Goal: Information Seeking & Learning: Learn about a topic

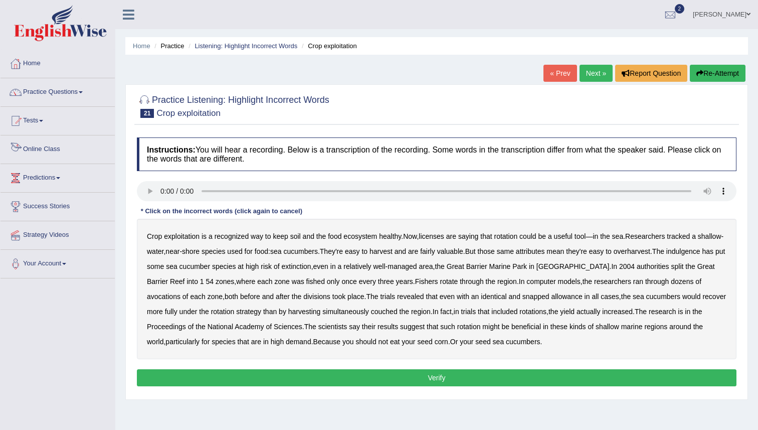
click at [31, 155] on link "Online Class" at bounding box center [58, 147] width 114 height 25
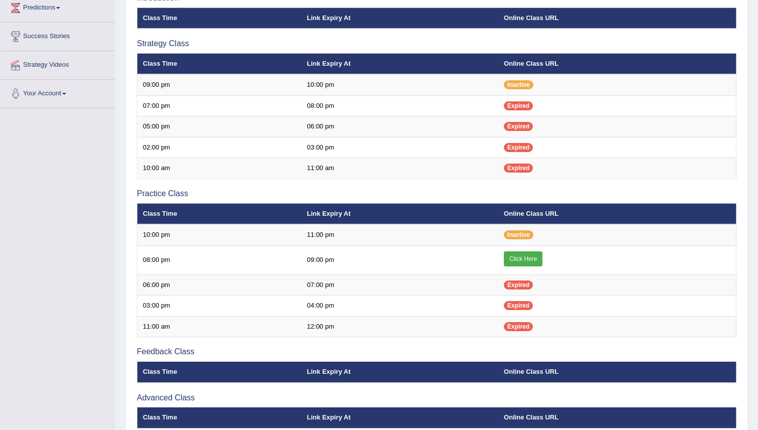
scroll to position [266, 0]
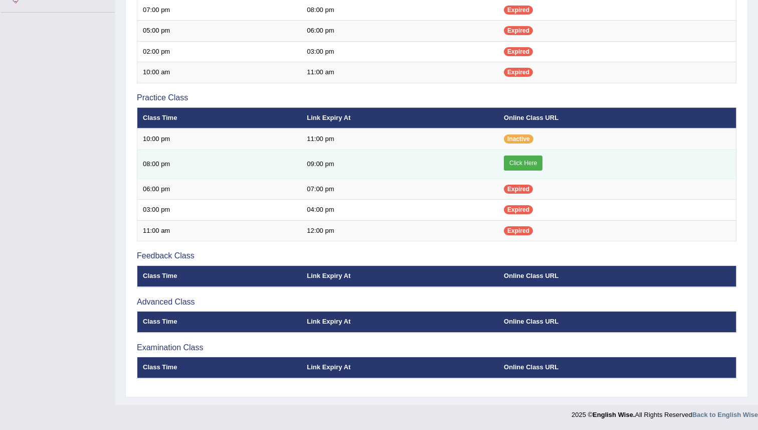
click at [520, 159] on link "Click Here" at bounding box center [523, 162] width 39 height 15
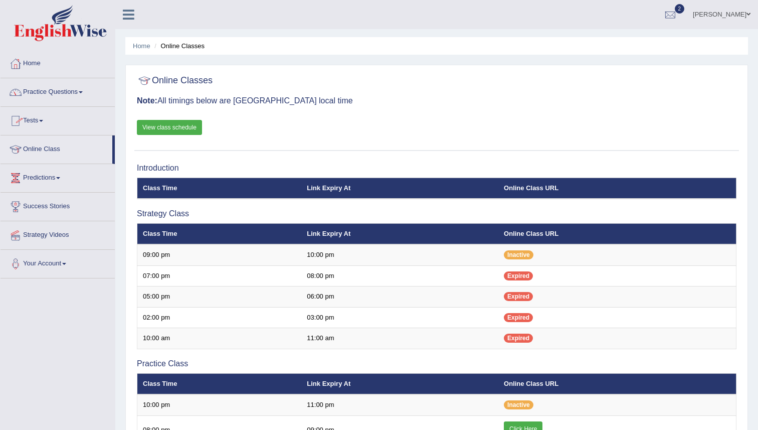
click at [61, 95] on link "Practice Questions" at bounding box center [58, 90] width 114 height 25
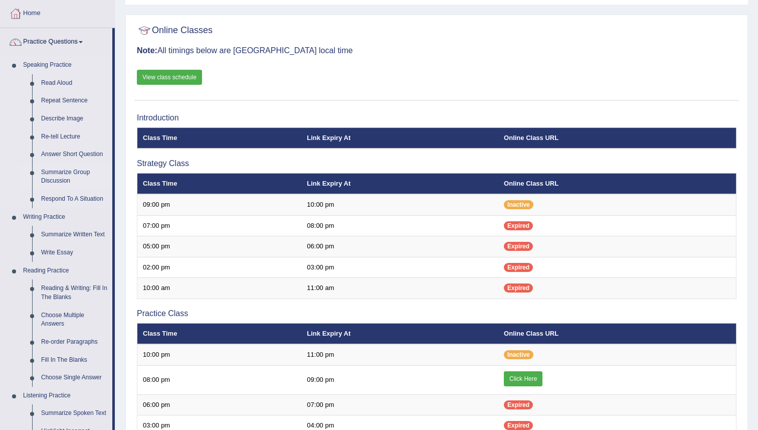
scroll to position [55, 0]
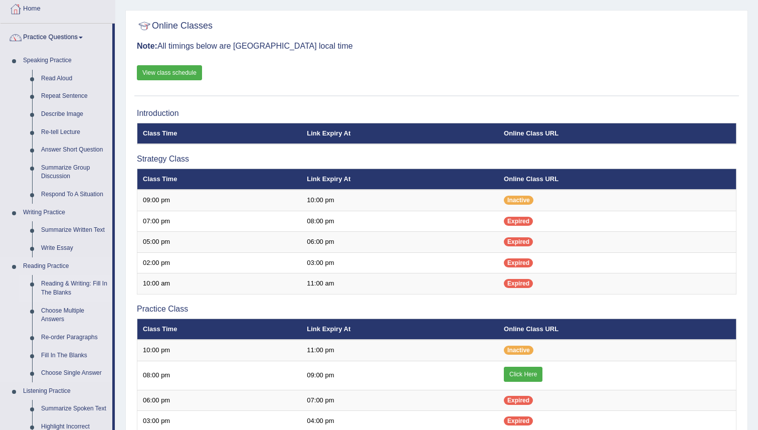
click at [58, 283] on link "Reading & Writing: Fill In The Blanks" at bounding box center [75, 288] width 76 height 27
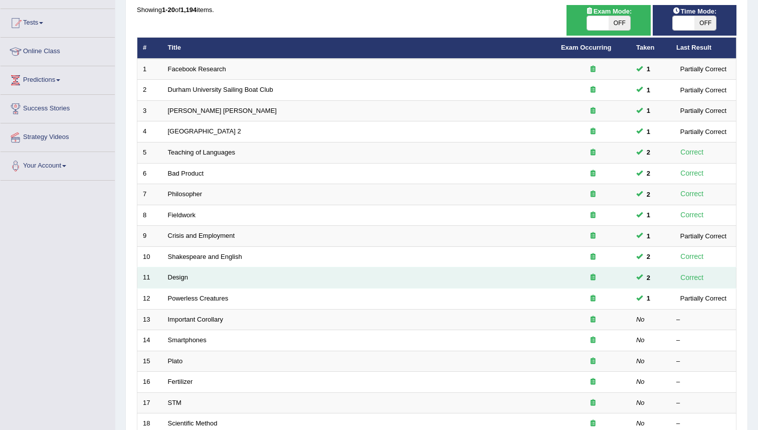
scroll to position [99, 0]
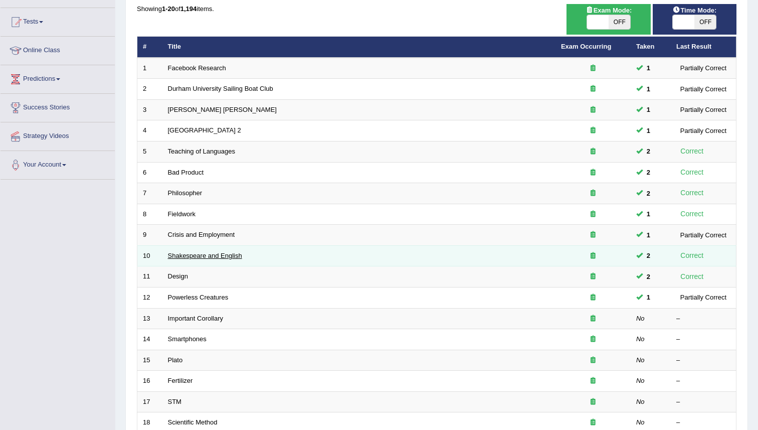
click at [190, 256] on link "Shakespeare and English" at bounding box center [205, 256] width 74 height 8
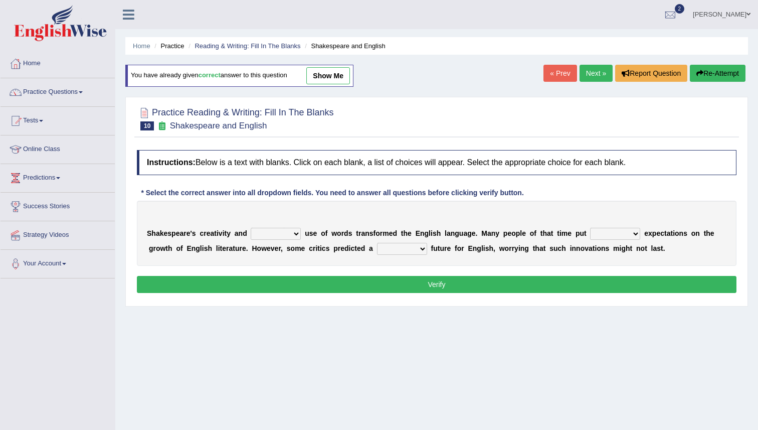
click at [296, 234] on select "idealized intensive fancied inventive" at bounding box center [276, 234] width 50 height 12
click at [278, 232] on select "idealized intensive fancied inventive" at bounding box center [276, 234] width 50 height 12
click at [251, 228] on select "idealized intensive fancied inventive" at bounding box center [276, 234] width 50 height 12
click at [282, 231] on select "idealized intensive fancied inventive" at bounding box center [276, 234] width 50 height 12
select select "inventive"
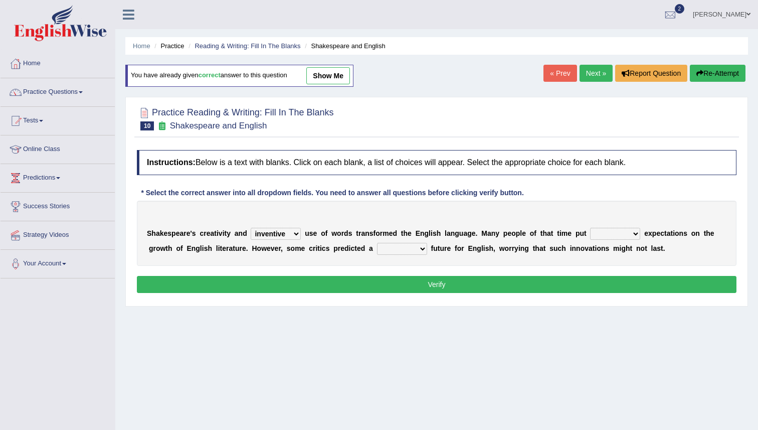
click at [251, 228] on select "idealized intensive fancied inventive" at bounding box center [276, 234] width 50 height 12
click at [613, 235] on select "wide much high more" at bounding box center [615, 234] width 50 height 12
click at [590, 228] on select "wide much high more" at bounding box center [615, 234] width 50 height 12
click at [613, 235] on select "wide much high more" at bounding box center [615, 234] width 50 height 12
click at [590, 228] on select "wide much high more" at bounding box center [615, 234] width 50 height 12
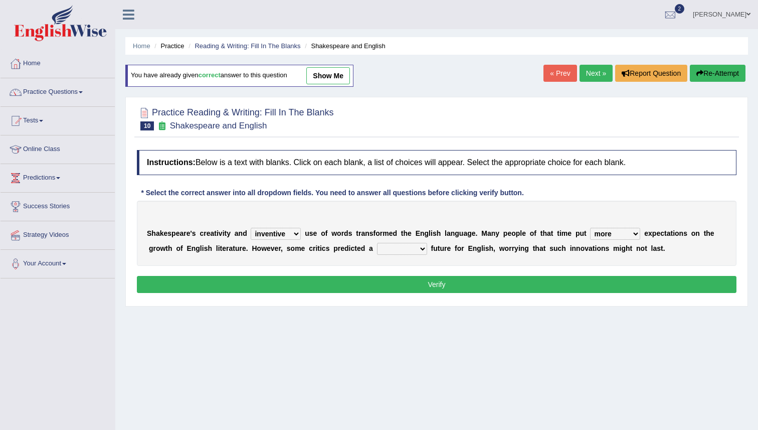
click at [622, 235] on select "wide much high more" at bounding box center [615, 234] width 50 height 12
click at [590, 228] on select "wide much high more" at bounding box center [615, 234] width 50 height 12
click at [628, 235] on select "wide much high more" at bounding box center [615, 234] width 50 height 12
select select "more"
click at [590, 228] on select "wide much high more" at bounding box center [615, 234] width 50 height 12
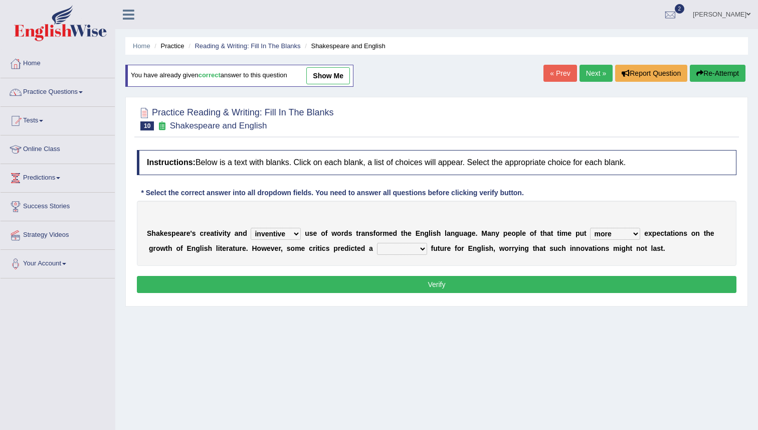
click at [398, 249] on select "monetary promising irresistible daunting" at bounding box center [402, 249] width 50 height 12
select select "daunting"
click at [377, 243] on select "monetary promising irresistible daunting" at bounding box center [402, 249] width 50 height 12
click at [428, 285] on button "Verify" at bounding box center [436, 284] width 599 height 17
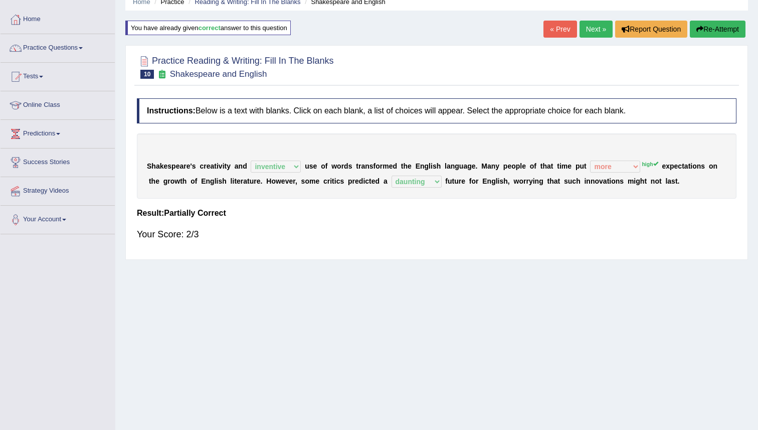
scroll to position [42, 0]
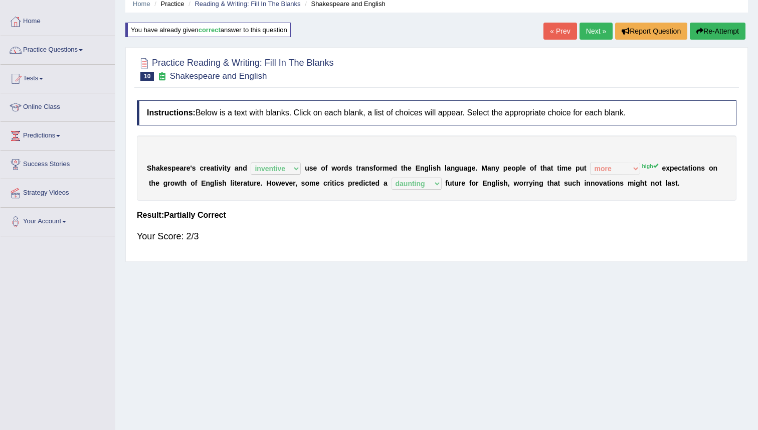
click at [588, 28] on link "Next »" at bounding box center [595, 31] width 33 height 17
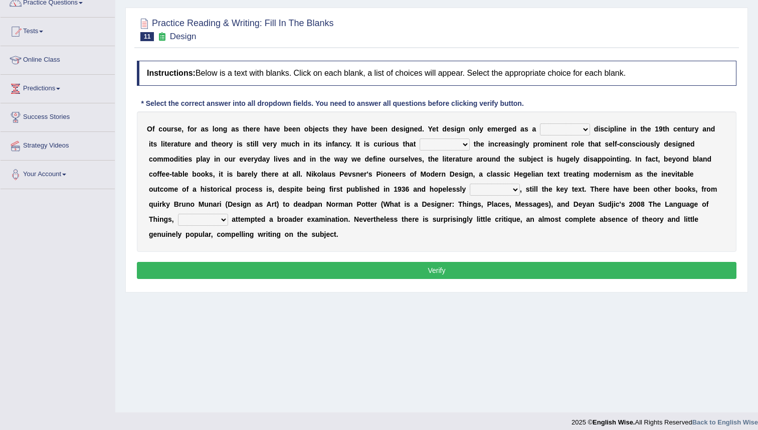
scroll to position [97, 0]
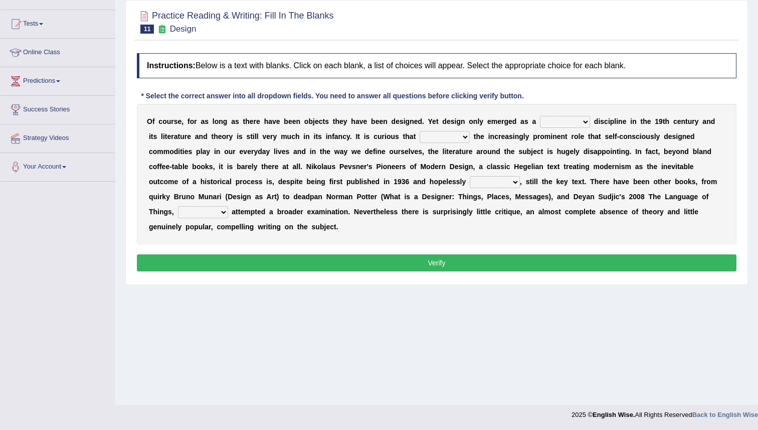
click at [569, 123] on select "bilateral ubiquitous foremost dedicated" at bounding box center [565, 122] width 50 height 12
click at [540, 116] on select "bilateral ubiquitous foremost dedicated" at bounding box center [565, 122] width 50 height 12
click at [558, 123] on select "bilateral ubiquitous foremost dedicated" at bounding box center [565, 122] width 50 height 12
click at [540, 116] on select "bilateral ubiquitous foremost dedicated" at bounding box center [565, 122] width 50 height 12
click at [559, 123] on select "bilateral ubiquitous foremost dedicated" at bounding box center [565, 122] width 50 height 12
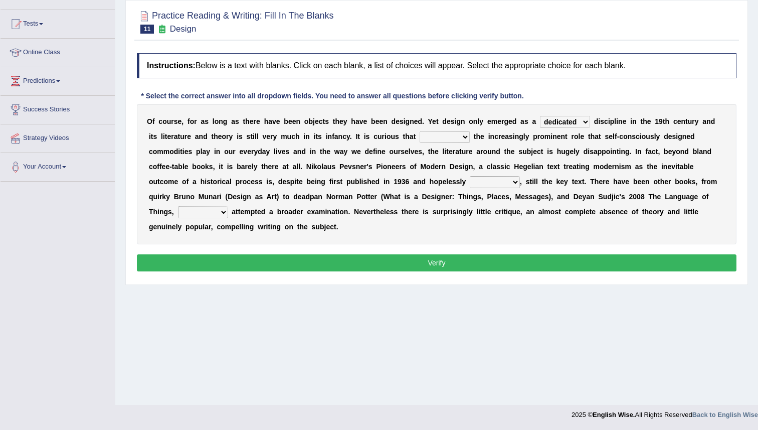
select select "foremost"
click at [540, 116] on select "bilateral ubiquitous foremost dedicated" at bounding box center [565, 122] width 50 height 12
click at [452, 136] on select "since despite within through" at bounding box center [445, 137] width 50 height 12
click at [420, 131] on select "since despite within through" at bounding box center [445, 137] width 50 height 12
click at [435, 135] on select "since despite within through" at bounding box center [445, 137] width 50 height 12
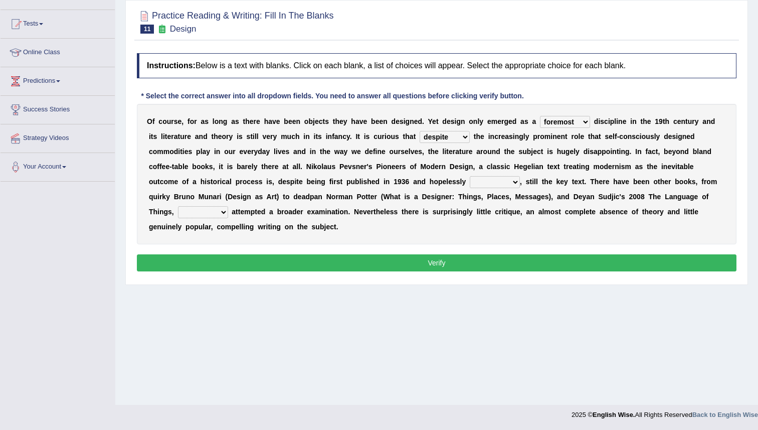
click at [420, 131] on select "since despite within through" at bounding box center [445, 137] width 50 height 12
click at [435, 136] on select "since despite within through" at bounding box center [445, 137] width 50 height 12
click at [420, 131] on select "since despite within through" at bounding box center [445, 137] width 50 height 12
click at [436, 139] on select "since despite within through" at bounding box center [445, 137] width 50 height 12
select select "since"
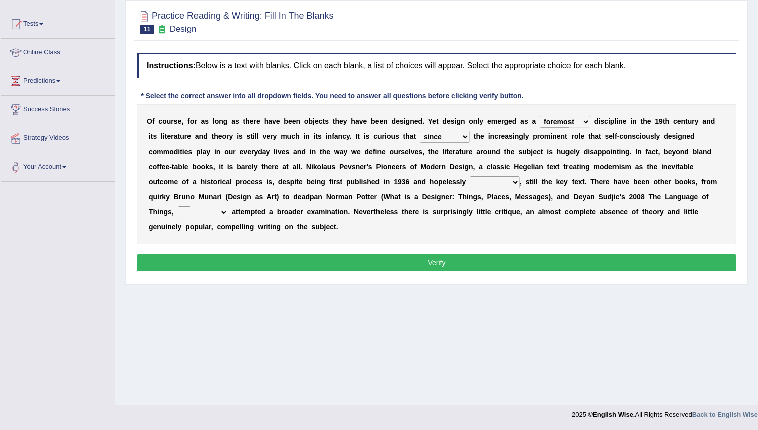
click at [420, 131] on select "since despite within through" at bounding box center [445, 137] width 50 height 12
click at [485, 181] on select "dates dating date dated" at bounding box center [495, 182] width 50 height 12
select select "dated"
click at [470, 176] on select "dates dating date dated" at bounding box center [495, 182] width 50 height 12
click at [208, 215] on select "which then however as" at bounding box center [203, 212] width 50 height 12
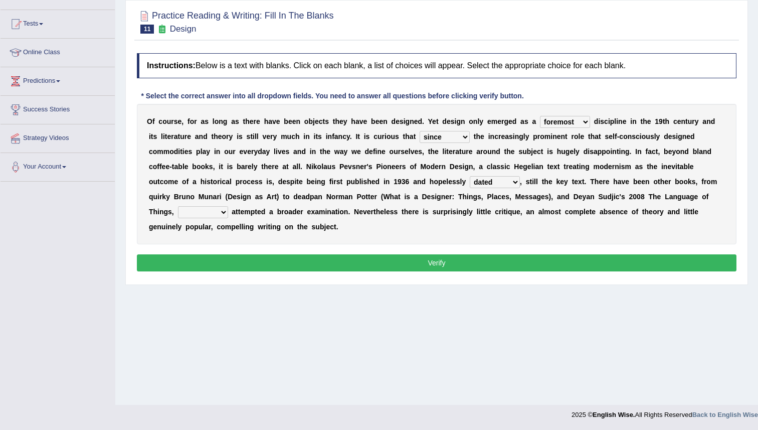
select select "which"
click at [178, 206] on select "which then however as" at bounding box center [203, 212] width 50 height 12
click at [431, 265] on button "Verify" at bounding box center [436, 262] width 599 height 17
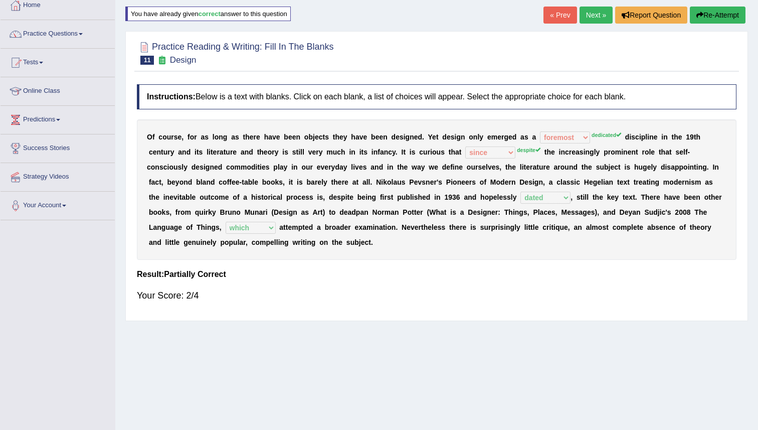
scroll to position [0, 0]
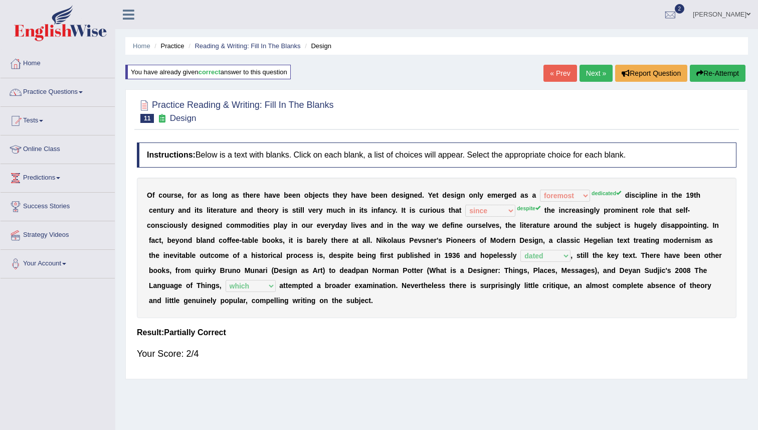
click at [588, 70] on link "Next »" at bounding box center [595, 73] width 33 height 17
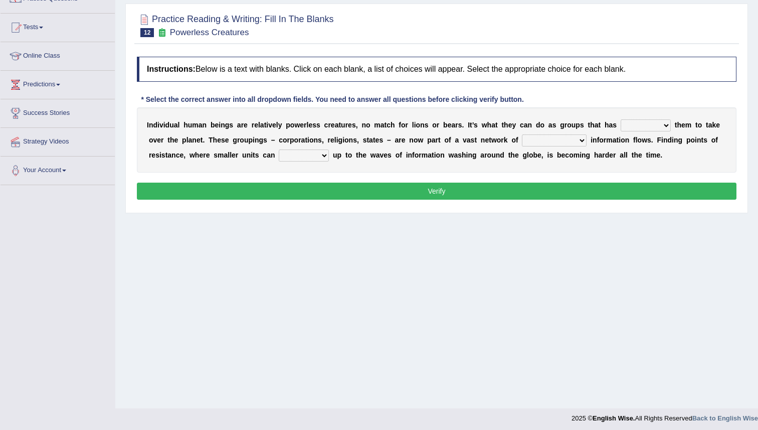
scroll to position [97, 0]
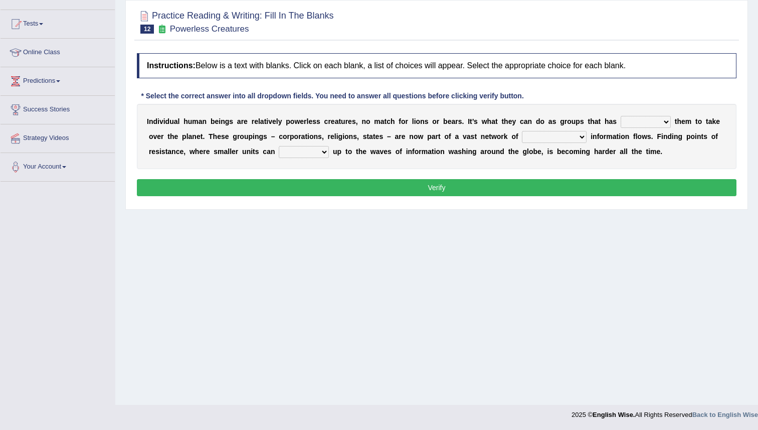
click at [645, 123] on select "enabled contended embodied conjured" at bounding box center [646, 122] width 50 height 12
click at [621, 116] on select "enabled contended embodied conjured" at bounding box center [646, 122] width 50 height 12
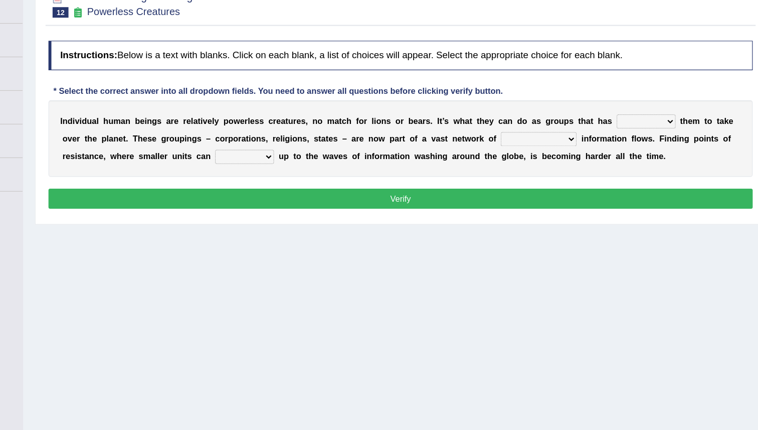
click at [645, 123] on select "enabled contended embodied conjured" at bounding box center [646, 122] width 50 height 12
select select "enabled"
click at [621, 116] on select "enabled contended embodied conjured" at bounding box center [646, 122] width 50 height 12
click at [644, 122] on select "enabled contended embodied conjured" at bounding box center [646, 122] width 50 height 12
click at [621, 116] on select "enabled contended embodied conjured" at bounding box center [646, 122] width 50 height 12
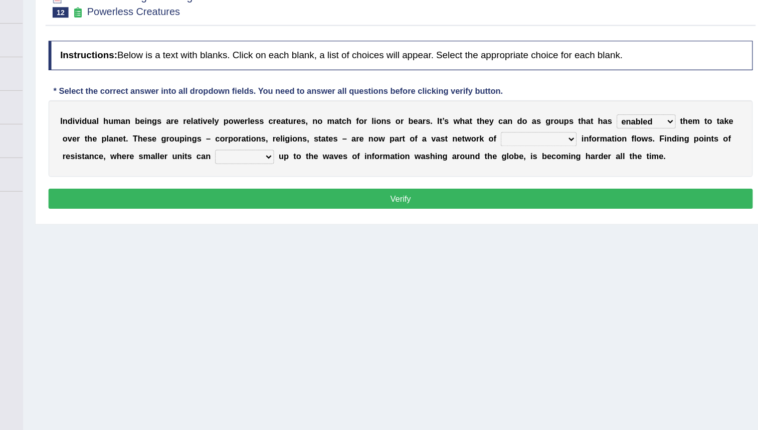
click at [549, 134] on select "interconnected overlapping fastened exploited" at bounding box center [554, 137] width 65 height 12
select select "overlapping"
click at [522, 131] on select "interconnected overlapping fastened exploited" at bounding box center [554, 137] width 65 height 12
click at [320, 154] on select "stand raise hail pump" at bounding box center [304, 152] width 50 height 12
select select "stand"
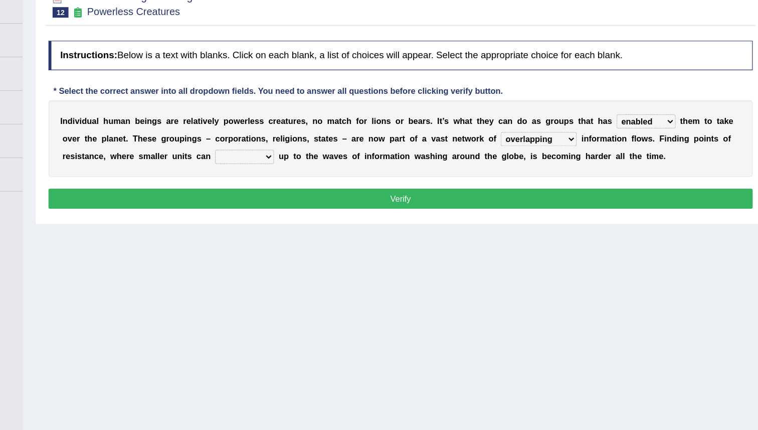
click at [279, 146] on select "stand raise hail pump" at bounding box center [304, 152] width 50 height 12
click at [417, 186] on button "Verify" at bounding box center [436, 187] width 599 height 17
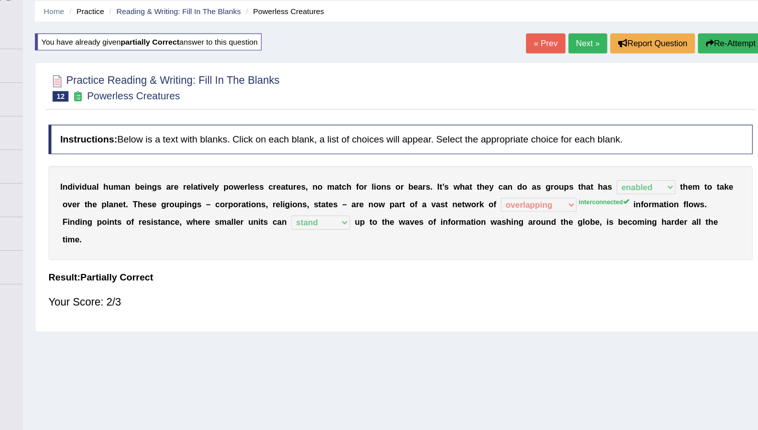
scroll to position [36, 0]
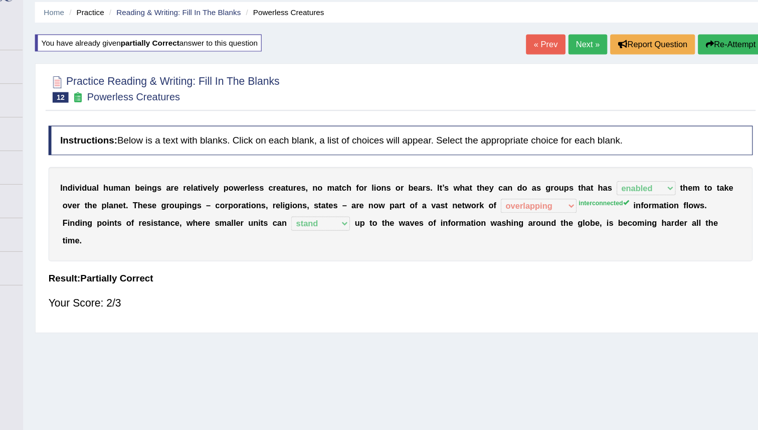
click at [592, 36] on link "Next »" at bounding box center [595, 37] width 33 height 17
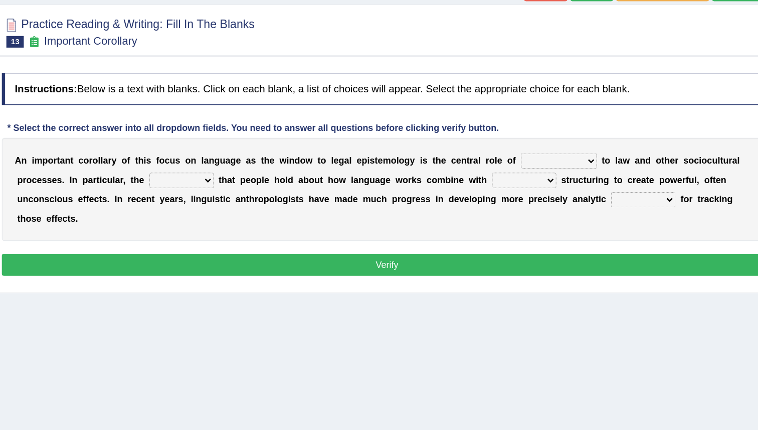
click at [556, 208] on select "discourse epoch dialect acquaintance" at bounding box center [570, 206] width 59 height 12
select select "epoch"
click at [541, 200] on select "discourse epoch dialect acquaintance" at bounding box center [570, 206] width 59 height 12
click at [276, 219] on select "deviation besmirch consent ideas" at bounding box center [277, 221] width 50 height 12
select select "ideas"
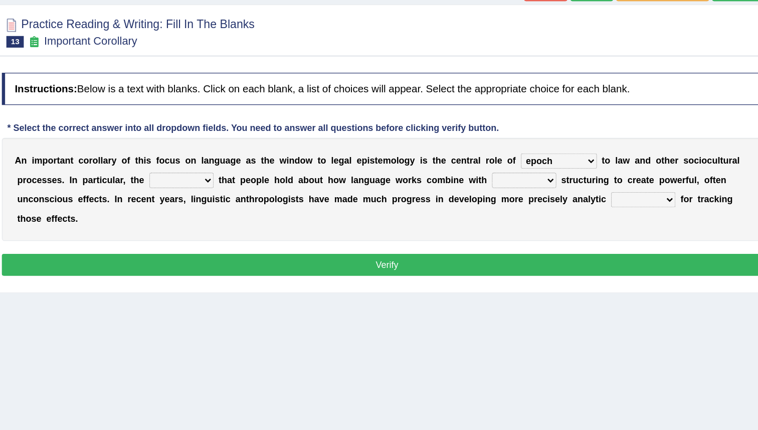
click at [252, 215] on select "deviation besmirch consent ideas" at bounding box center [277, 221] width 50 height 12
click at [541, 223] on select "mandatory linguistic legitimate customary" at bounding box center [543, 221] width 50 height 12
select select "linguistic"
click at [518, 215] on select "mandatory linguistic legitimate customary" at bounding box center [543, 221] width 50 height 12
click at [645, 239] on select "tools appetite albums stroke" at bounding box center [636, 236] width 50 height 12
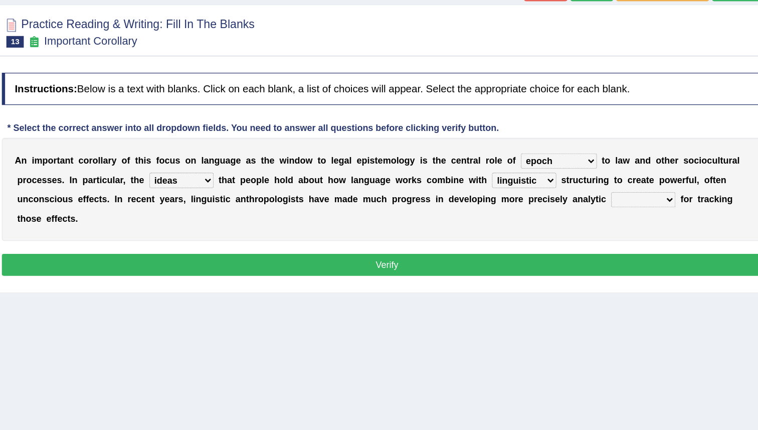
select select "stroke"
click at [611, 230] on select "tools appetite albums stroke" at bounding box center [636, 236] width 50 height 12
click at [426, 281] on button "Verify" at bounding box center [436, 286] width 599 height 17
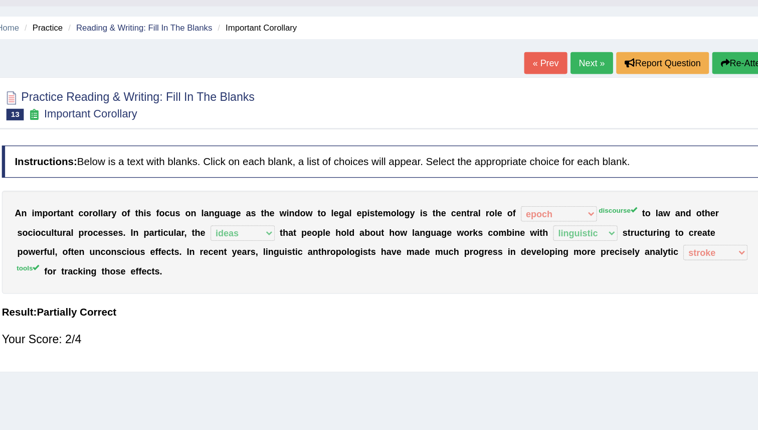
click at [590, 71] on link "Next »" at bounding box center [595, 73] width 33 height 17
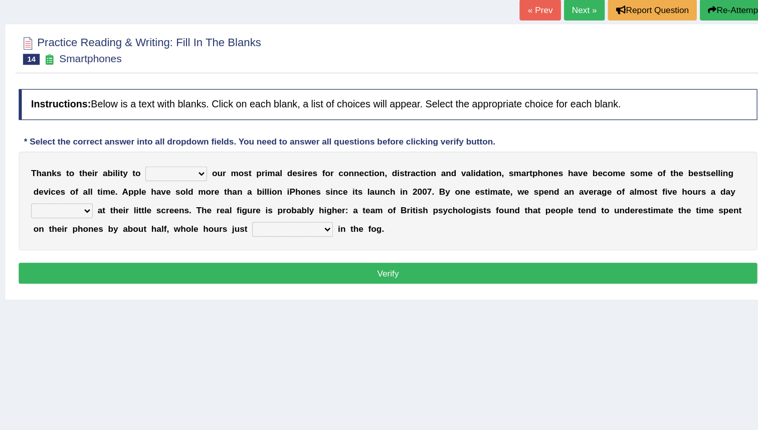
click at [263, 204] on select "hijack describe sharpen conserve" at bounding box center [265, 206] width 50 height 12
select select "hijack"
click at [240, 200] on select "hijack describe sharpen conserve" at bounding box center [265, 206] width 50 height 12
click at [179, 233] on select "watching waggling snoring staring" at bounding box center [172, 236] width 50 height 12
select select "staring"
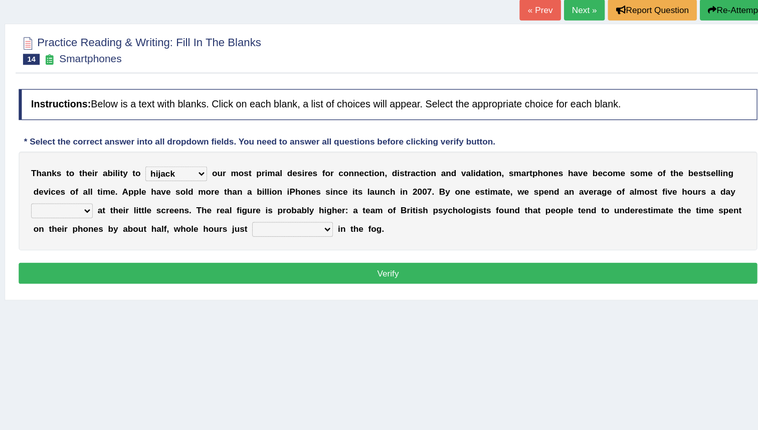
click at [147, 230] on select "watching waggling snoring staring" at bounding box center [172, 236] width 50 height 12
click at [341, 250] on select "has evaporated evaporating evaporate evaporates" at bounding box center [359, 251] width 66 height 12
select select "evaporating"
click at [326, 245] on select "has evaporated evaporating evaporate evaporates" at bounding box center [359, 251] width 66 height 12
click at [362, 283] on button "Verify" at bounding box center [436, 286] width 599 height 17
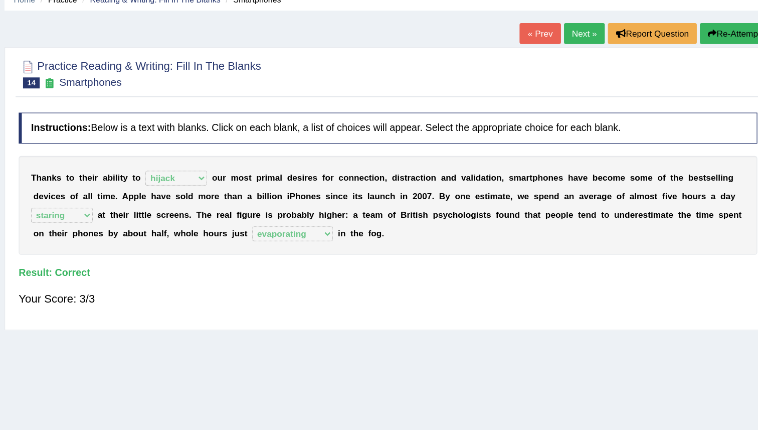
scroll to position [42, 0]
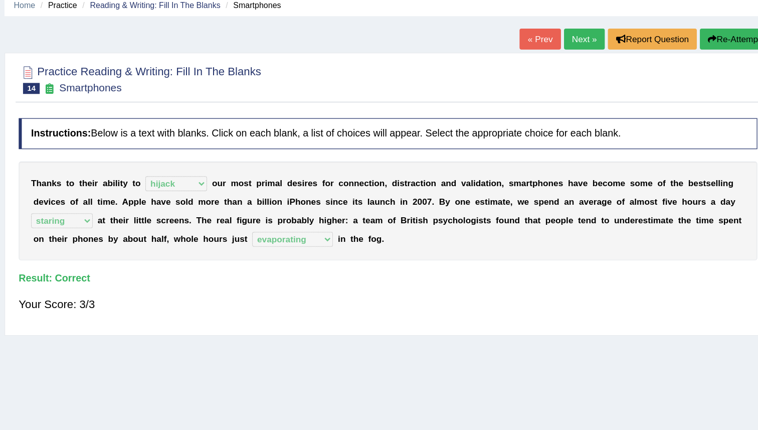
click at [585, 34] on link "Next »" at bounding box center [595, 31] width 33 height 17
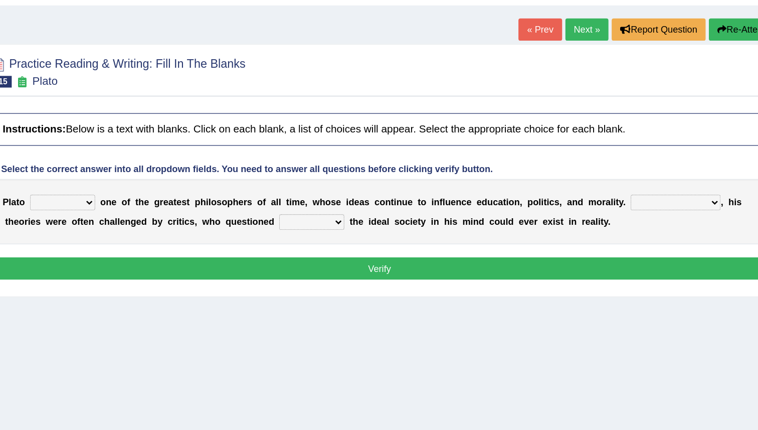
click at [474, 229] on div "P l a t o keeps comes claims remains o n e o f t h e g r e a t e s t p h i l o …" at bounding box center [436, 213] width 599 height 50
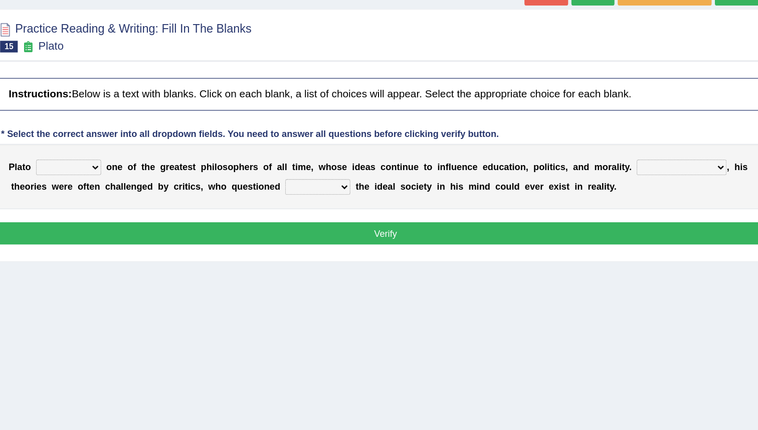
click at [208, 206] on select "keeps comes claims remains" at bounding box center [193, 206] width 50 height 12
click at [664, 207] on select "Notwithstanding So However Whatever" at bounding box center [664, 206] width 69 height 12
click at [207, 204] on select "keeps comes claims remains" at bounding box center [193, 206] width 50 height 12
select select "claims"
click at [168, 200] on select "keeps comes claims remains" at bounding box center [193, 206] width 50 height 12
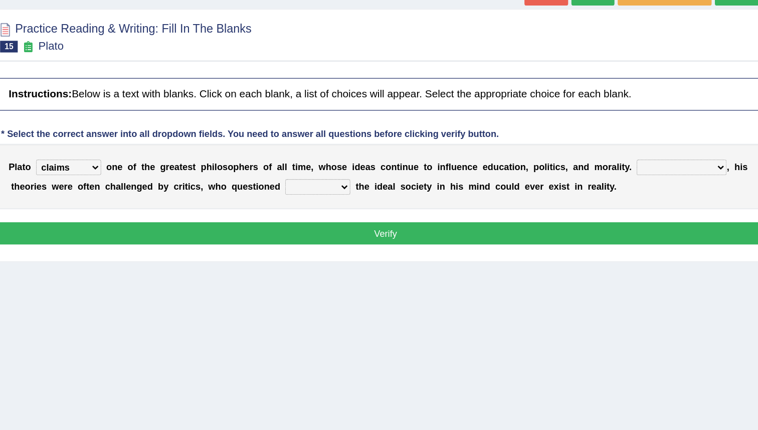
click at [670, 208] on select "Notwithstanding So However Whatever" at bounding box center [664, 206] width 69 height 12
select select "However"
click at [630, 200] on select "Notwithstanding So However Whatever" at bounding box center [664, 206] width 69 height 12
click at [387, 221] on select "which what that whether" at bounding box center [384, 221] width 50 height 12
click at [359, 215] on select "which what that whether" at bounding box center [384, 221] width 50 height 12
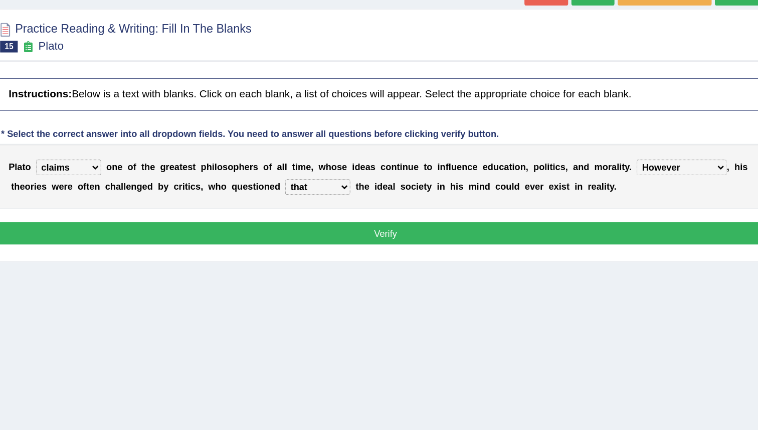
click at [389, 223] on select "which what that whether" at bounding box center [384, 221] width 50 height 12
select select "whether"
click at [359, 215] on select "which what that whether" at bounding box center [384, 221] width 50 height 12
click at [422, 258] on button "Verify" at bounding box center [436, 256] width 599 height 17
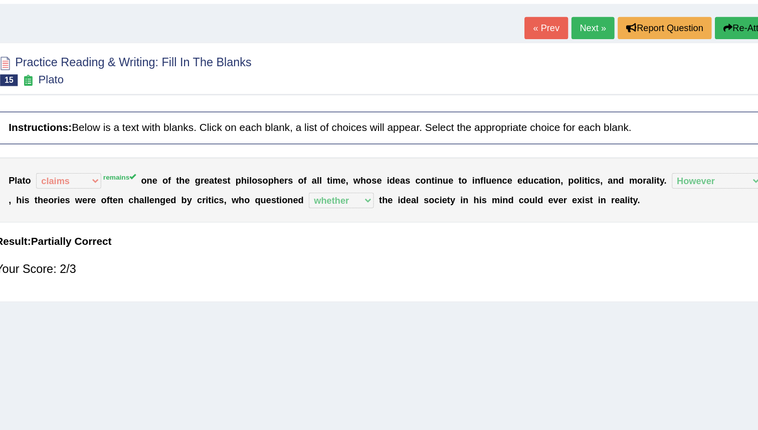
click at [599, 70] on link "Next »" at bounding box center [595, 73] width 33 height 17
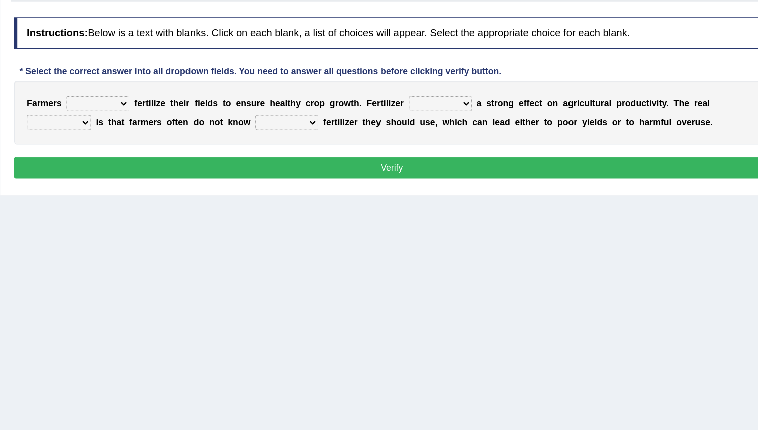
scroll to position [36, 0]
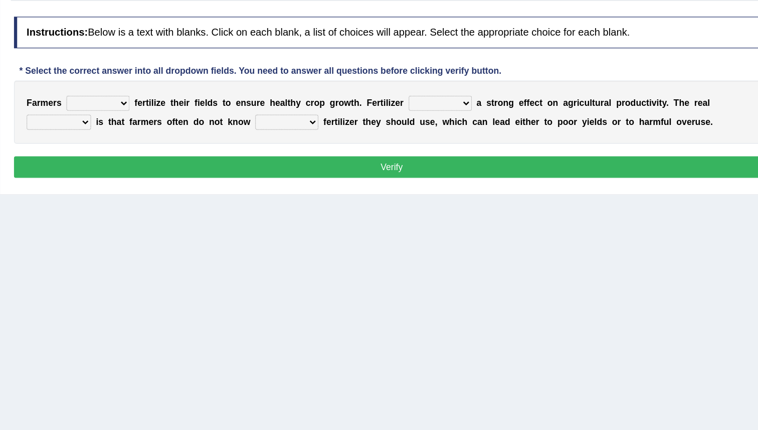
click at [220, 166] on select "must should need can" at bounding box center [203, 170] width 50 height 12
select select "should"
click at [178, 164] on select "must should need can" at bounding box center [203, 170] width 50 height 12
click at [472, 167] on select "has had have having" at bounding box center [475, 170] width 50 height 12
click at [450, 164] on select "has had have having" at bounding box center [475, 170] width 50 height 12
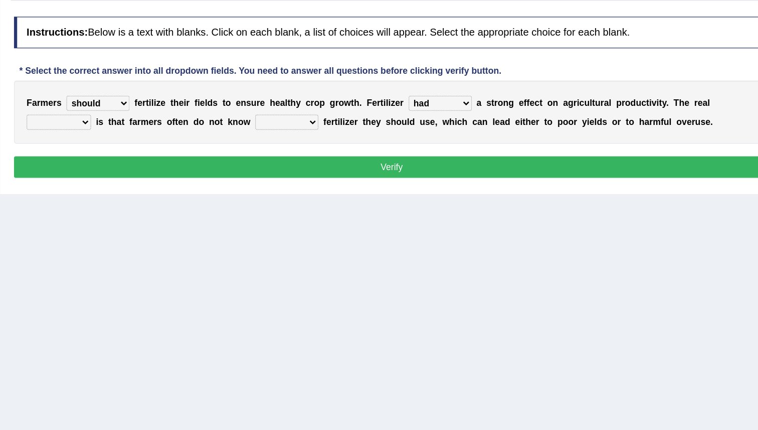
click at [472, 172] on select "has had have having" at bounding box center [475, 170] width 50 height 12
select select "has"
click at [450, 164] on select "has had have having" at bounding box center [475, 170] width 50 height 12
click at [176, 186] on select "problem question conclusion answer" at bounding box center [172, 185] width 51 height 12
select select "problem"
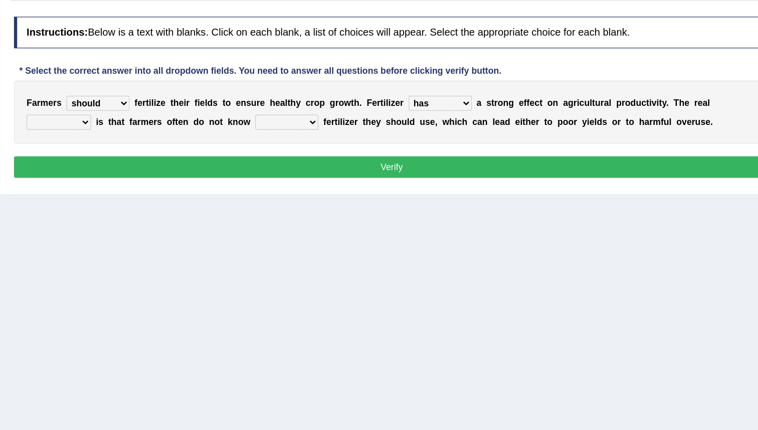
click at [147, 179] on select "problem question conclusion answer" at bounding box center [172, 185] width 51 height 12
click at [369, 186] on select "how much how many however so much" at bounding box center [353, 185] width 50 height 12
select select "how much"
click at [328, 179] on select "how much how many however so much" at bounding box center [353, 185] width 50 height 12
click at [361, 186] on select "how much how many however so much" at bounding box center [353, 185] width 50 height 12
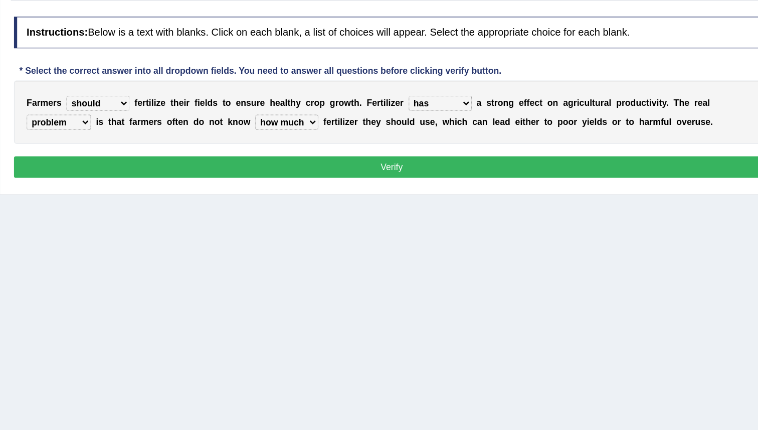
click at [328, 179] on select "how much how many however so much" at bounding box center [353, 185] width 50 height 12
click at [428, 223] on button "Verify" at bounding box center [436, 221] width 599 height 17
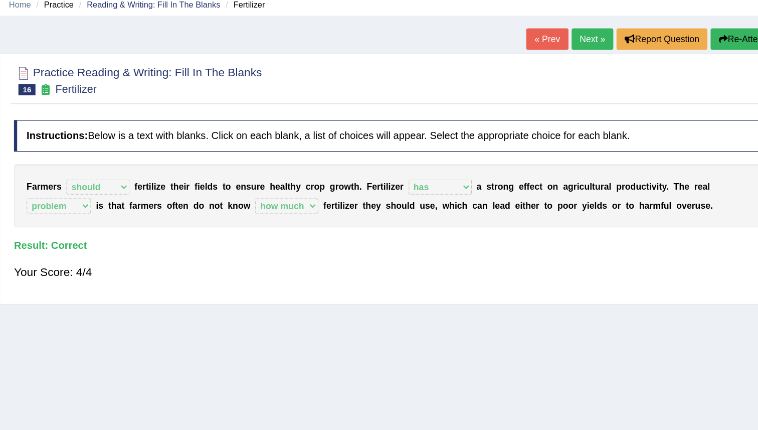
scroll to position [0, 0]
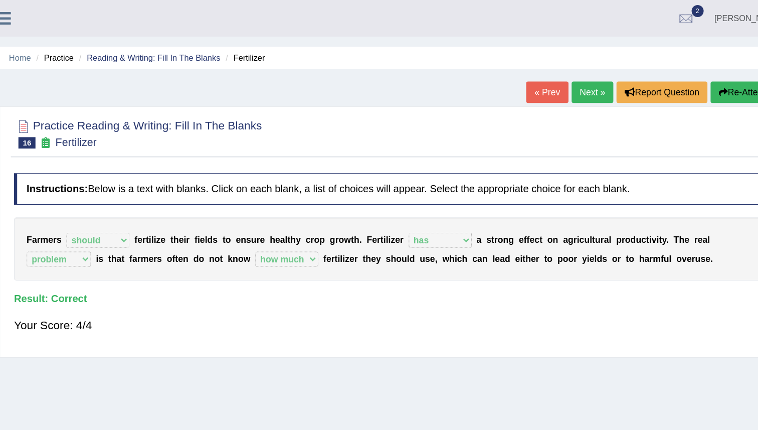
click at [592, 72] on link "Next »" at bounding box center [595, 73] width 33 height 17
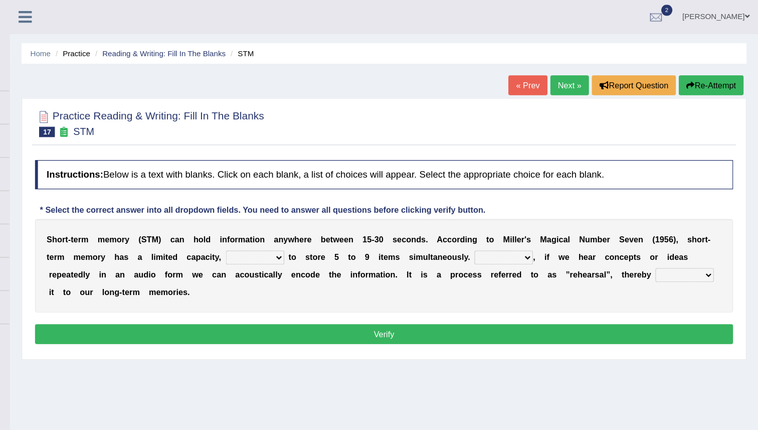
click at [128, 12] on icon at bounding box center [129, 14] width 12 height 13
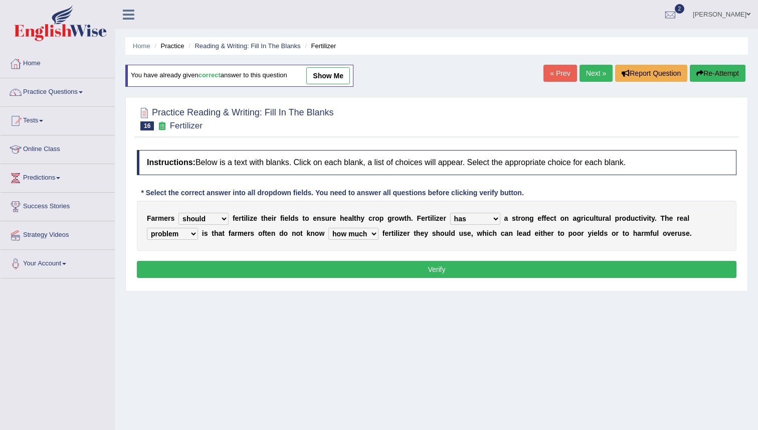
select select "should"
select select "has"
select select "problem"
select select "how much"
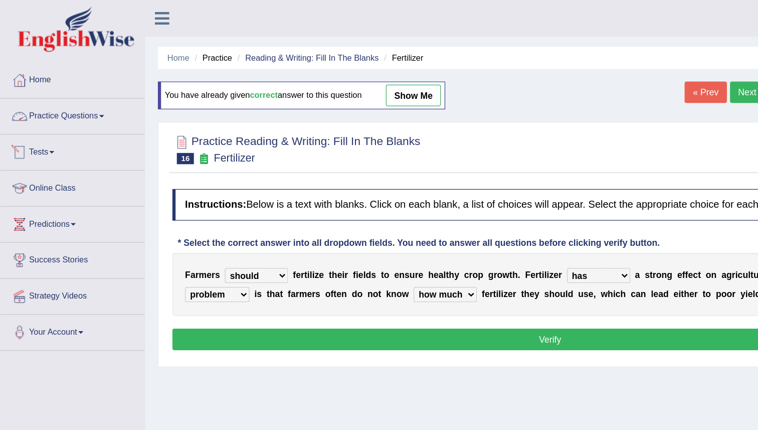
click at [59, 88] on link "Practice Questions" at bounding box center [58, 90] width 114 height 25
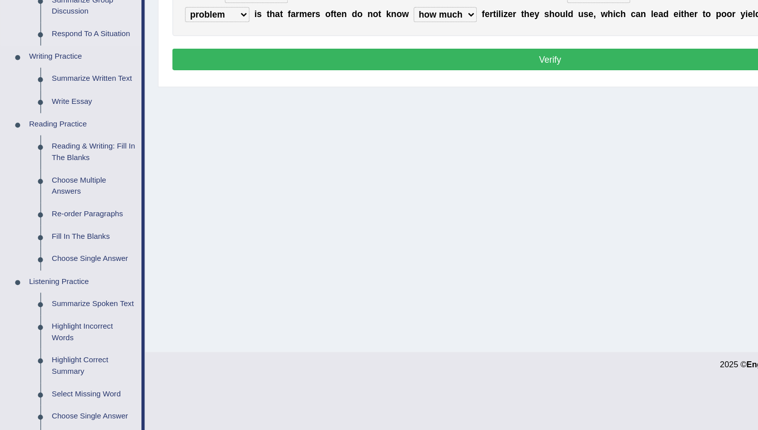
scroll to position [175, 0]
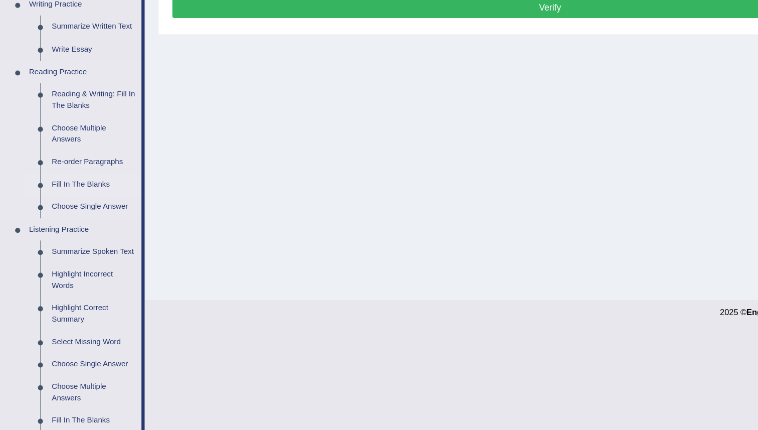
click at [63, 232] on link "Fill In The Blanks" at bounding box center [75, 235] width 76 height 18
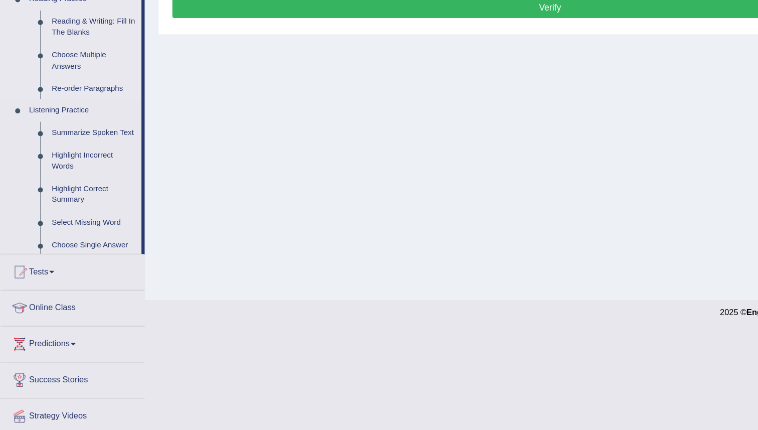
scroll to position [97, 0]
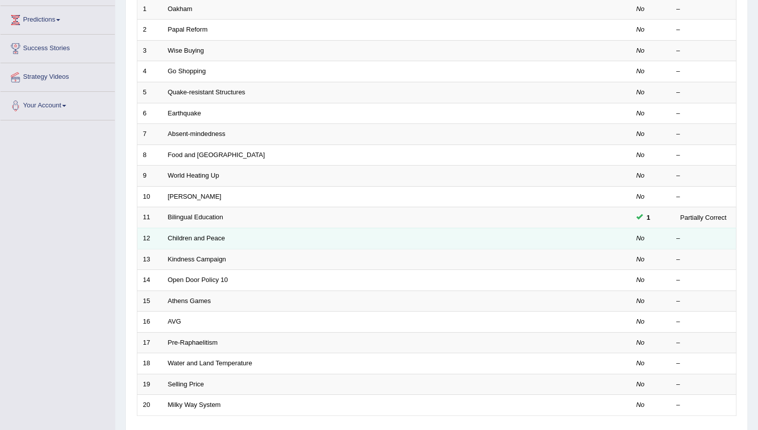
scroll to position [152, 0]
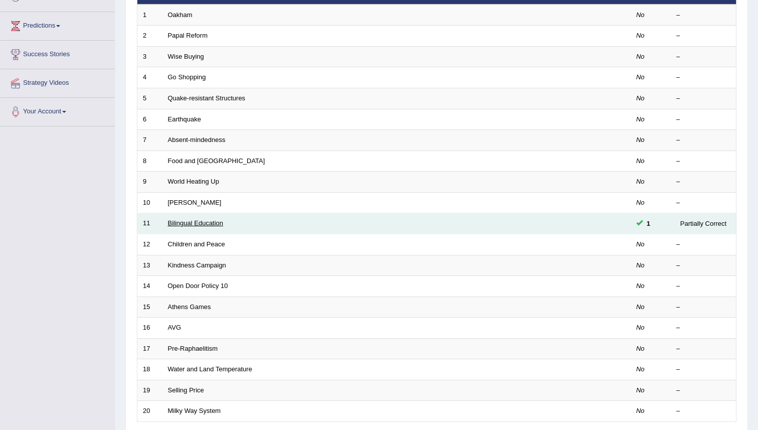
click at [189, 224] on link "Bilingual Education" at bounding box center [196, 223] width 56 height 8
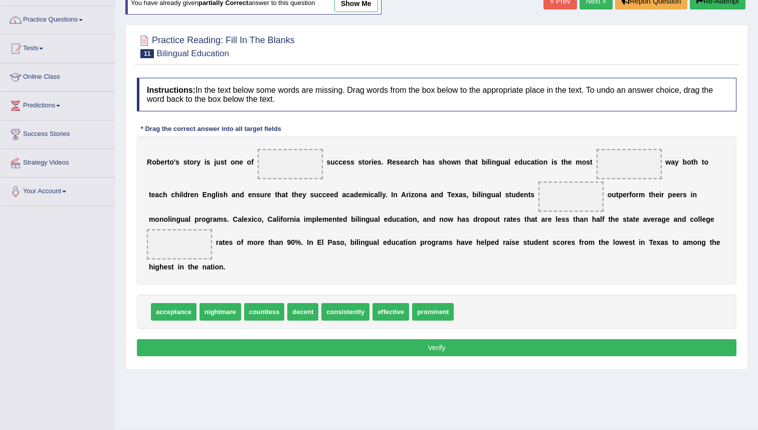
scroll to position [83, 0]
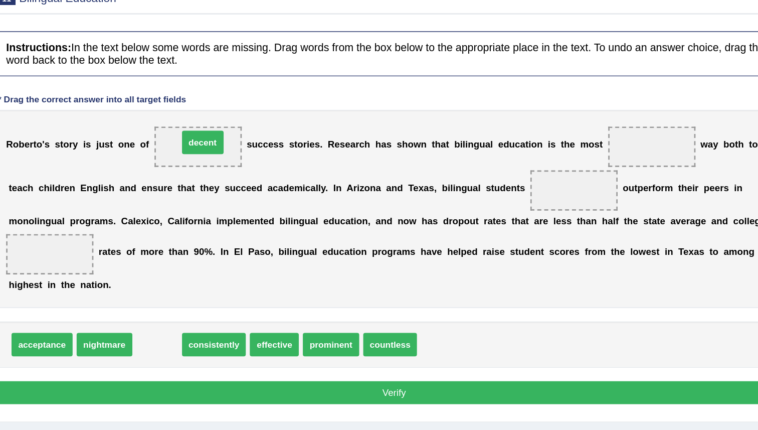
drag, startPoint x: 267, startPoint y: 306, endPoint x: 301, endPoint y: 155, distance: 154.7
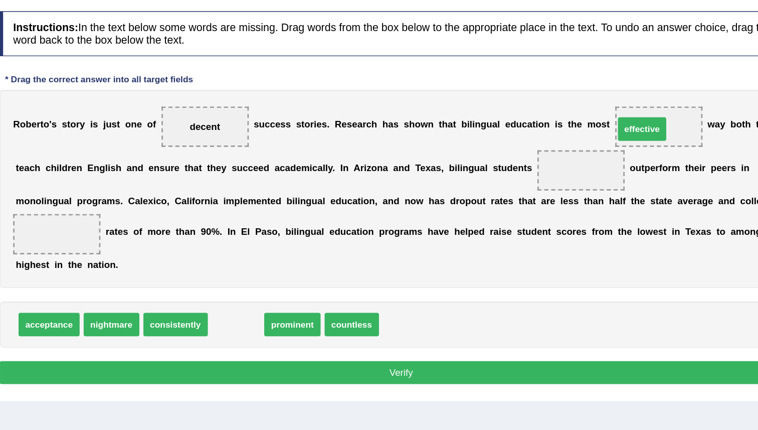
drag, startPoint x: 307, startPoint y: 302, endPoint x: 612, endPoint y: 155, distance: 338.5
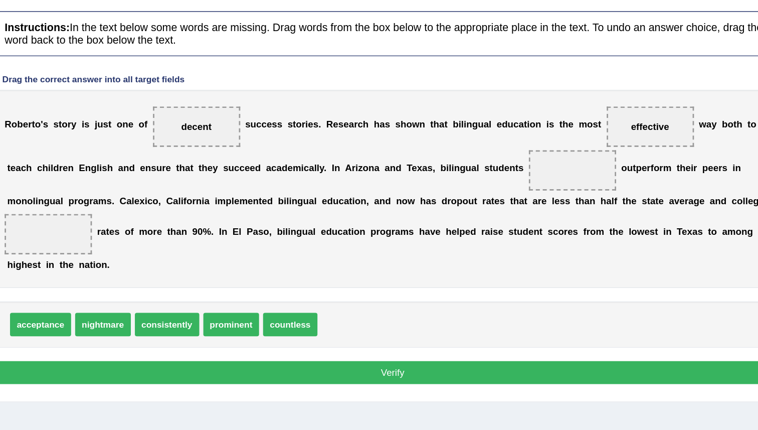
drag, startPoint x: 601, startPoint y: 259, endPoint x: 549, endPoint y: 245, distance: 54.0
click at [548, 245] on div "R [PERSON_NAME] ' s s t o r y i s j u s t o n e o f decent s u c c e s s s t o …" at bounding box center [436, 200] width 599 height 148
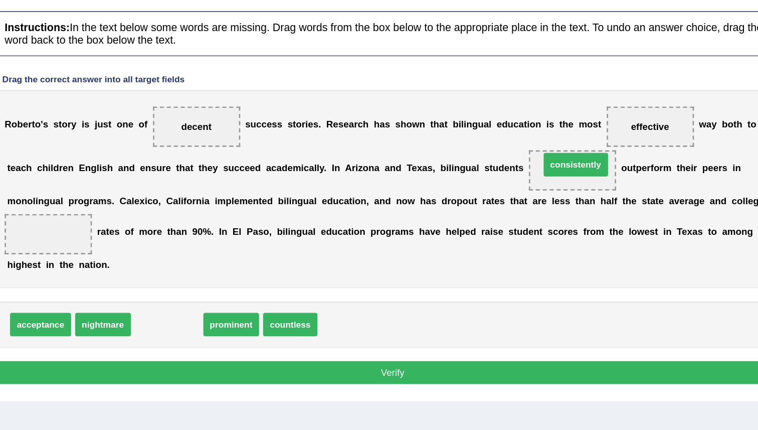
drag, startPoint x: 272, startPoint y: 302, endPoint x: 577, endPoint y: 182, distance: 327.3
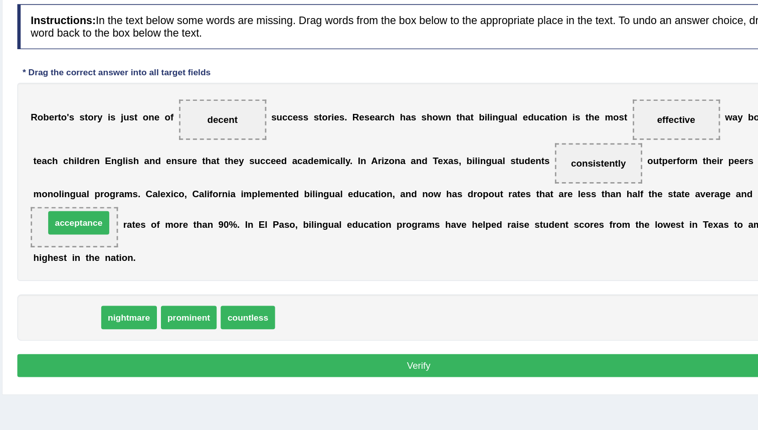
drag, startPoint x: 174, startPoint y: 301, endPoint x: 183, endPoint y: 230, distance: 71.7
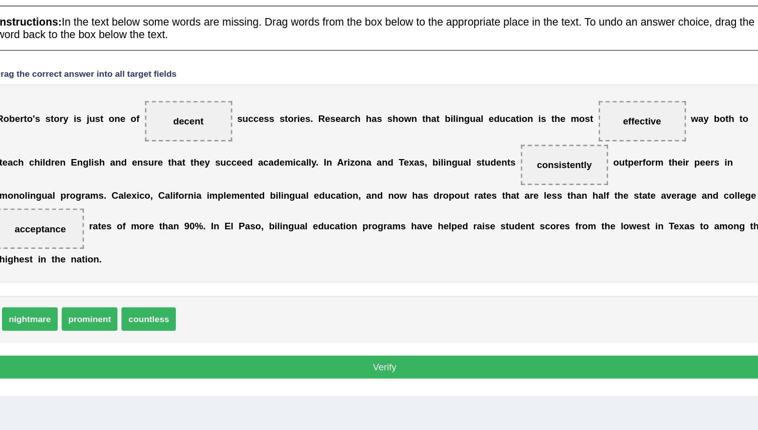
click at [494, 333] on button "Verify" at bounding box center [436, 336] width 599 height 17
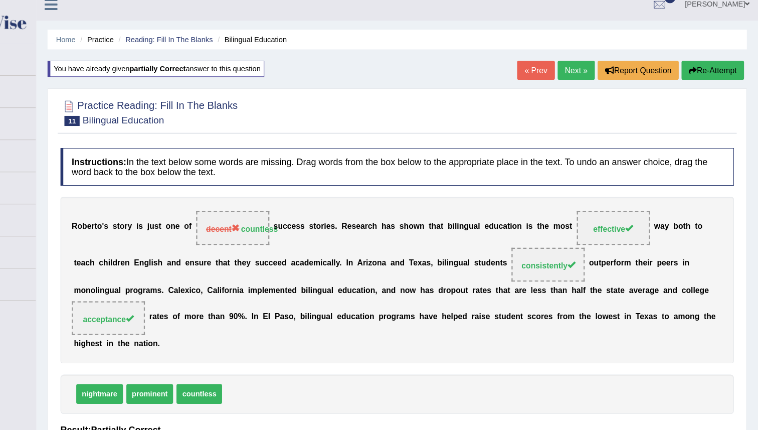
scroll to position [0, 0]
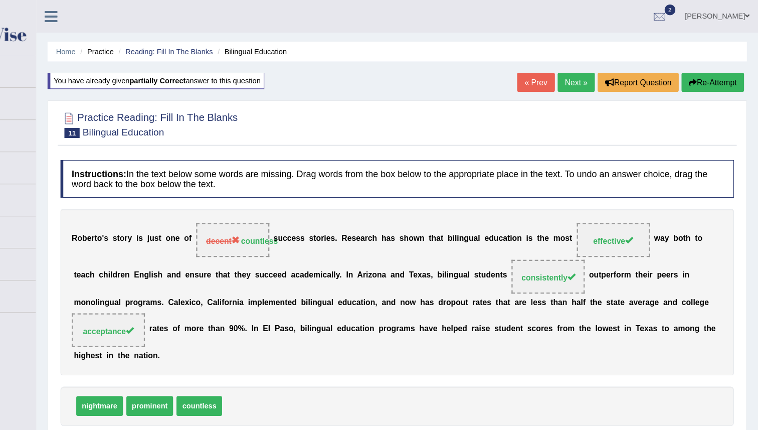
click at [591, 72] on link "Next »" at bounding box center [595, 73] width 33 height 17
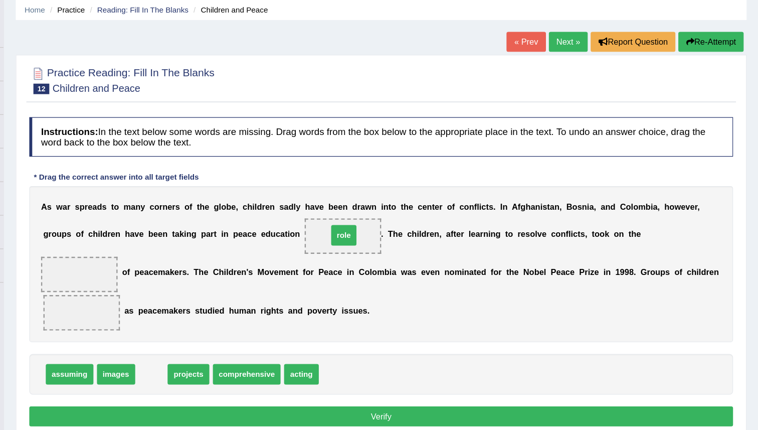
drag, startPoint x: 238, startPoint y: 360, endPoint x: 401, endPoint y: 243, distance: 200.8
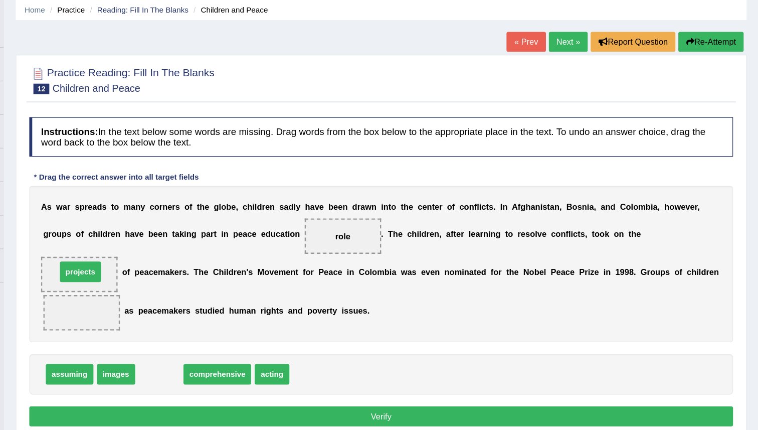
drag, startPoint x: 242, startPoint y: 358, endPoint x: 174, endPoint y: 271, distance: 110.1
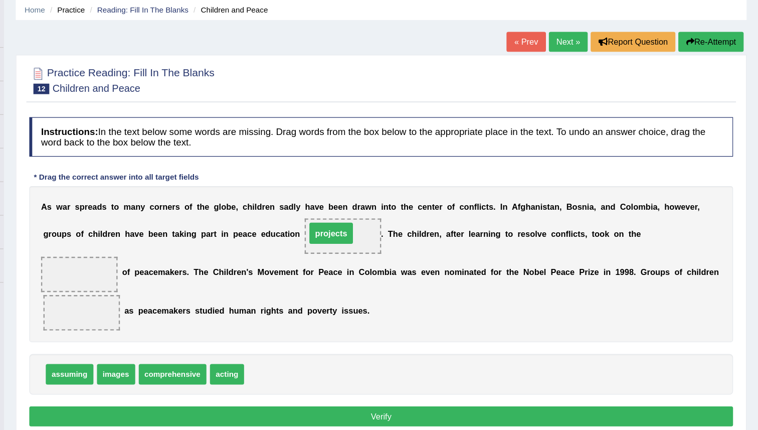
drag, startPoint x: 174, startPoint y: 269, endPoint x: 389, endPoint y: 234, distance: 217.9
drag, startPoint x: 336, startPoint y: 361, endPoint x: 176, endPoint y: 280, distance: 179.1
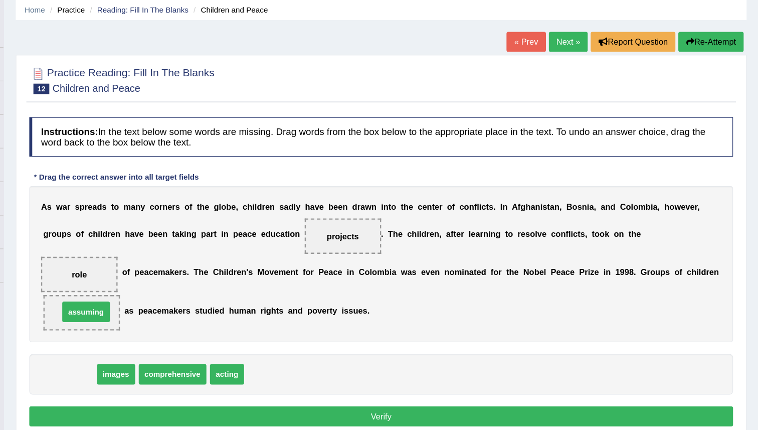
drag, startPoint x: 156, startPoint y: 354, endPoint x: 171, endPoint y: 301, distance: 55.2
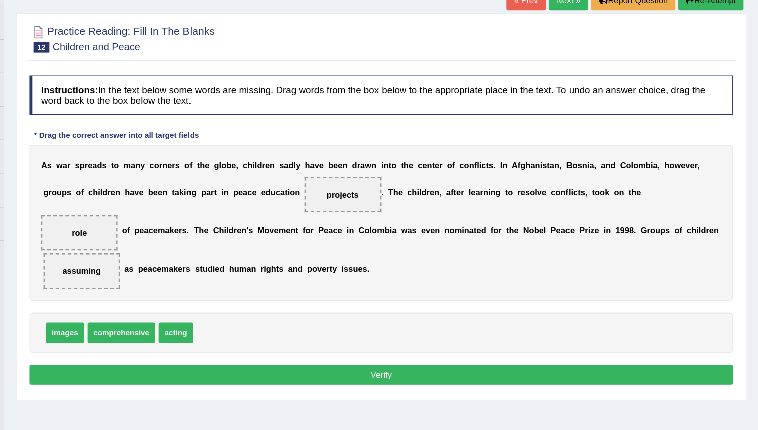
scroll to position [14, 0]
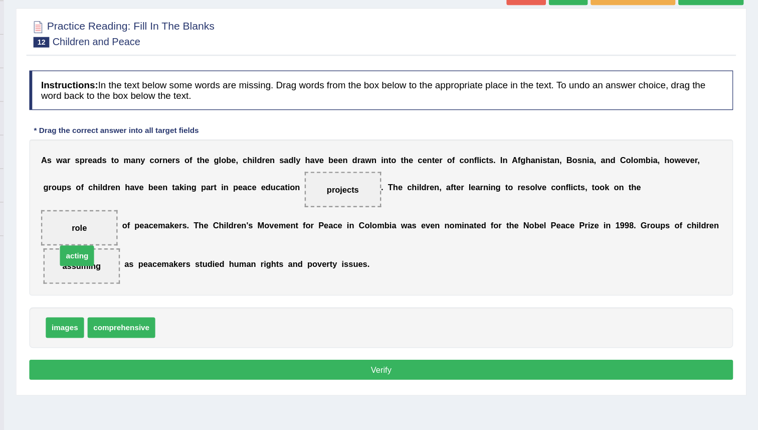
drag, startPoint x: 257, startPoint y: 340, endPoint x: 173, endPoint y: 279, distance: 104.4
click at [362, 383] on button "Verify" at bounding box center [436, 377] width 599 height 17
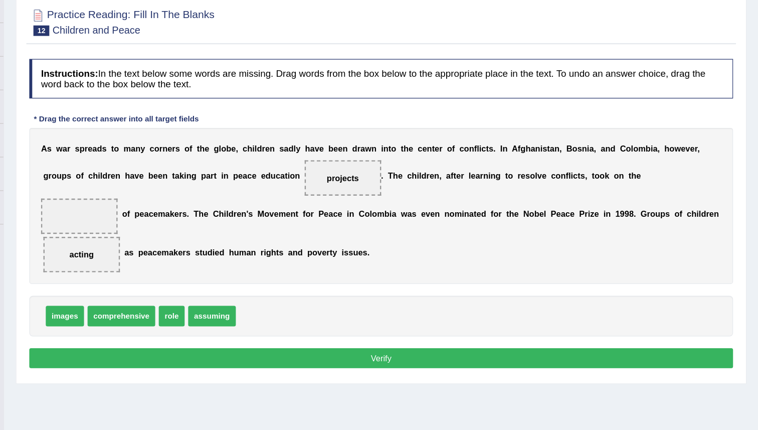
scroll to position [87, 0]
click at [442, 305] on button "Verify" at bounding box center [436, 305] width 599 height 17
click at [173, 179] on span at bounding box center [179, 184] width 65 height 30
drag, startPoint x: 263, startPoint y: 268, endPoint x: 189, endPoint y: 184, distance: 111.5
click at [415, 306] on button "Verify" at bounding box center [436, 305] width 599 height 17
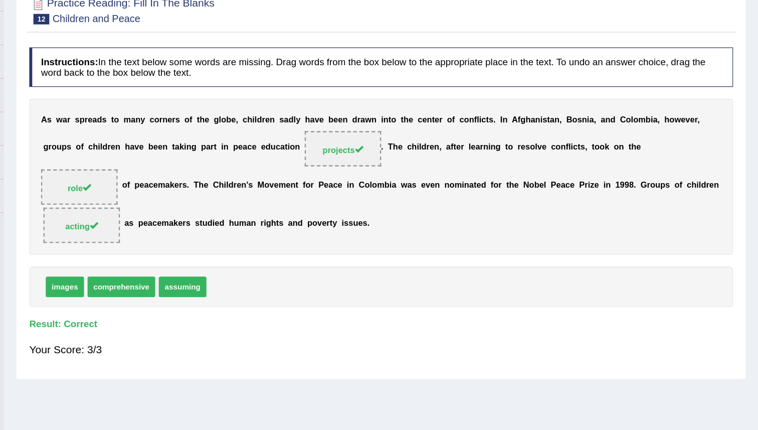
scroll to position [0, 0]
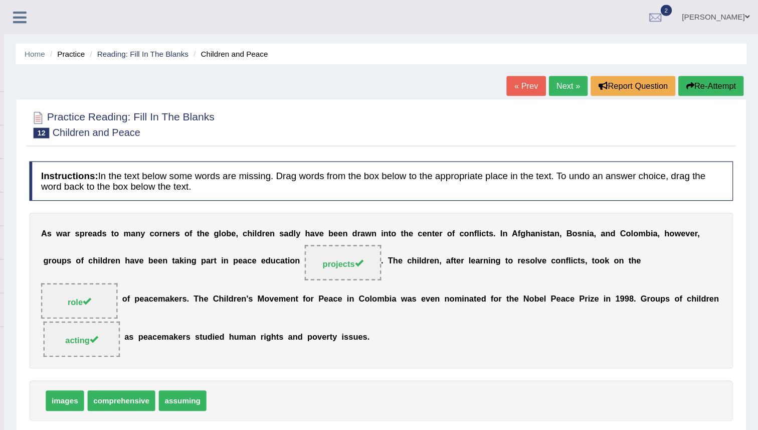
click at [583, 75] on link "Next »" at bounding box center [595, 73] width 33 height 17
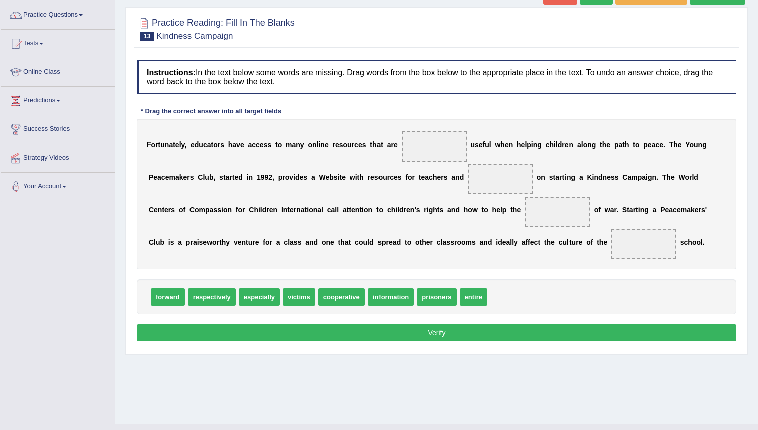
scroll to position [97, 0]
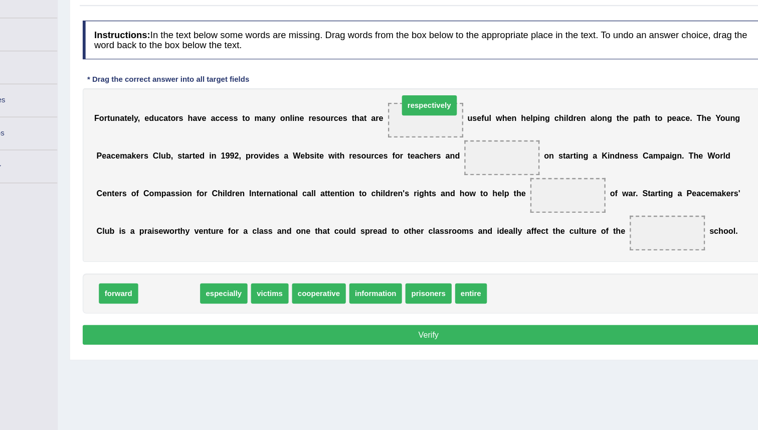
drag, startPoint x: 209, startPoint y: 274, endPoint x: 434, endPoint y: 111, distance: 277.8
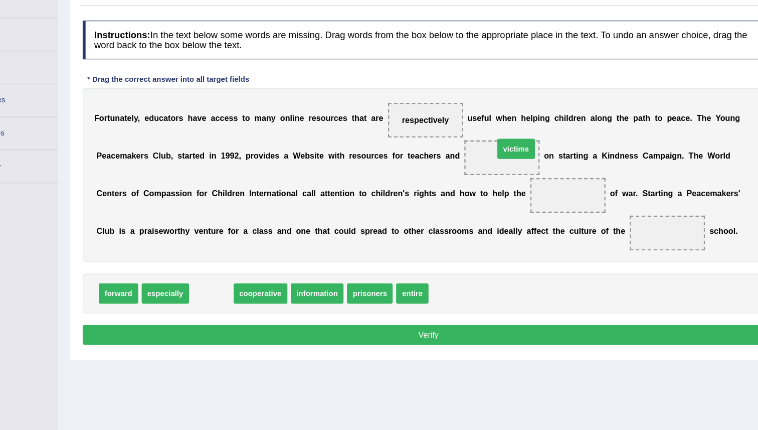
drag, startPoint x: 245, startPoint y: 276, endPoint x: 509, endPoint y: 151, distance: 291.7
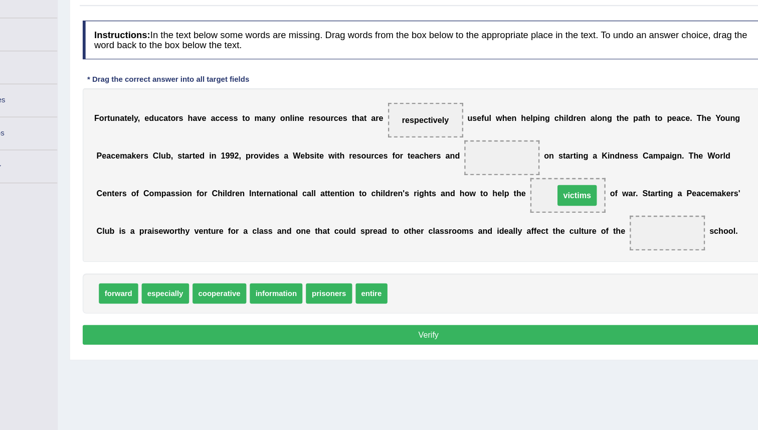
drag, startPoint x: 499, startPoint y: 157, endPoint x: 563, endPoint y: 189, distance: 72.2
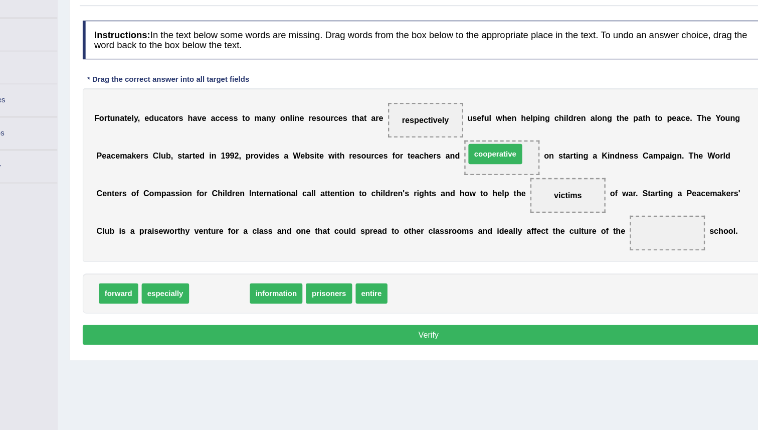
drag, startPoint x: 258, startPoint y: 280, endPoint x: 497, endPoint y: 160, distance: 267.6
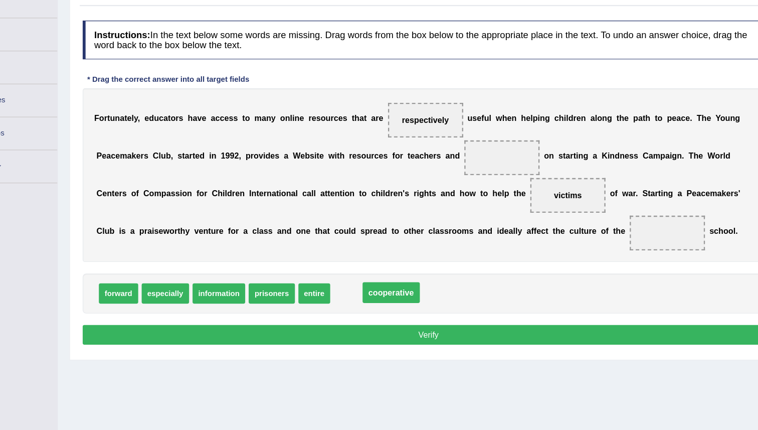
drag, startPoint x: 493, startPoint y: 162, endPoint x: 396, endPoint y: 278, distance: 151.3
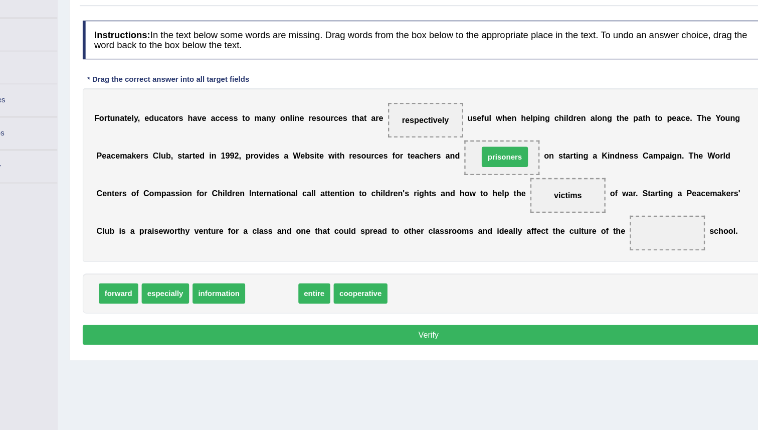
drag, startPoint x: 302, startPoint y: 282, endPoint x: 504, endPoint y: 164, distance: 233.8
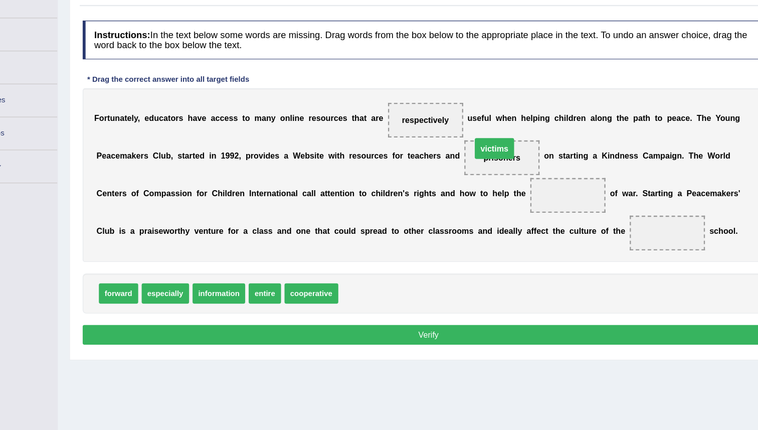
drag, startPoint x: 546, startPoint y: 190, endPoint x: 483, endPoint y: 149, distance: 75.5
drag, startPoint x: 372, startPoint y: 278, endPoint x: 556, endPoint y: 195, distance: 201.5
drag, startPoint x: 290, startPoint y: 282, endPoint x: 644, endPoint y: 230, distance: 357.7
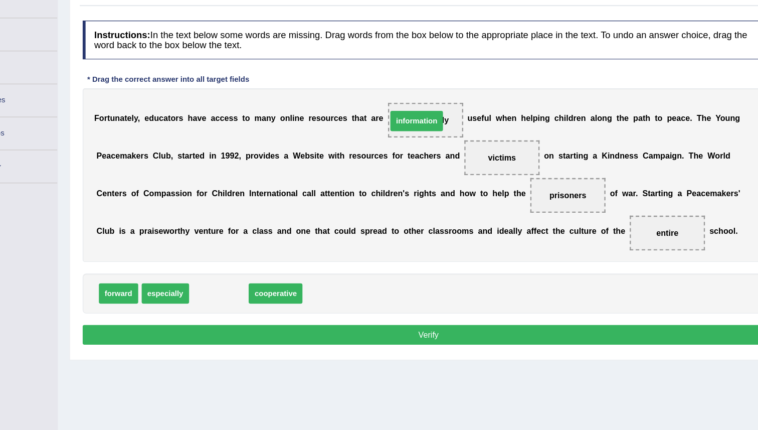
drag, startPoint x: 260, startPoint y: 282, endPoint x: 431, endPoint y: 132, distance: 227.3
click at [436, 315] on button "Verify" at bounding box center [436, 312] width 599 height 17
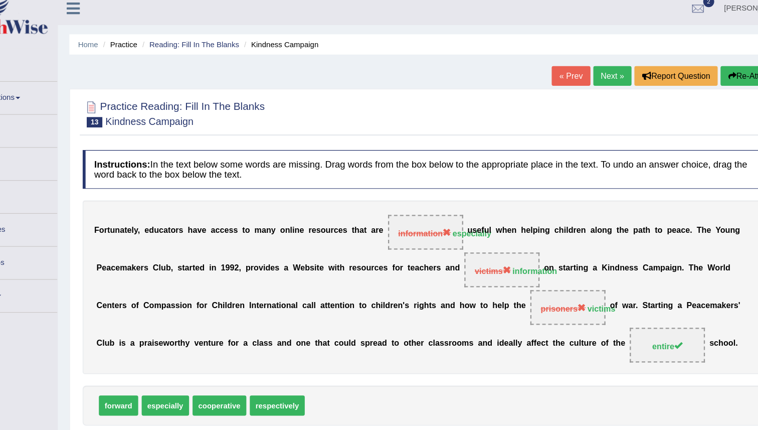
scroll to position [7, 0]
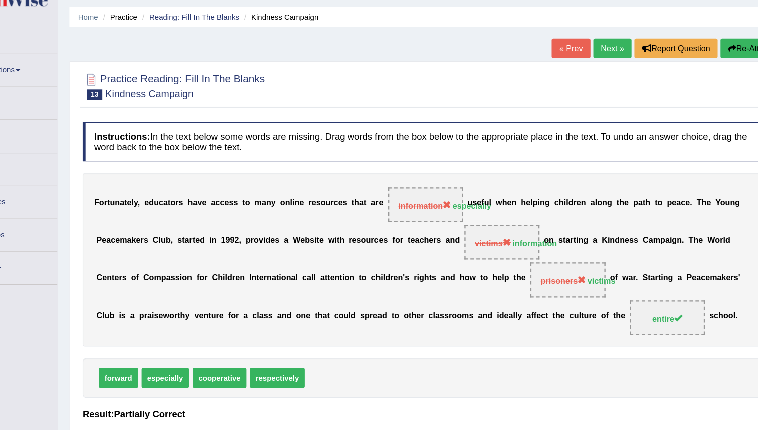
click at [592, 68] on link "Next »" at bounding box center [595, 66] width 33 height 17
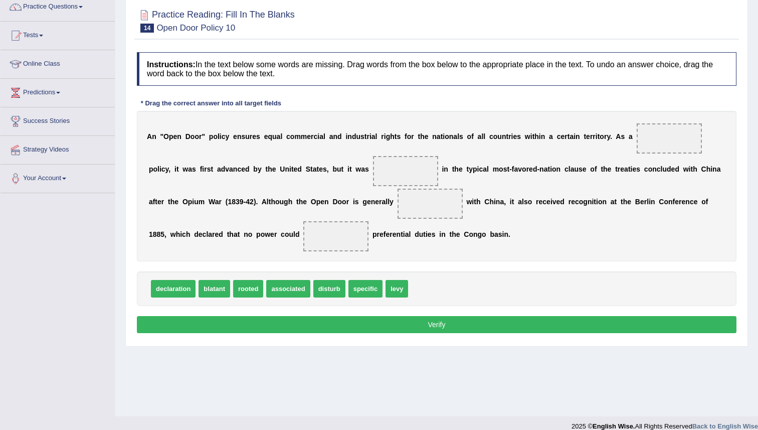
scroll to position [84, 0]
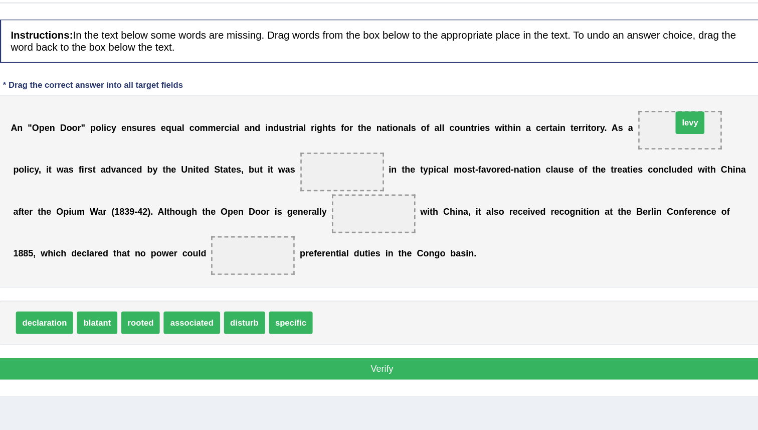
drag, startPoint x: 396, startPoint y: 292, endPoint x: 676, endPoint y: 136, distance: 320.9
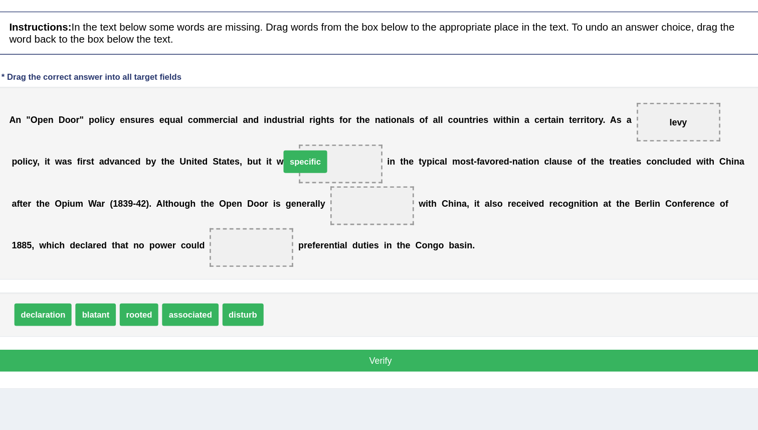
drag, startPoint x: 371, startPoint y: 296, endPoint x: 385, endPoint y: 177, distance: 119.6
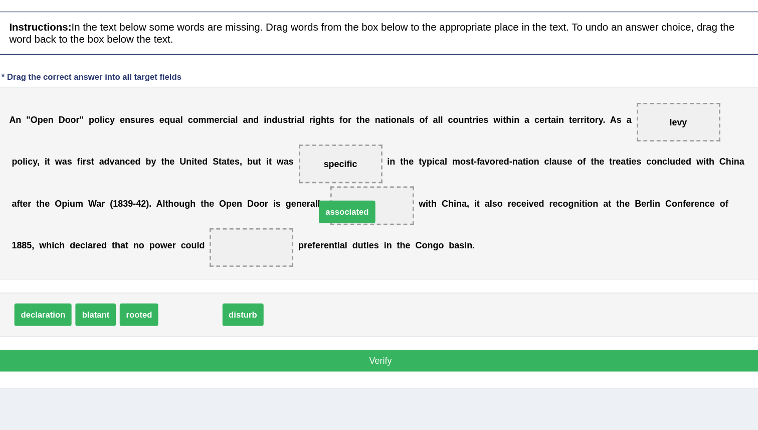
drag, startPoint x: 277, startPoint y: 292, endPoint x: 399, endPoint y: 211, distance: 146.5
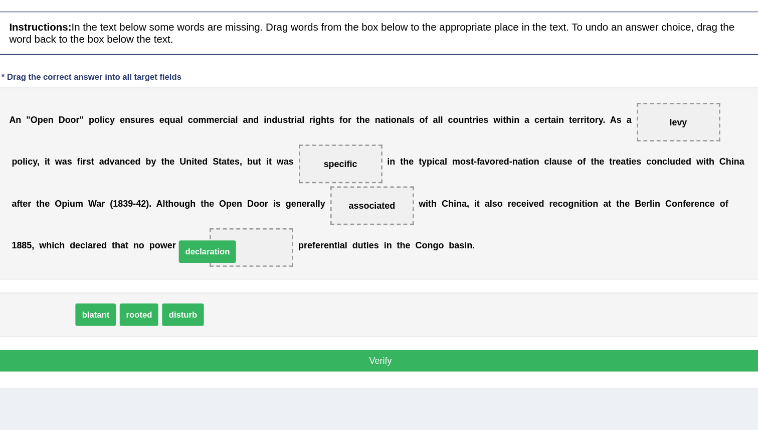
drag, startPoint x: 170, startPoint y: 293, endPoint x: 298, endPoint y: 243, distance: 137.8
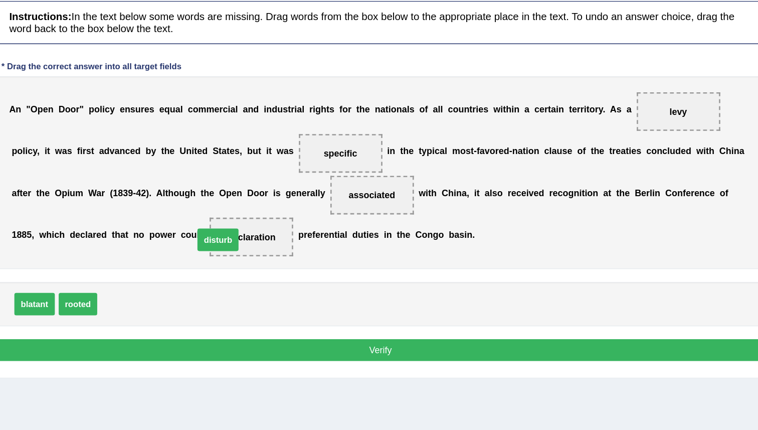
drag, startPoint x: 235, startPoint y: 289, endPoint x: 310, endPoint y: 239, distance: 90.4
click at [417, 327] on button "Verify" at bounding box center [436, 325] width 599 height 17
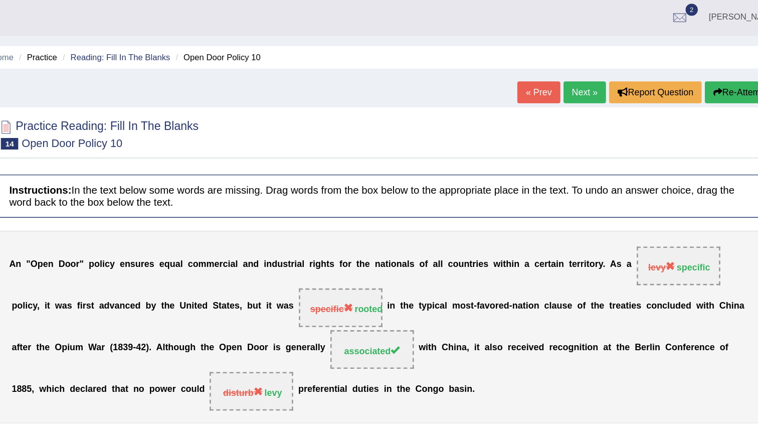
scroll to position [0, 0]
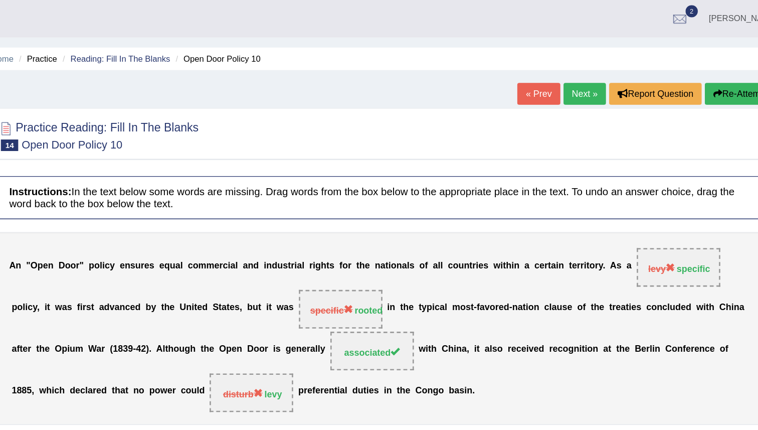
click at [591, 68] on link "Next »" at bounding box center [595, 73] width 33 height 17
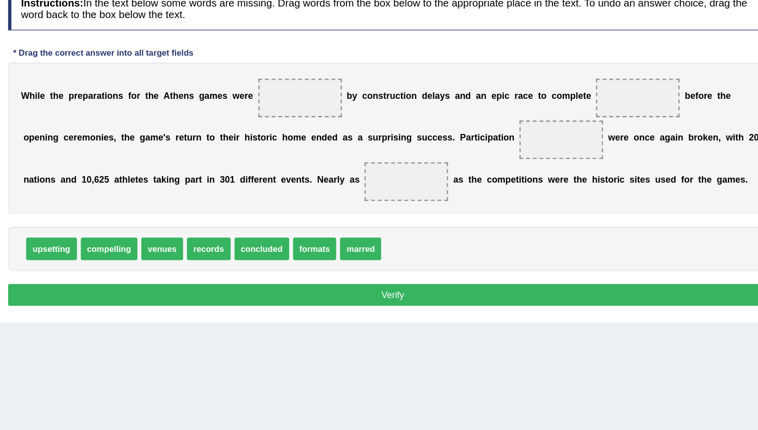
scroll to position [54, 0]
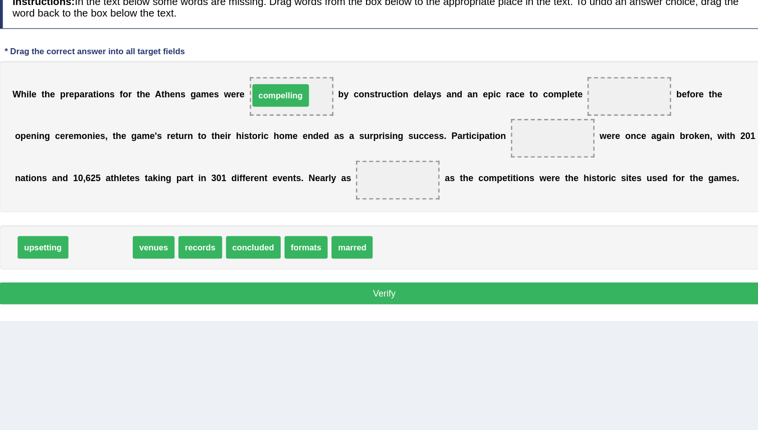
drag, startPoint x: 219, startPoint y: 289, endPoint x: 360, endPoint y: 171, distance: 183.6
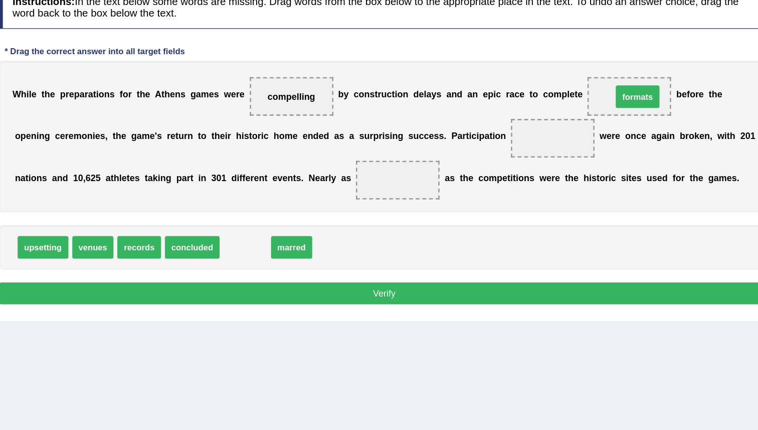
drag, startPoint x: 325, startPoint y: 288, endPoint x: 631, endPoint y: 171, distance: 326.8
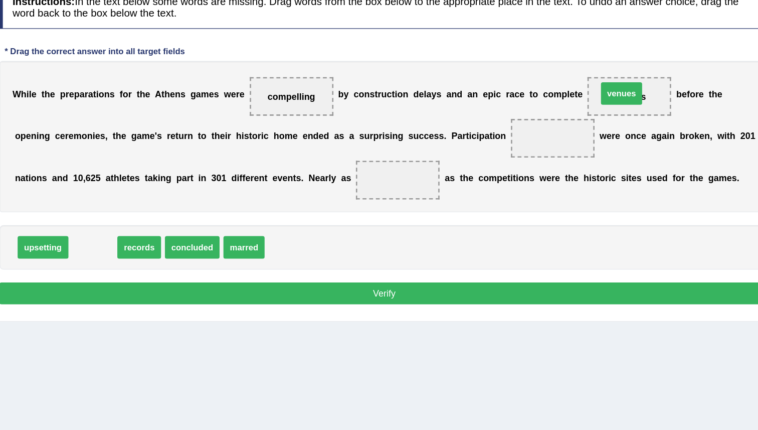
drag, startPoint x: 209, startPoint y: 283, endPoint x: 621, endPoint y: 162, distance: 429.0
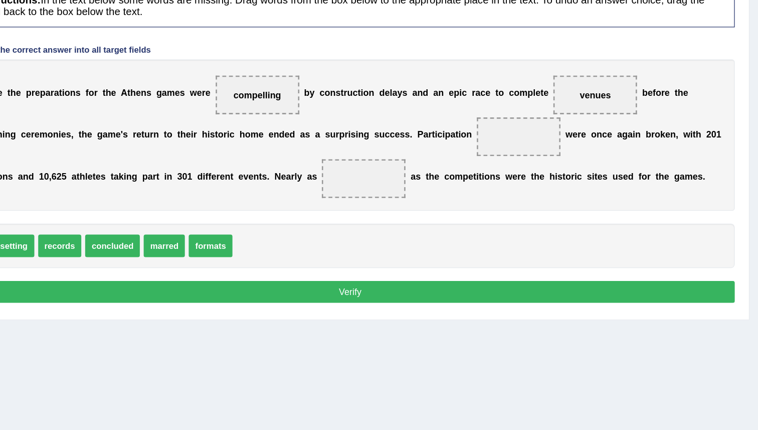
scroll to position [57, 0]
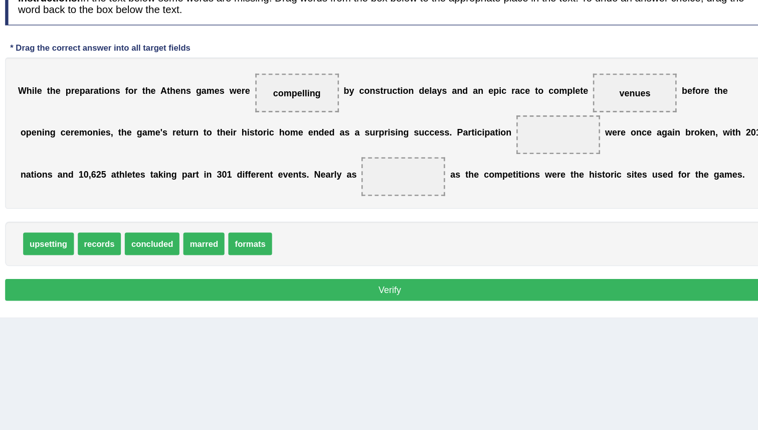
click at [205, 286] on span "records" at bounding box center [210, 285] width 34 height 18
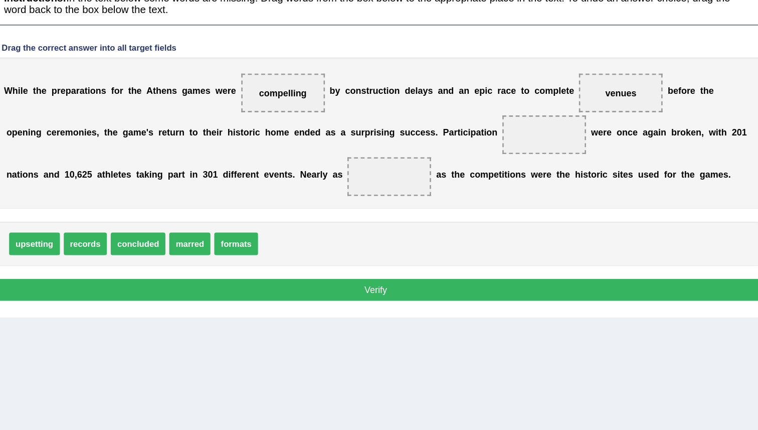
scroll to position [58, 0]
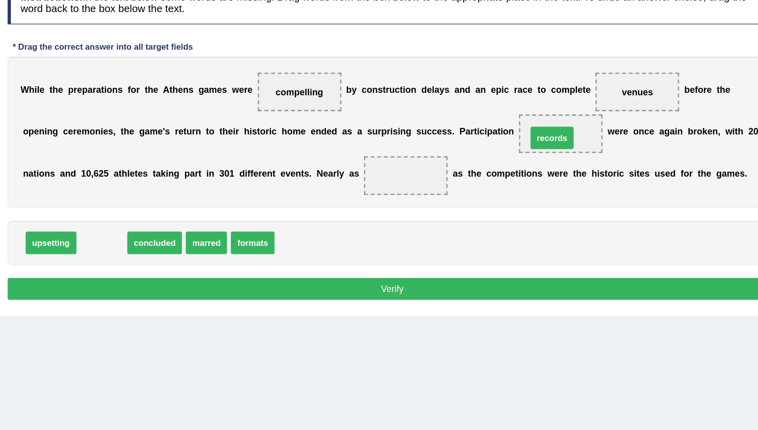
drag, startPoint x: 201, startPoint y: 287, endPoint x: 552, endPoint y: 204, distance: 360.5
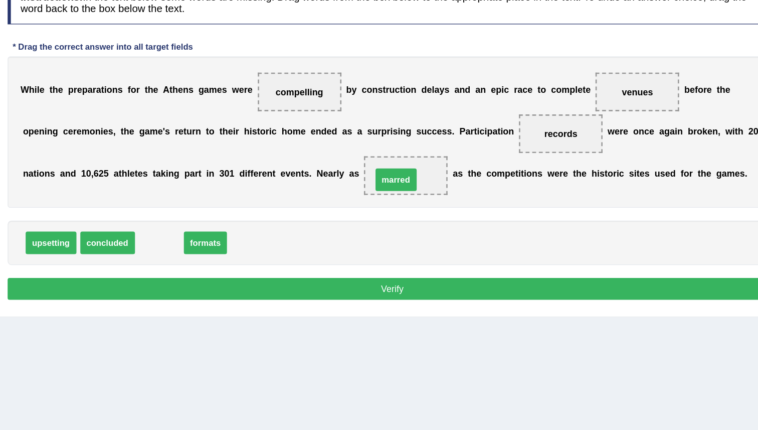
drag, startPoint x: 249, startPoint y: 283, endPoint x: 432, endPoint y: 232, distance: 189.8
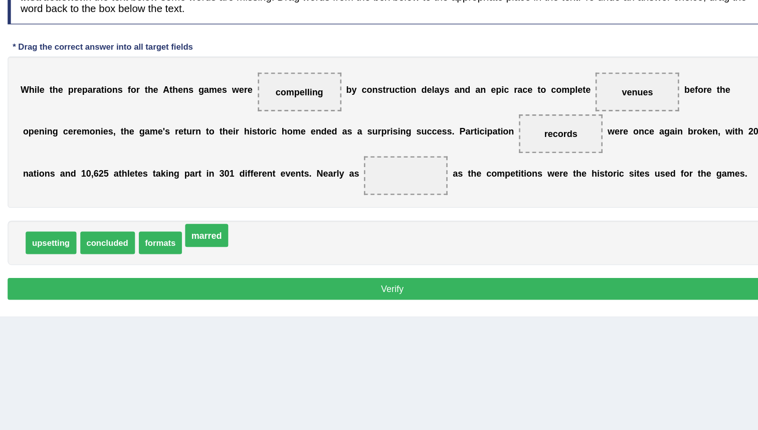
drag, startPoint x: 453, startPoint y: 231, endPoint x: 305, endPoint y: 280, distance: 155.3
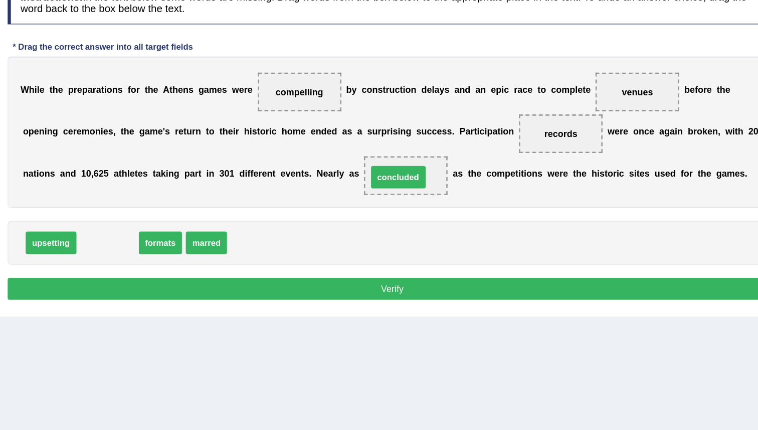
drag, startPoint x: 207, startPoint y: 280, endPoint x: 433, endPoint y: 226, distance: 232.3
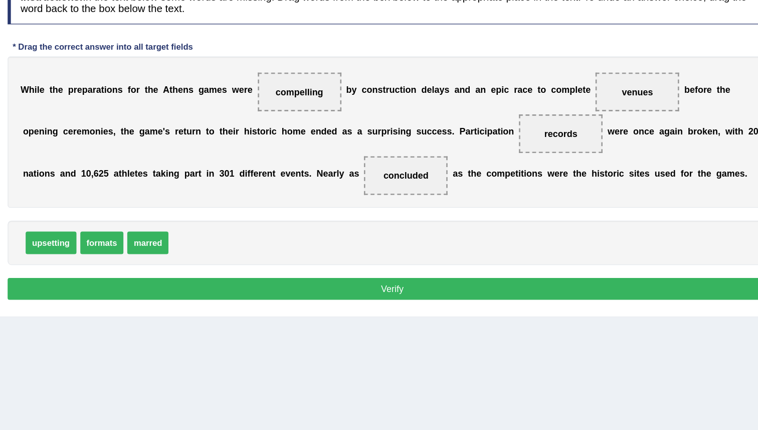
click at [423, 319] on button "Verify" at bounding box center [436, 319] width 599 height 17
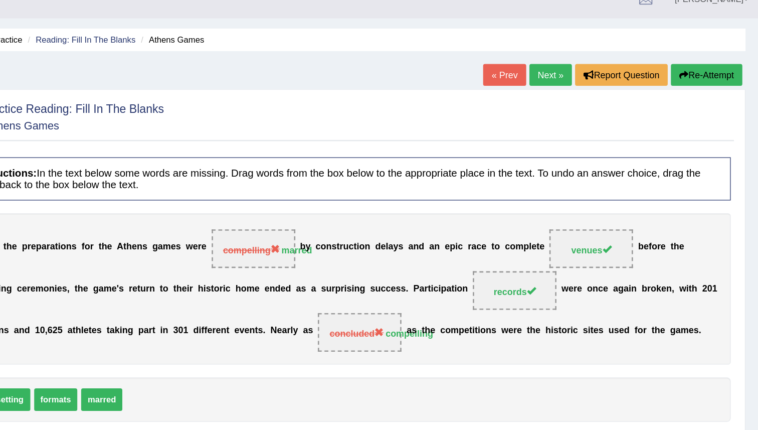
scroll to position [0, 0]
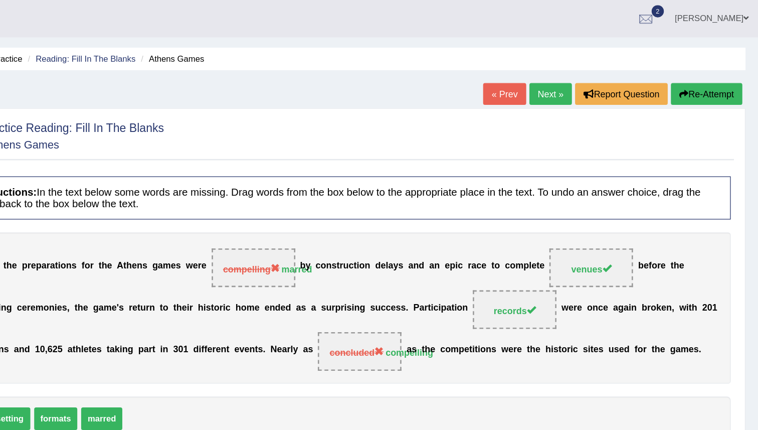
click at [591, 76] on link "Next »" at bounding box center [595, 73] width 33 height 17
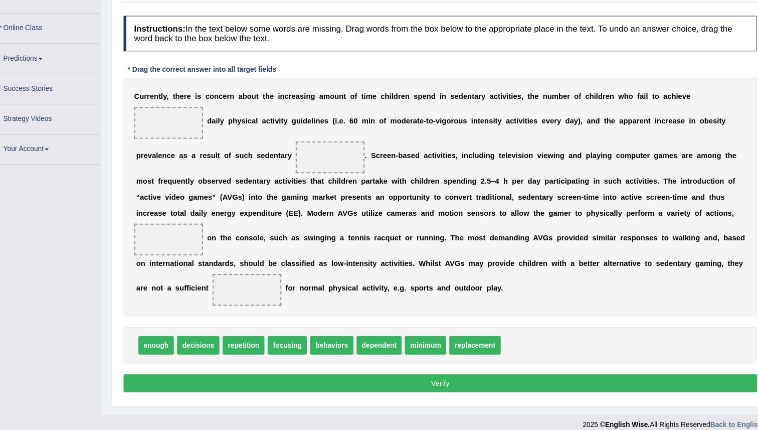
scroll to position [100, 0]
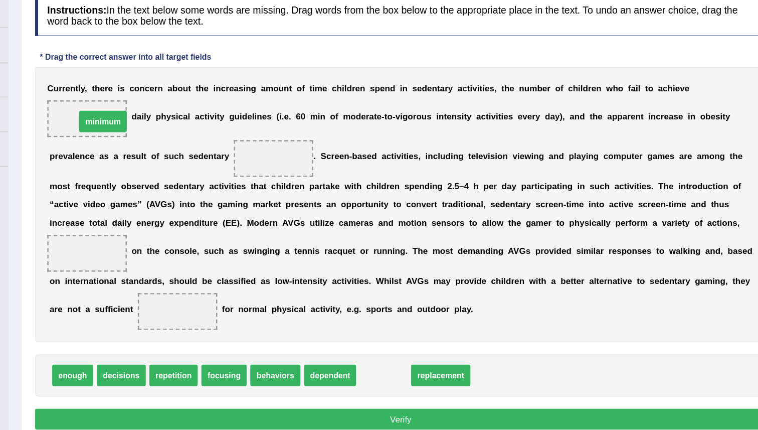
drag, startPoint x: 422, startPoint y: 353, endPoint x: 191, endPoint y: 145, distance: 309.8
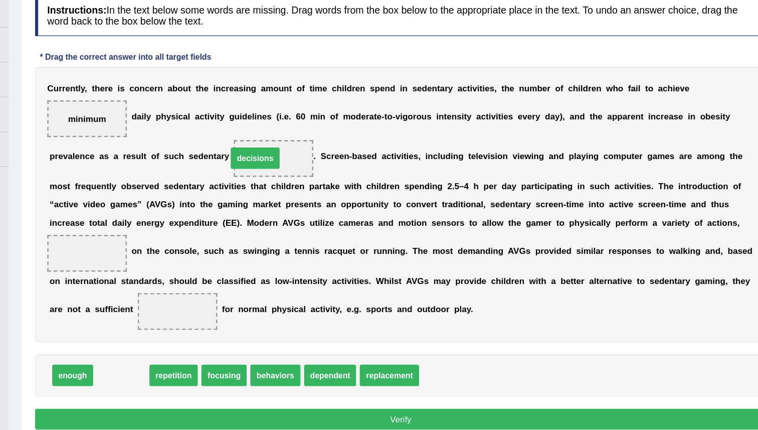
drag, startPoint x: 202, startPoint y: 349, endPoint x: 312, endPoint y: 171, distance: 209.1
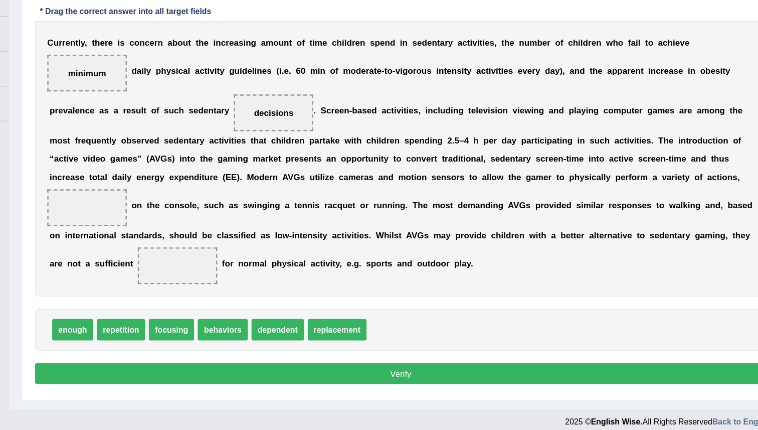
scroll to position [110, 0]
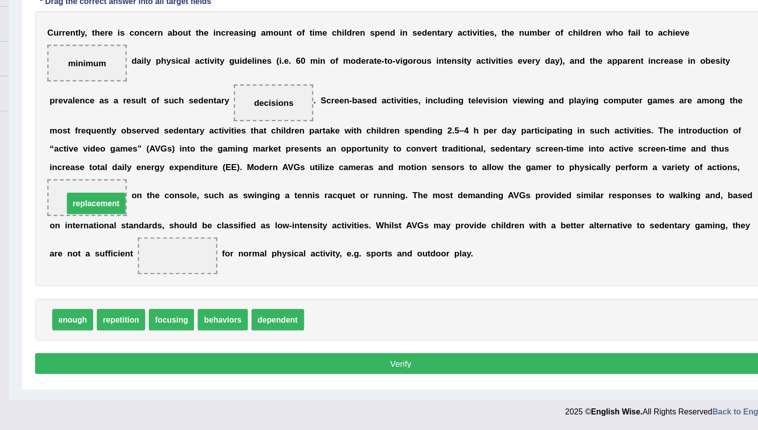
drag, startPoint x: 386, startPoint y: 340, endPoint x: 186, endPoint y: 243, distance: 222.1
drag, startPoint x: 284, startPoint y: 341, endPoint x: 184, endPoint y: 242, distance: 141.4
click at [225, 272] on span at bounding box center [253, 287] width 65 height 30
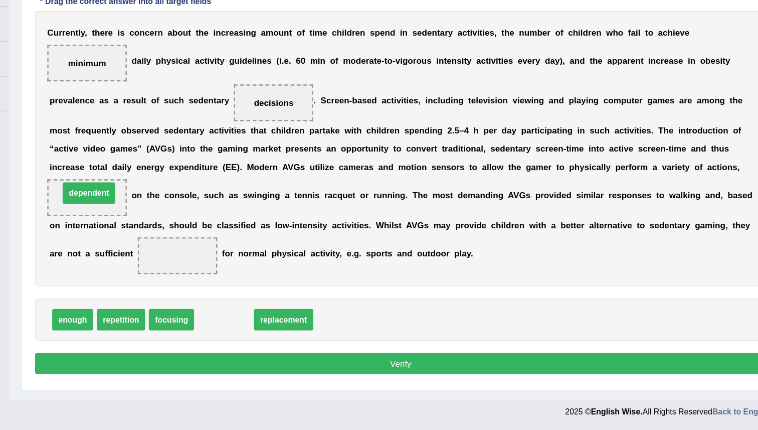
drag, startPoint x: 290, startPoint y: 335, endPoint x: 179, endPoint y: 232, distance: 150.7
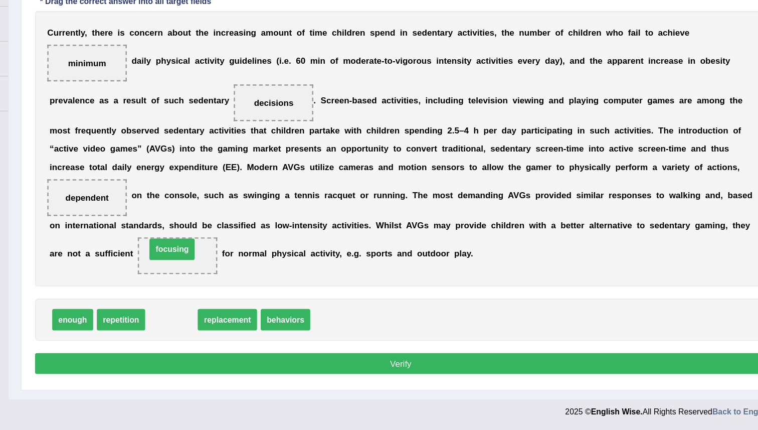
drag, startPoint x: 245, startPoint y: 336, endPoint x: 245, endPoint y: 279, distance: 57.6
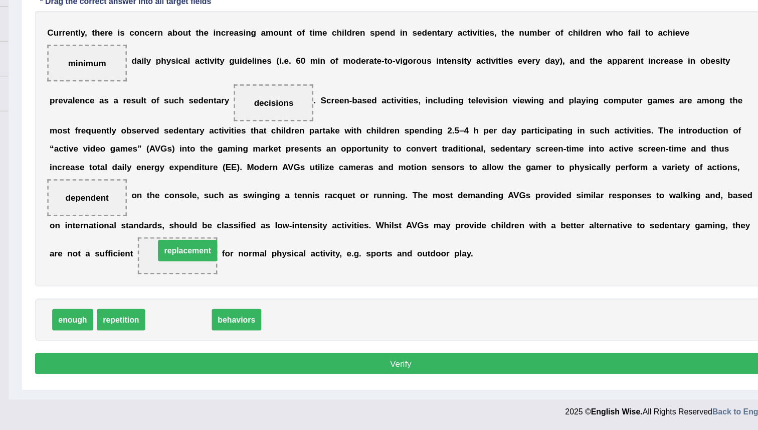
drag, startPoint x: 258, startPoint y: 337, endPoint x: 265, endPoint y: 281, distance: 56.6
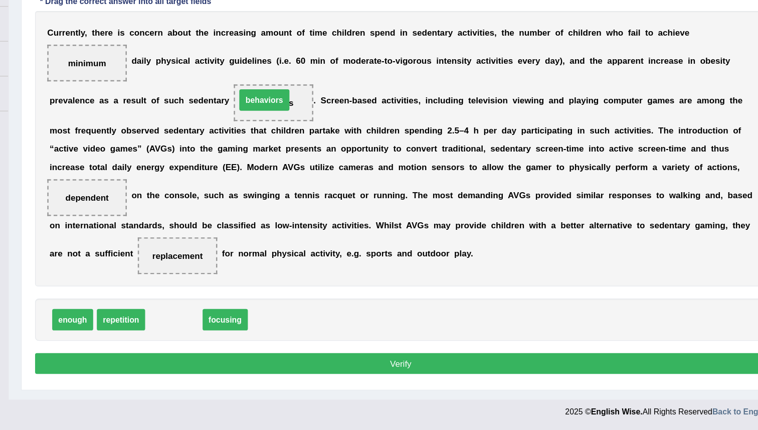
drag, startPoint x: 252, startPoint y: 340, endPoint x: 328, endPoint y: 159, distance: 195.7
click at [421, 375] on button "Verify" at bounding box center [436, 374] width 599 height 17
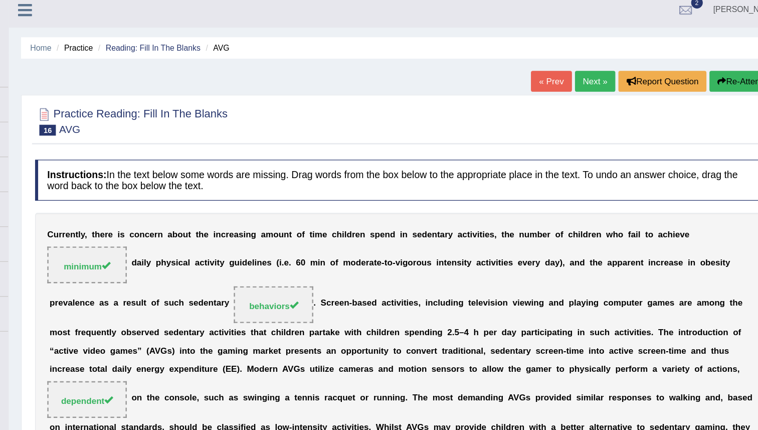
scroll to position [0, 0]
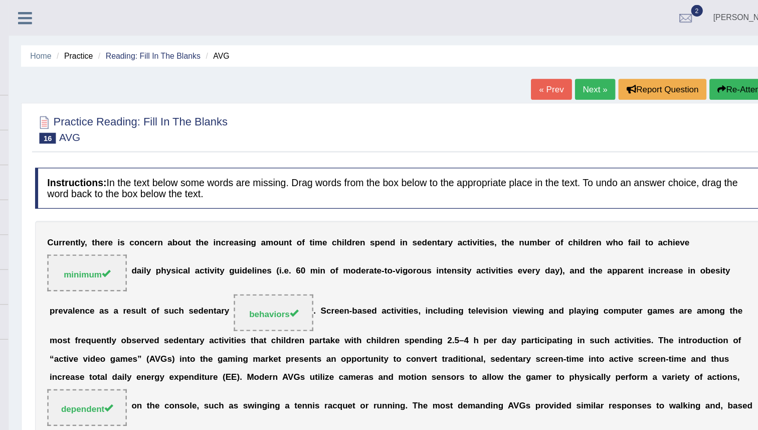
click at [585, 73] on link "Next »" at bounding box center [595, 73] width 33 height 17
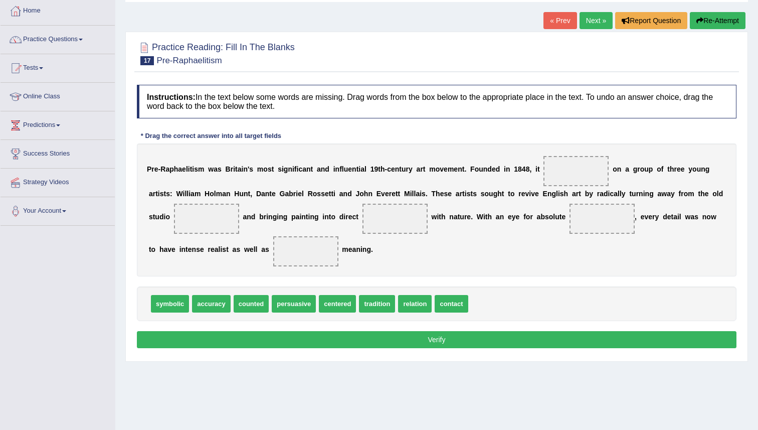
scroll to position [65, 0]
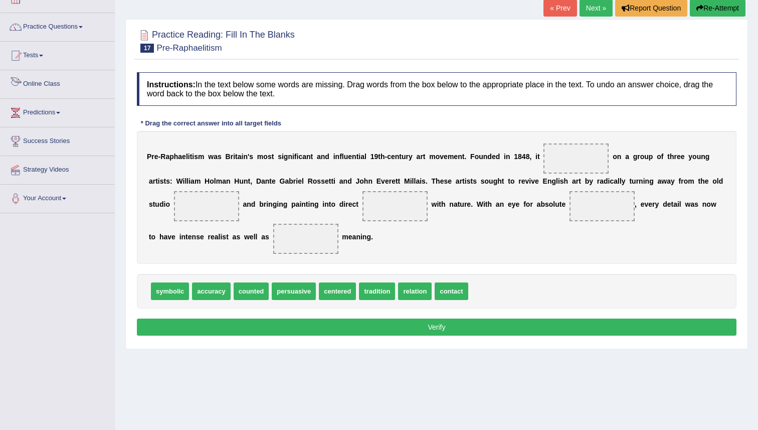
click at [57, 84] on link "Online Class" at bounding box center [58, 82] width 114 height 25
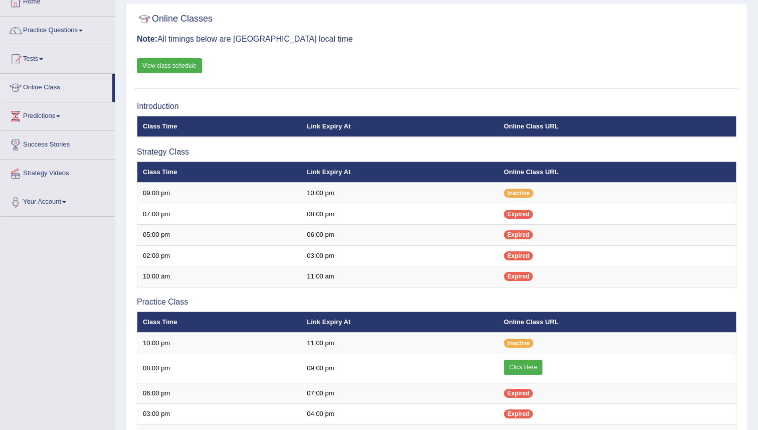
scroll to position [75, 0]
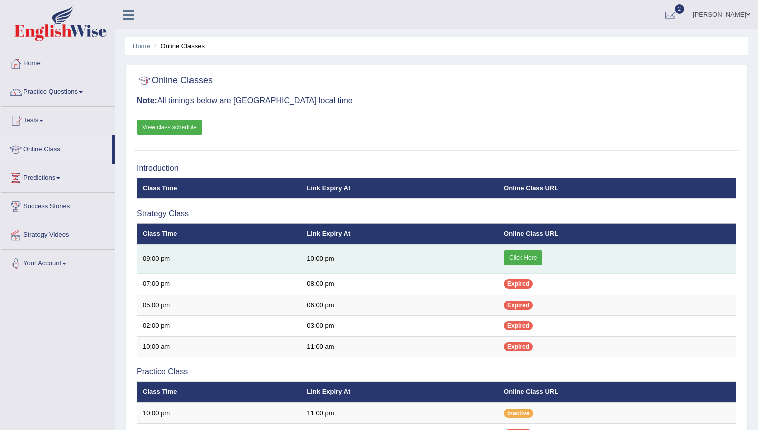
click at [516, 260] on link "Click Here" at bounding box center [523, 257] width 39 height 15
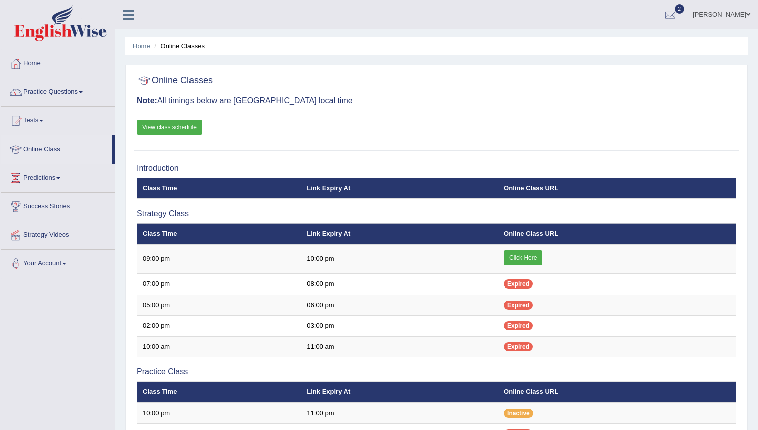
click at [53, 92] on link "Practice Questions" at bounding box center [58, 90] width 114 height 25
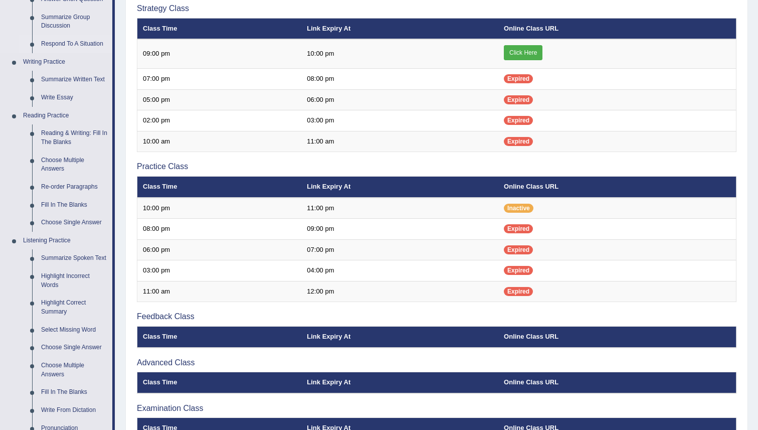
scroll to position [216, 0]
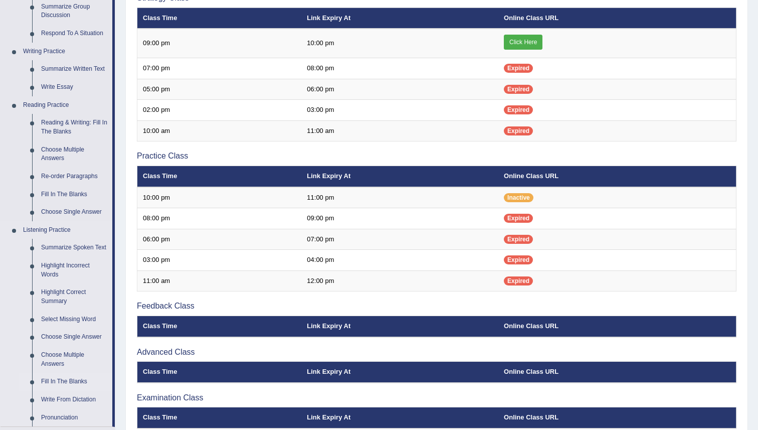
click at [63, 387] on link "Fill In The Blanks" at bounding box center [75, 381] width 76 height 18
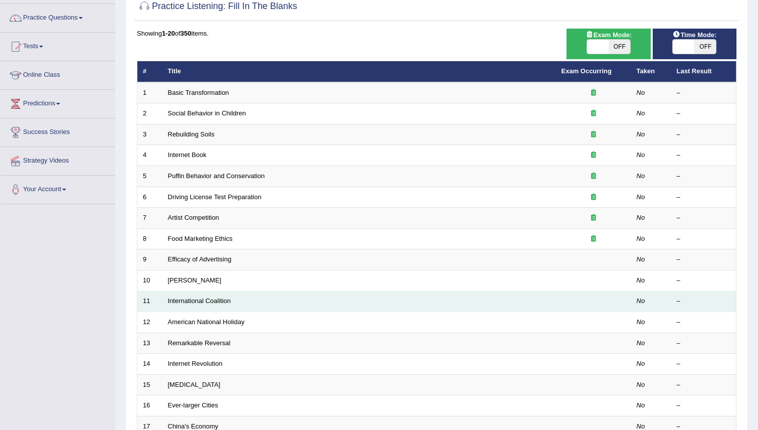
scroll to position [234, 0]
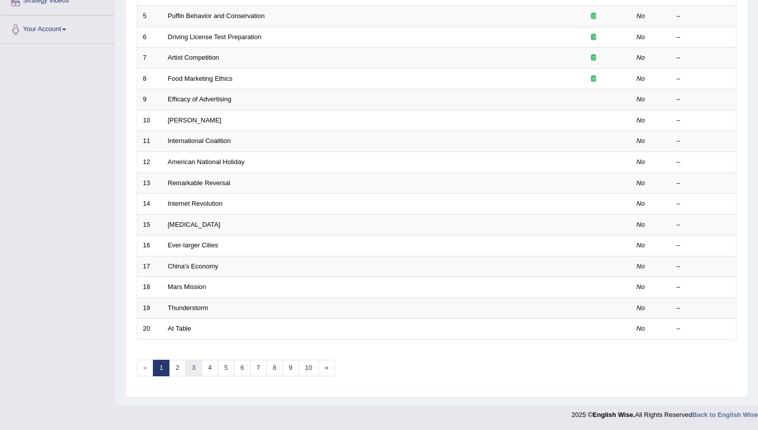
click at [194, 375] on link "3" at bounding box center [193, 367] width 17 height 17
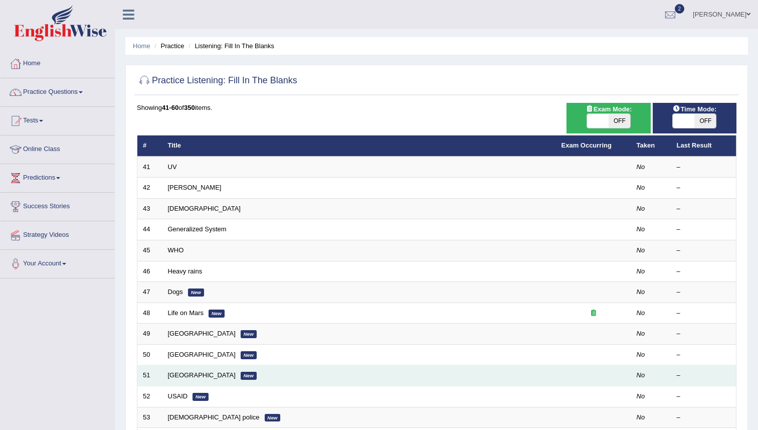
scroll to position [234, 0]
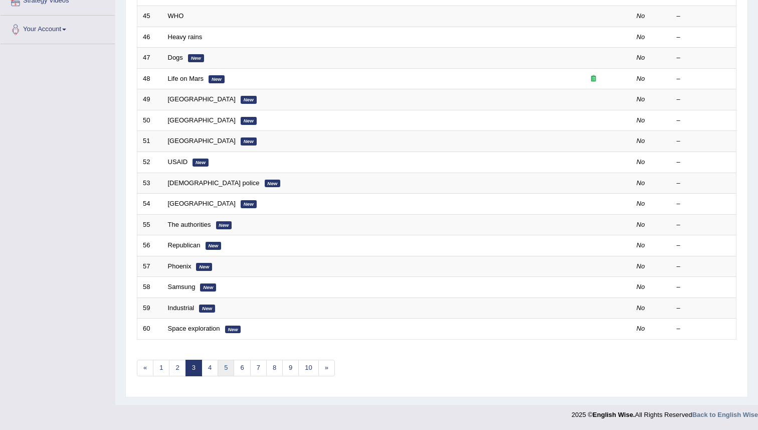
click at [228, 369] on link "5" at bounding box center [226, 367] width 17 height 17
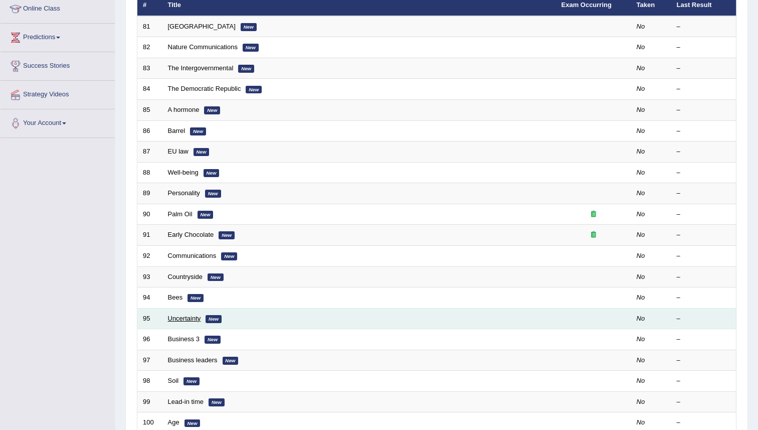
scroll to position [234, 0]
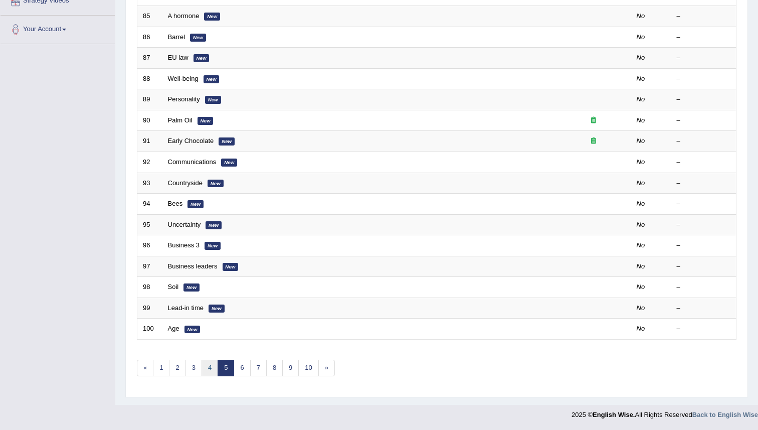
click at [207, 371] on link "4" at bounding box center [209, 367] width 17 height 17
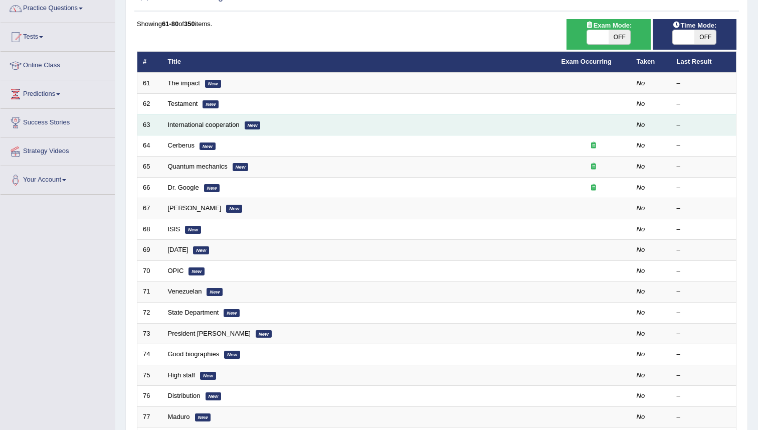
scroll to position [84, 0]
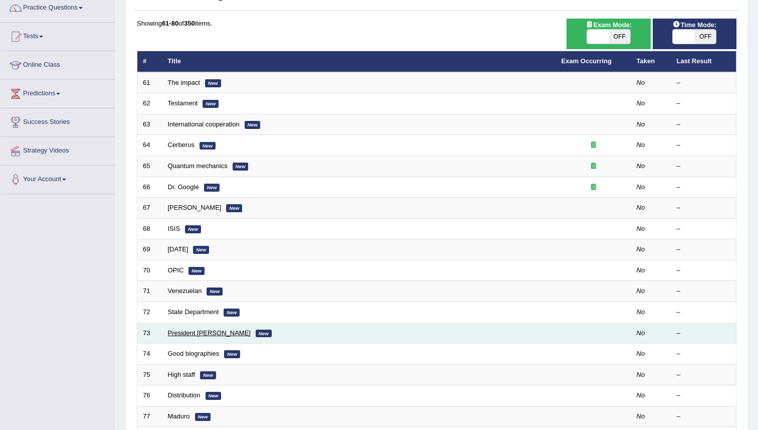
click at [205, 330] on link "President [PERSON_NAME]" at bounding box center [209, 333] width 83 height 8
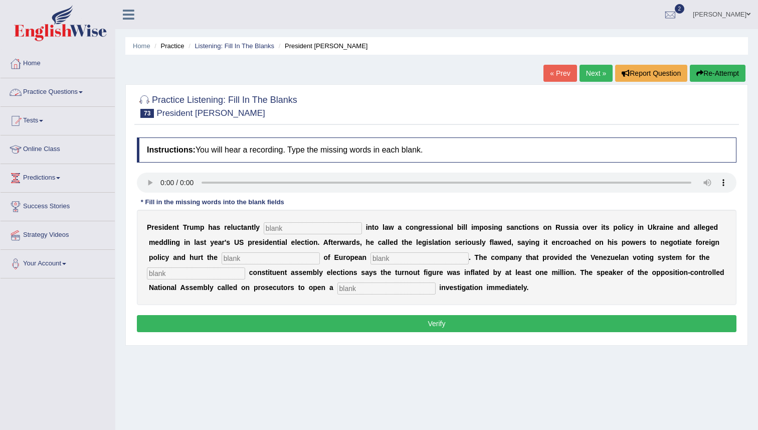
click at [81, 91] on link "Practice Questions" at bounding box center [58, 90] width 114 height 25
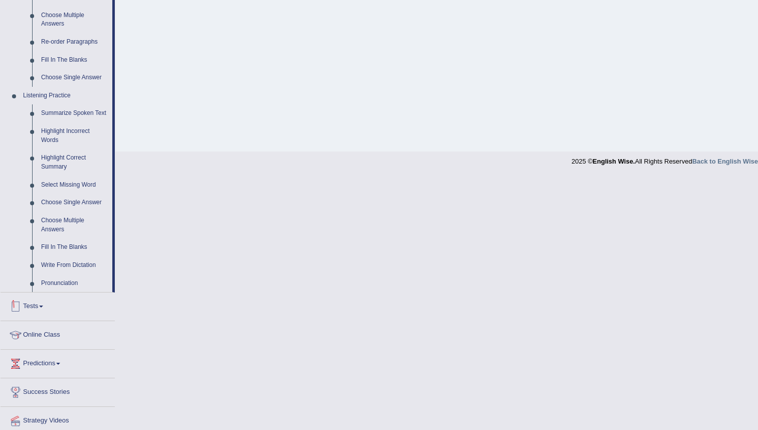
scroll to position [346, 0]
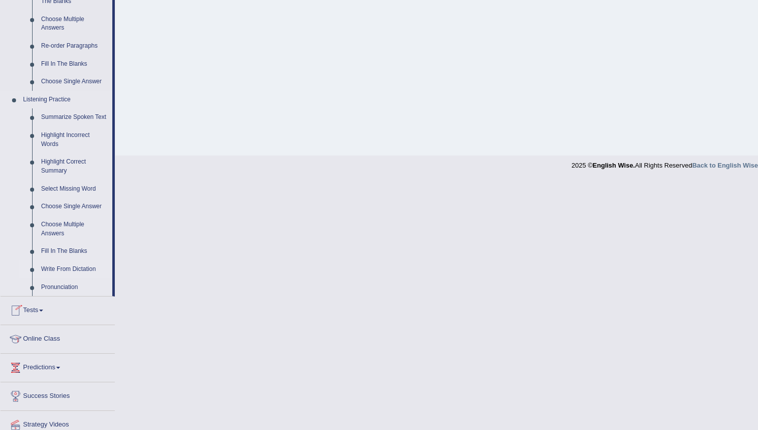
click at [68, 275] on link "Write From Dictation" at bounding box center [75, 269] width 76 height 18
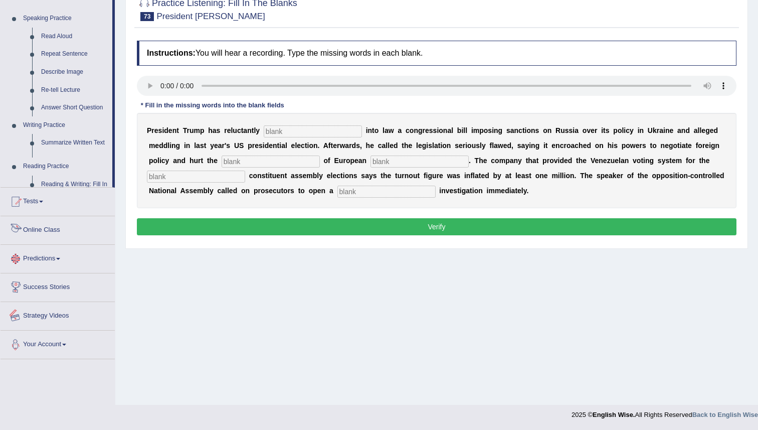
scroll to position [98, 0]
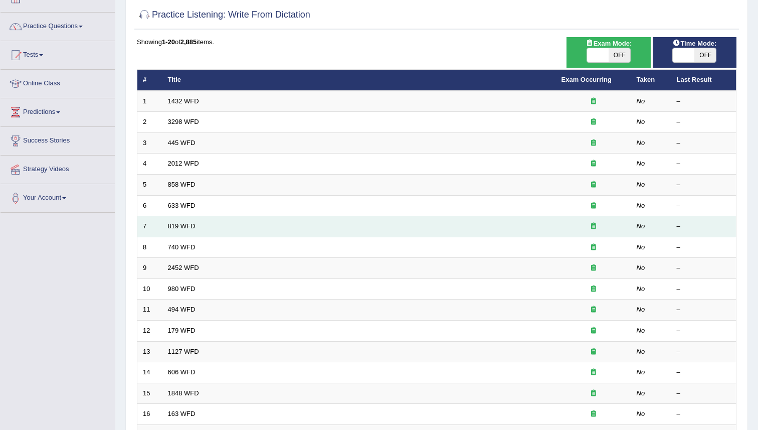
scroll to position [70, 0]
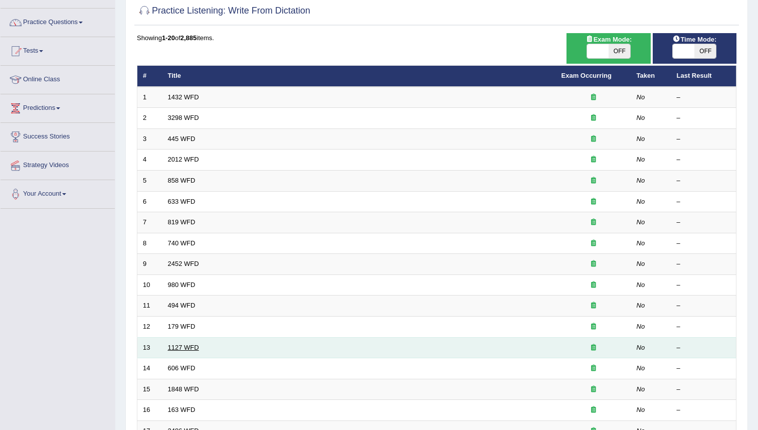
click at [186, 349] on link "1127 WFD" at bounding box center [183, 347] width 31 height 8
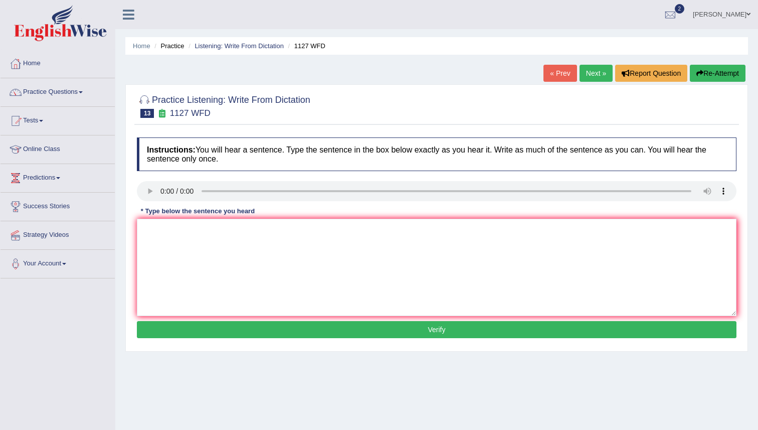
click at [585, 65] on link "Next »" at bounding box center [595, 73] width 33 height 17
click at [150, 176] on div "Instructions: You will hear a sentence. Type the sentence in the box below exac…" at bounding box center [436, 239] width 604 height 214
click at [678, 13] on div at bounding box center [670, 15] width 15 height 15
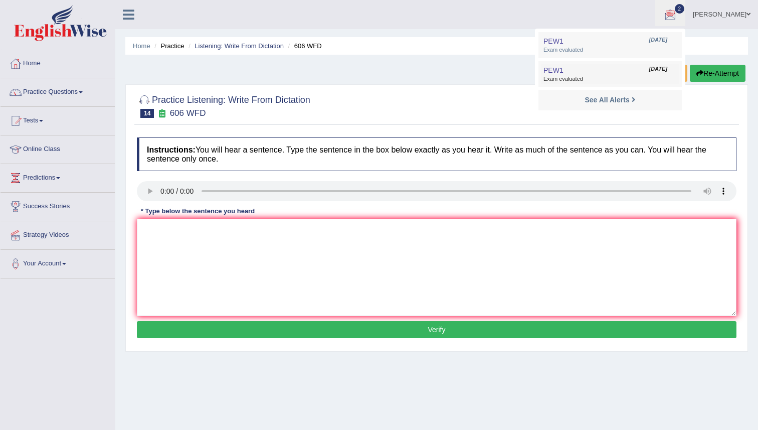
click at [561, 71] on span "PEW1" at bounding box center [553, 70] width 20 height 8
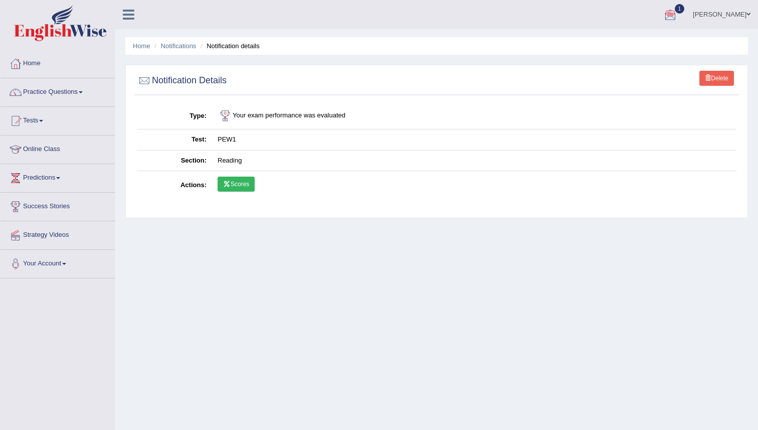
click at [736, 12] on link "[PERSON_NAME]" at bounding box center [721, 13] width 73 height 26
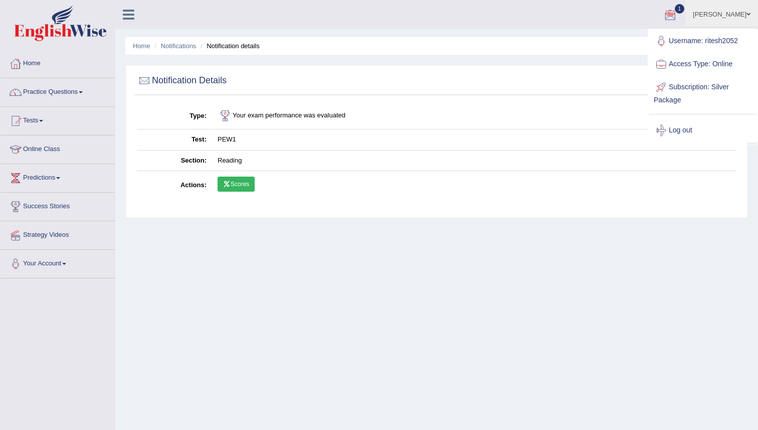
click at [736, 12] on link "[PERSON_NAME]" at bounding box center [721, 13] width 73 height 26
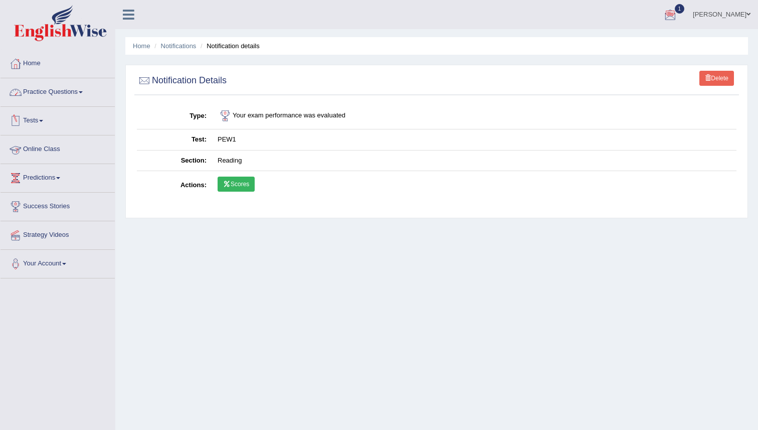
click at [48, 149] on link "Online Class" at bounding box center [58, 147] width 114 height 25
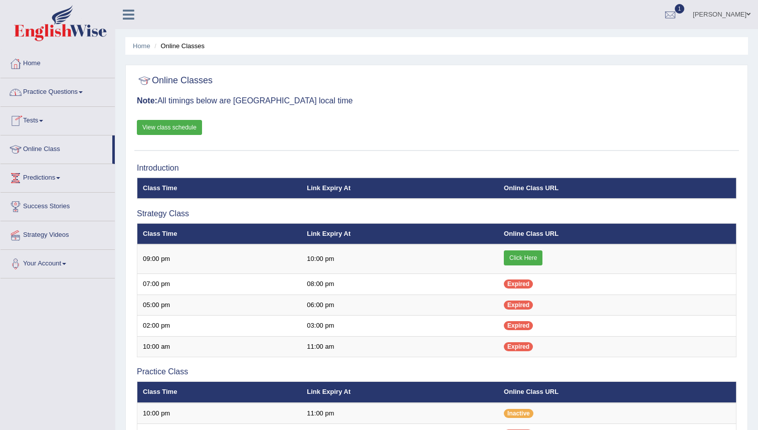
click at [68, 93] on link "Practice Questions" at bounding box center [58, 90] width 114 height 25
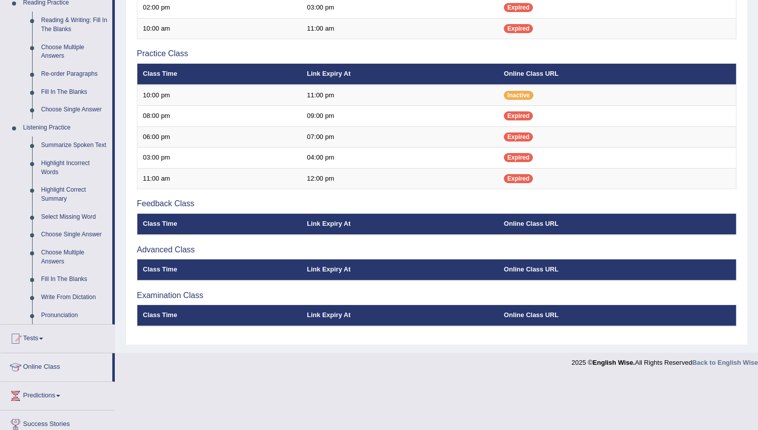
scroll to position [393, 0]
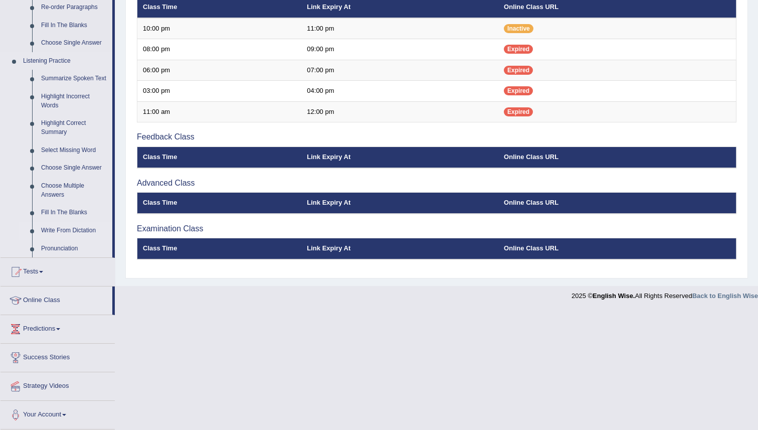
click at [59, 228] on link "Write From Dictation" at bounding box center [75, 231] width 76 height 18
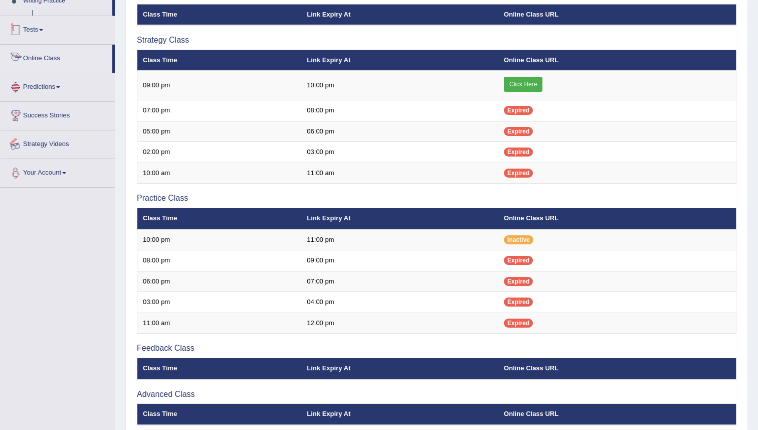
scroll to position [255, 0]
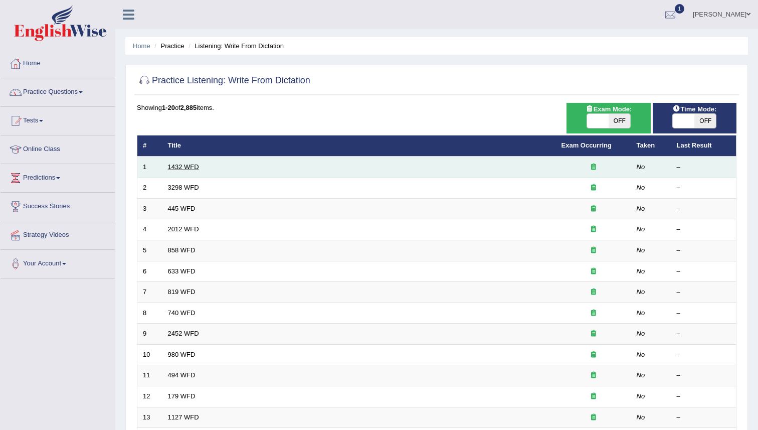
click at [183, 164] on link "1432 WFD" at bounding box center [183, 167] width 31 height 8
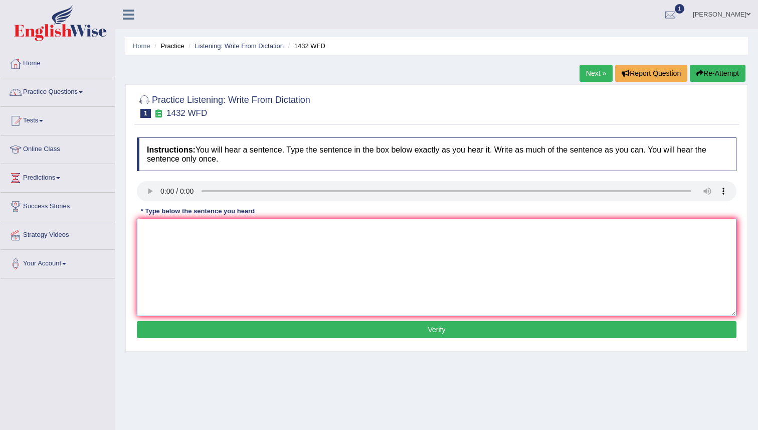
click at [177, 237] on textarea at bounding box center [436, 267] width 599 height 97
type textarea "More physical activites is beneficiary beneficial to your health."
click at [309, 328] on button "Verify" at bounding box center [436, 329] width 599 height 17
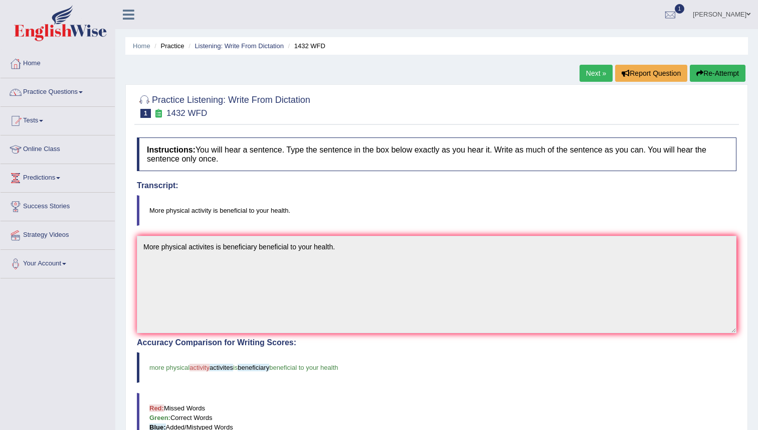
click at [588, 73] on link "Next »" at bounding box center [595, 73] width 33 height 17
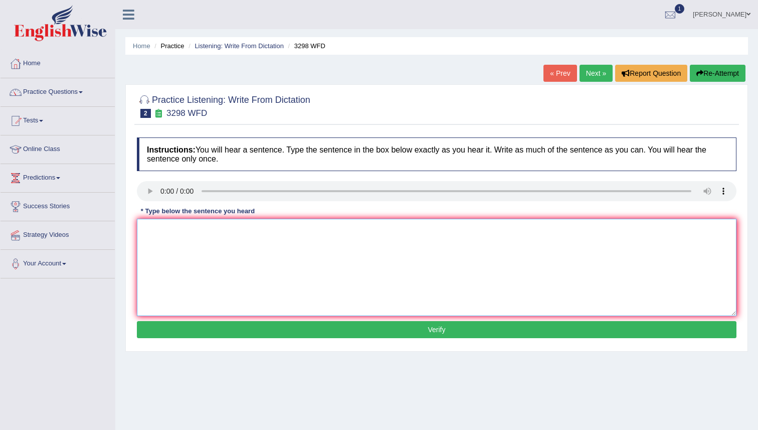
click at [211, 253] on textarea at bounding box center [436, 267] width 599 height 97
click at [209, 230] on textarea "animal behaviour is" at bounding box center [436, 267] width 599 height 97
click at [218, 232] on textarea "animal behaviour is a c both similar to human and animal aspect" at bounding box center [436, 267] width 599 height 97
drag, startPoint x: 283, startPoint y: 231, endPoint x: 296, endPoint y: 280, distance: 50.7
click at [283, 233] on textarea "animal behaviour is a context both similar to human and animal aspect" at bounding box center [436, 267] width 599 height 97
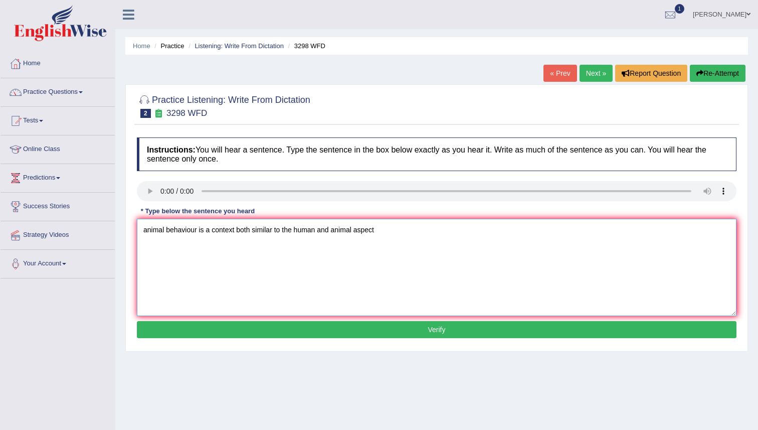
click at [386, 228] on textarea "animal behaviour is a context both similar to the human and animal aspect" at bounding box center [436, 267] width 599 height 97
drag, startPoint x: 147, startPoint y: 231, endPoint x: 156, endPoint y: 247, distance: 18.7
click at [149, 235] on textarea "animal behaviour is a context both similar to the human and animal aspect." at bounding box center [436, 267] width 599 height 97
click at [150, 234] on textarea "animal behaviour is a context both similar to the human and animal aspect." at bounding box center [436, 267] width 599 height 97
type textarea "Animal behaviour is a context both similar to the human and animal aspect."
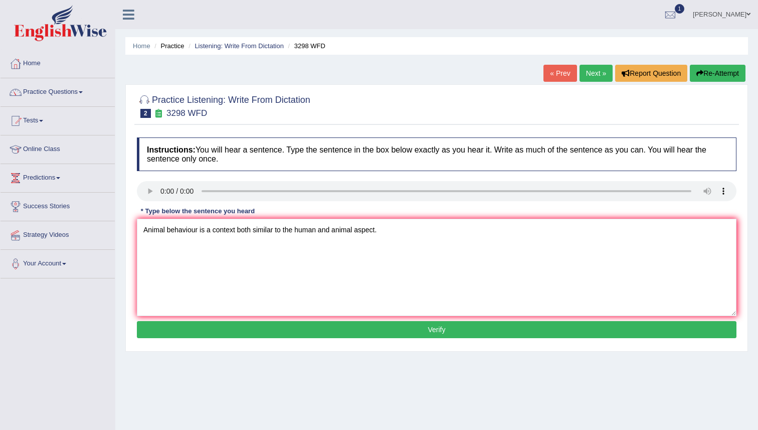
click at [335, 326] on button "Verify" at bounding box center [436, 329] width 599 height 17
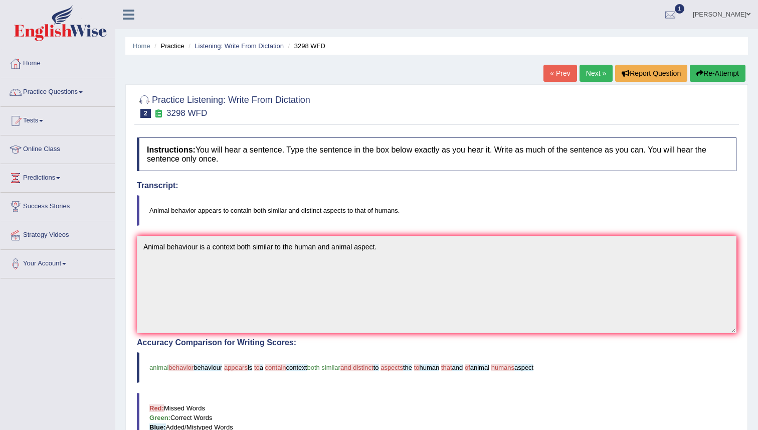
click at [589, 74] on link "Next »" at bounding box center [595, 73] width 33 height 17
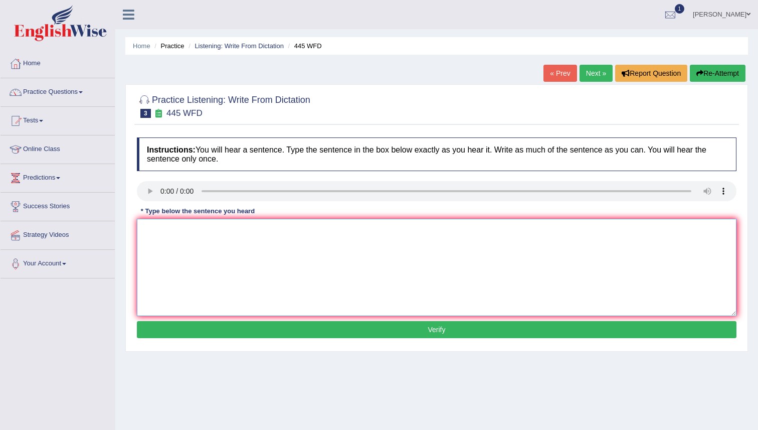
click at [161, 249] on textarea at bounding box center [436, 267] width 599 height 97
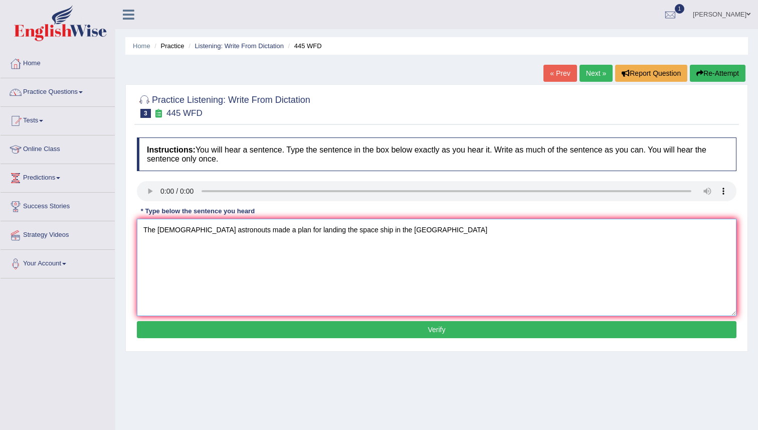
click at [392, 235] on textarea "The Americans astronouts made a plan for landing the space ship in the Mars" at bounding box center [436, 267] width 599 height 97
type textarea "The Americans astronouts made a plan for landing the space ship in the Mars."
click at [415, 323] on button "Verify" at bounding box center [436, 329] width 599 height 17
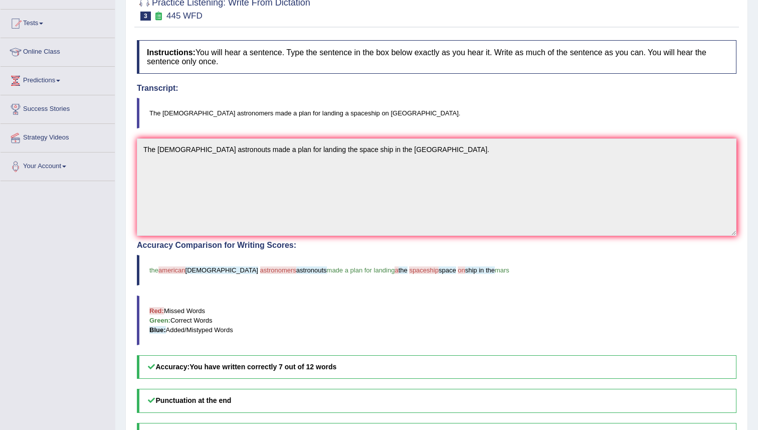
scroll to position [99, 0]
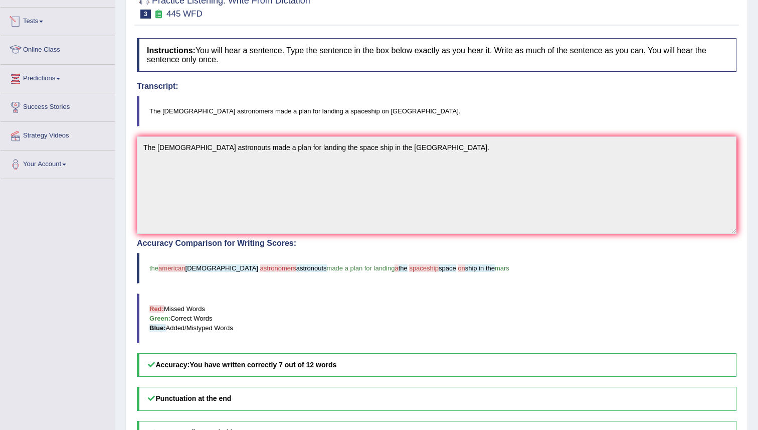
click at [51, 46] on link "Online Class" at bounding box center [58, 48] width 114 height 25
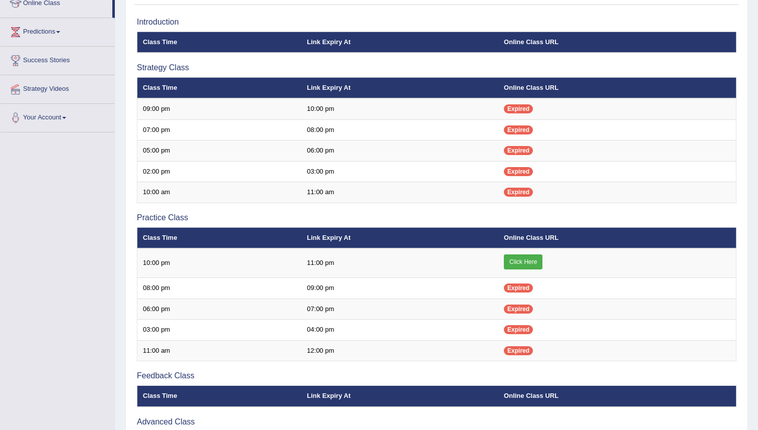
scroll to position [171, 0]
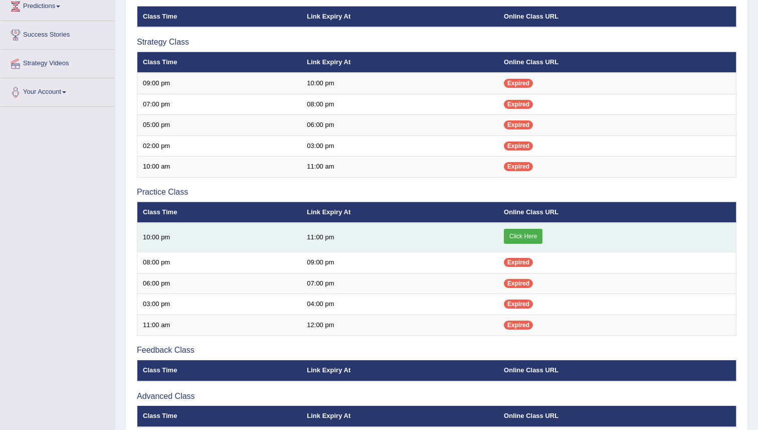
click at [525, 238] on link "Click Here" at bounding box center [523, 236] width 39 height 15
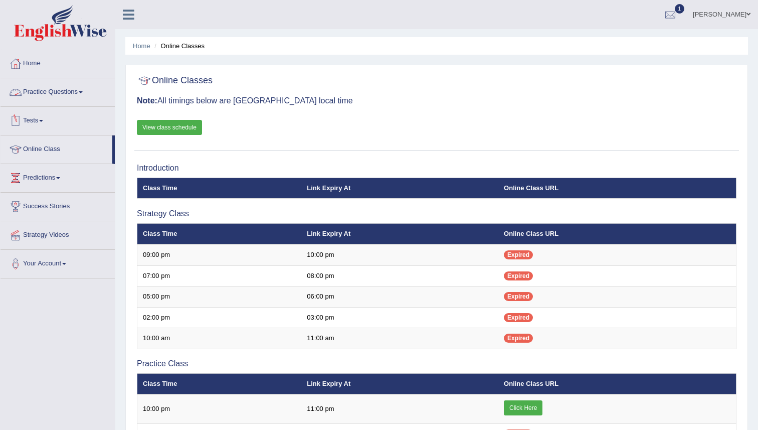
click at [65, 93] on link "Practice Questions" at bounding box center [58, 90] width 114 height 25
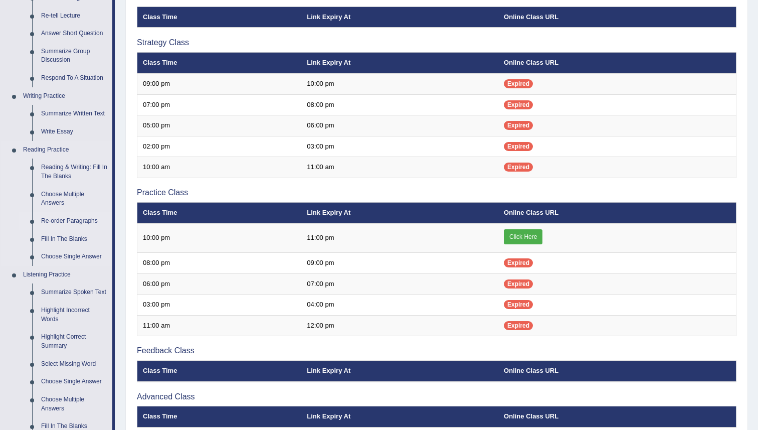
scroll to position [181, 0]
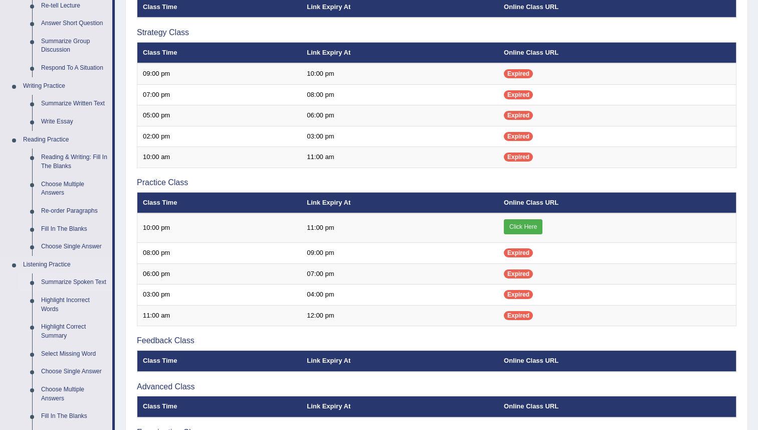
click at [70, 282] on link "Summarize Spoken Text" at bounding box center [75, 282] width 76 height 18
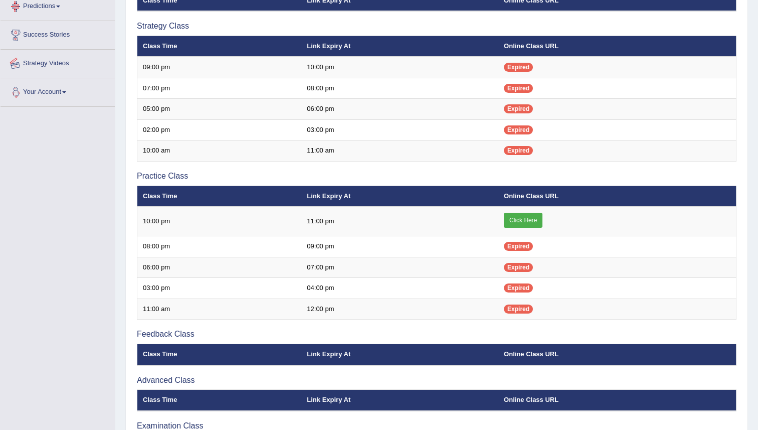
scroll to position [202, 0]
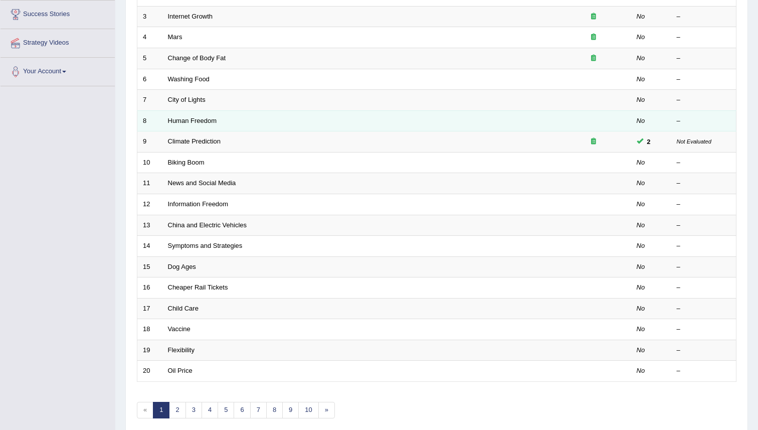
scroll to position [191, 0]
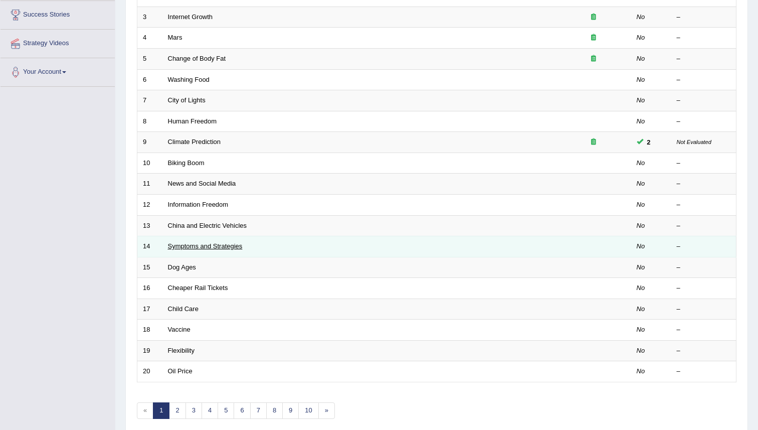
click at [185, 246] on link "Symptoms and Strategies" at bounding box center [205, 246] width 75 height 8
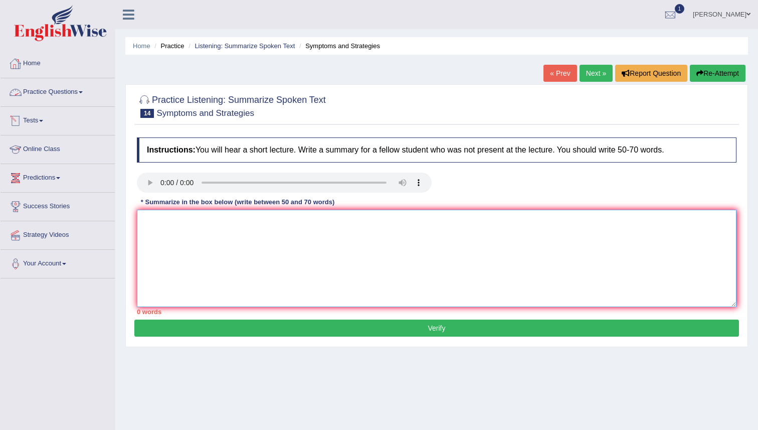
click at [158, 223] on textarea at bounding box center [436, 258] width 599 height 97
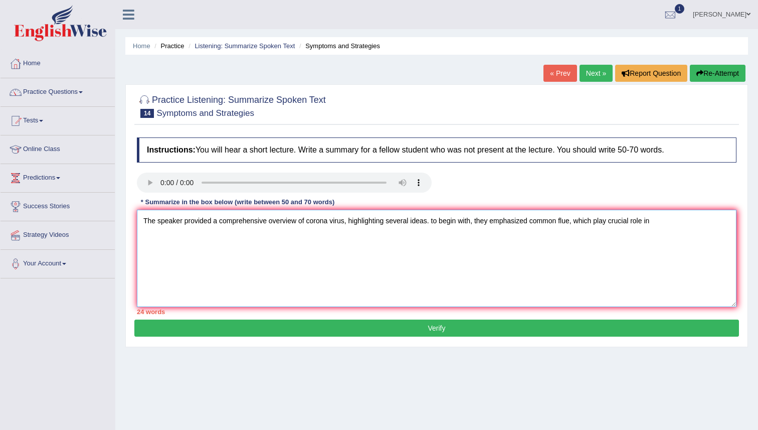
click at [665, 219] on textarea "The speaker provided a comprehensive overview of corona virus, highlighting sev…" at bounding box center [436, 258] width 599 height 97
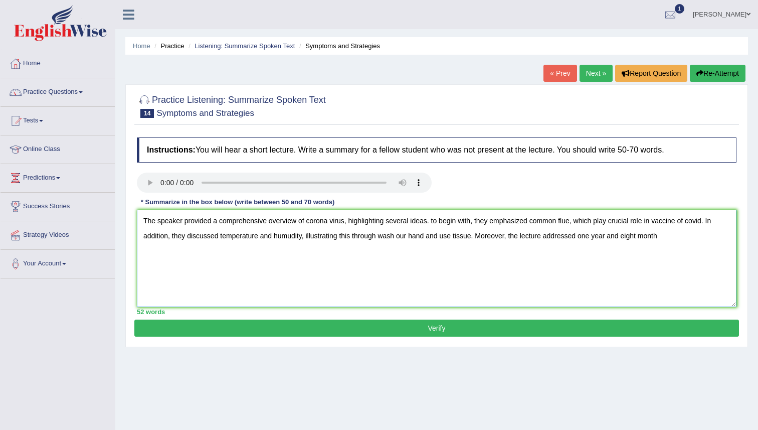
click at [581, 237] on textarea "The speaker provided a comprehensive overview of corona virus, highlighting sev…" at bounding box center [436, 258] width 599 height 97
click at [166, 255] on textarea "The speaker provided a comprehensive overview of corona virus, highlighting sev…" at bounding box center [436, 258] width 599 height 97
click at [607, 237] on textarea "The speaker provided a comprehensive overview of corona virus, highlighting sev…" at bounding box center [436, 258] width 599 height 97
click at [183, 254] on textarea "The speaker provided a comprehensive overview of corona virus, highlighting sev…" at bounding box center [436, 258] width 599 height 97
type textarea "The speaker provided a comprehensive overview of corona virus, highlighting sev…"
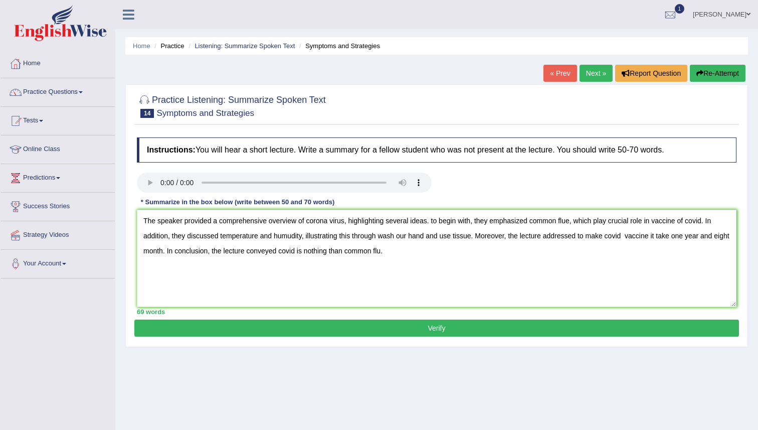
click at [414, 334] on button "Verify" at bounding box center [436, 327] width 604 height 17
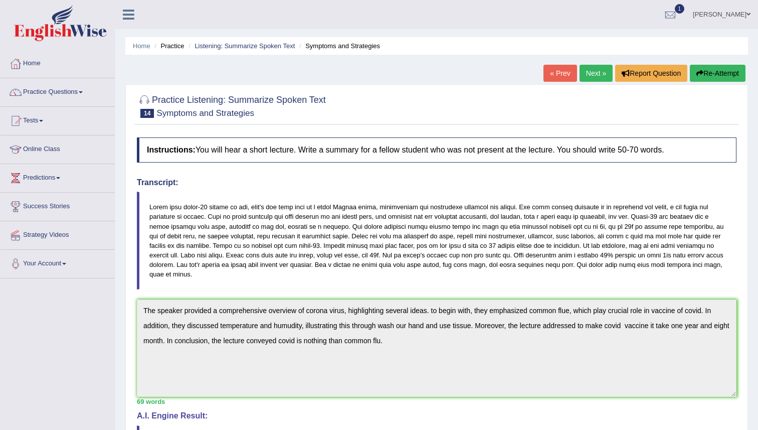
click at [722, 72] on button "Re-Attempt" at bounding box center [718, 73] width 56 height 17
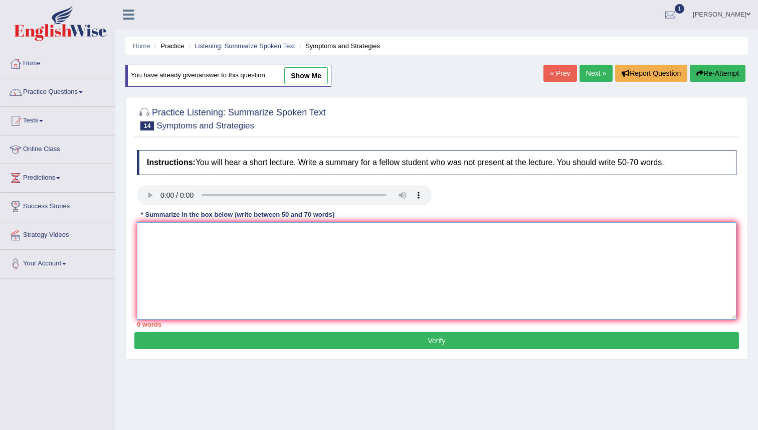
click at [235, 261] on textarea at bounding box center [436, 270] width 599 height 97
paste textarea "The speaker provided a comprehensive overview of corona virus, highlighting sev…"
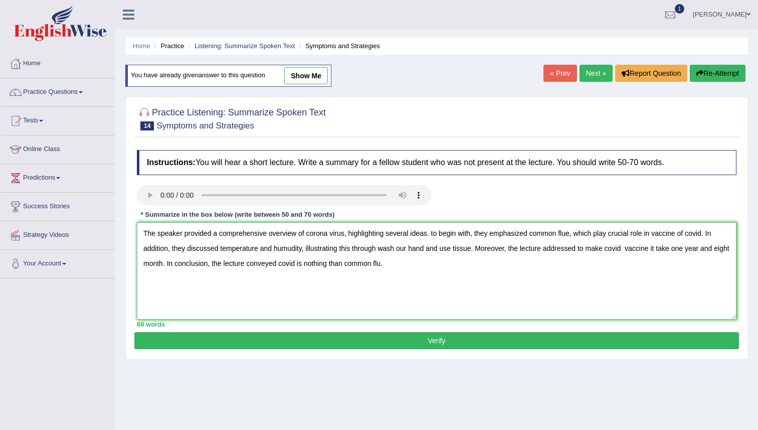
click at [329, 234] on textarea "The speaker provided a comprehensive overview of corona virus, highlighting sev…" at bounding box center [436, 270] width 599 height 97
click at [299, 266] on textarea "The speaker provided a comprehensive overview of virus, highlighting several id…" at bounding box center [436, 270] width 599 height 97
click at [547, 234] on textarea "The speaker provided a comprehensive overview of virus, highlighting several id…" at bounding box center [436, 270] width 599 height 97
click at [654, 235] on textarea "The speaker provided a comprehensive overview of virus, highlighting several id…" at bounding box center [436, 270] width 599 height 97
type textarea "The speaker provided a comprehensive overview of virus, highlighting several id…"
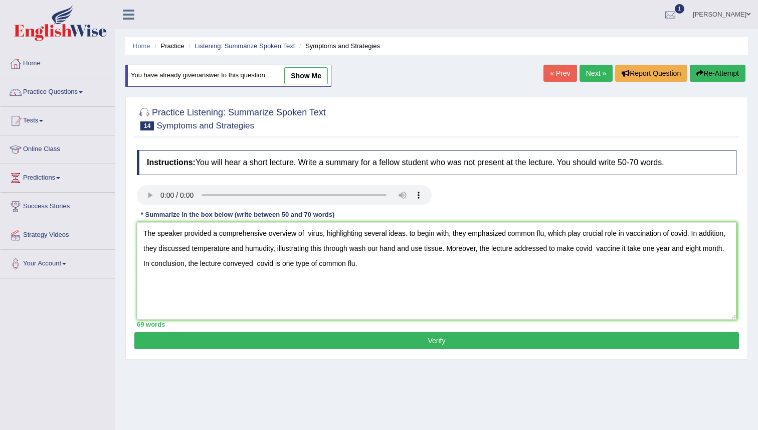
click at [452, 340] on button "Verify" at bounding box center [436, 340] width 604 height 17
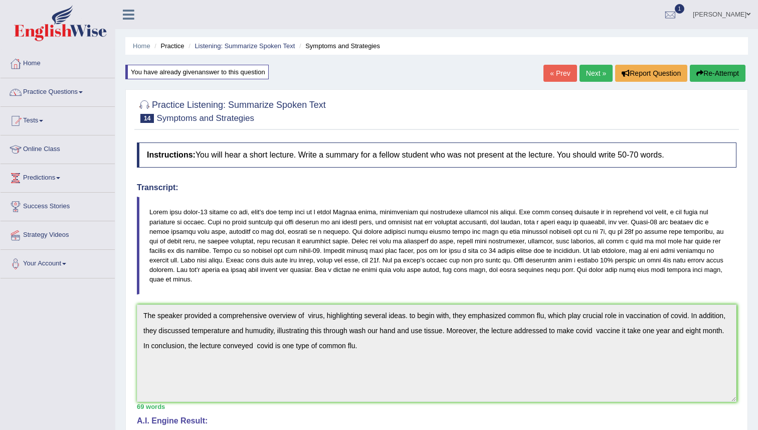
click at [702, 75] on button "Re-Attempt" at bounding box center [718, 73] width 56 height 17
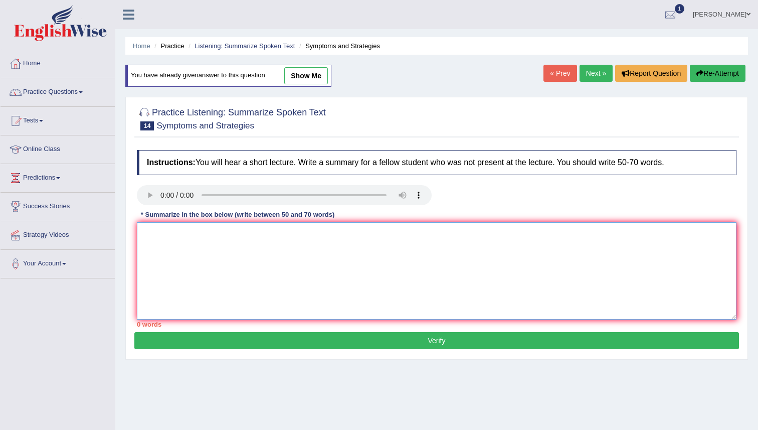
click at [198, 248] on textarea at bounding box center [436, 270] width 599 height 97
paste textarea "The speaker provided a comprehensive overview of corona virus, highlighting sev…"
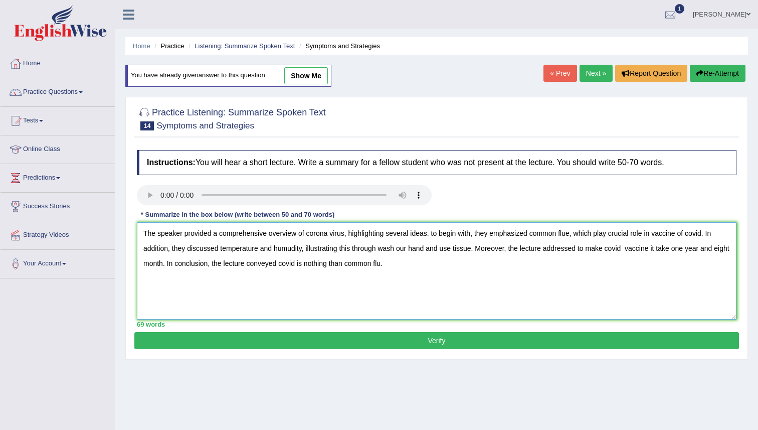
click at [430, 234] on textarea "The speaker provided a comprehensive overview of corona virus, highlighting sev…" at bounding box center [436, 270] width 599 height 97
click at [434, 235] on textarea "The speaker provided a comprehensive overview of corona virus, highlighting sev…" at bounding box center [436, 270] width 599 height 97
click at [705, 233] on textarea "The speaker provided a comprehensive overview of corona virus, highlighting sev…" at bounding box center [436, 270] width 599 height 97
click at [304, 249] on textarea "The speaker provided a comprehensive overview of corona virus, highlighting sev…" at bounding box center [436, 270] width 599 height 97
drag, startPoint x: 294, startPoint y: 251, endPoint x: 294, endPoint y: 262, distance: 11.0
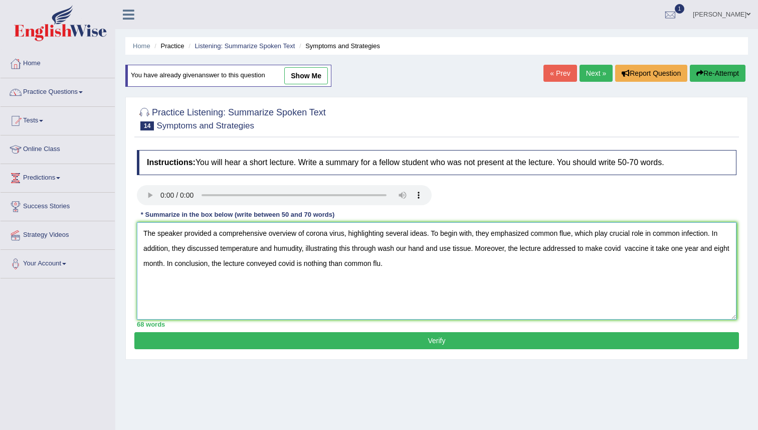
click at [294, 251] on textarea "The speaker provided a comprehensive overview of corona virus, highlighting sev…" at bounding box center [436, 270] width 599 height 97
drag, startPoint x: 472, startPoint y: 250, endPoint x: 472, endPoint y: 271, distance: 20.6
click at [472, 250] on textarea "The speaker provided a comprehensive overview of corona virus, highlighting sev…" at bounding box center [436, 270] width 599 height 97
click at [589, 250] on textarea "The speaker provided a comprehensive overview of corona virus, highlighting sev…" at bounding box center [436, 270] width 599 height 97
type textarea "The speaker provided a comprehensive overview of corona virus, highlighting sev…"
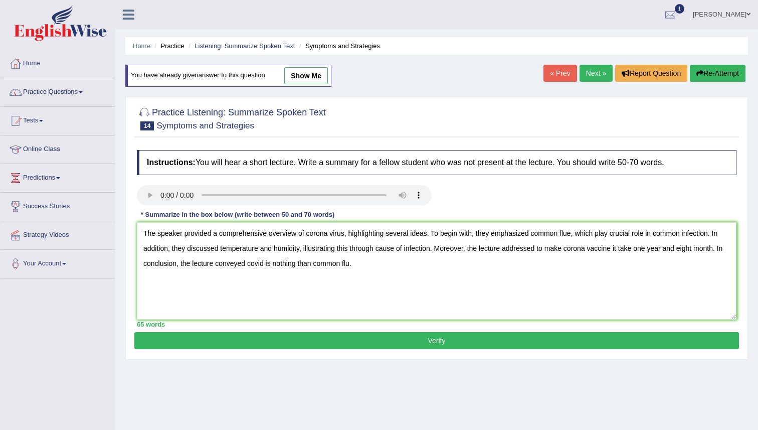
click at [472, 345] on button "Verify" at bounding box center [436, 340] width 604 height 17
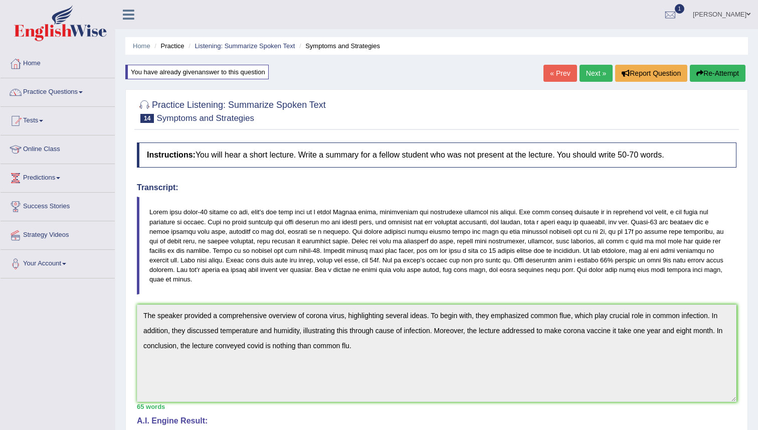
click at [723, 78] on button "Re-Attempt" at bounding box center [718, 73] width 56 height 17
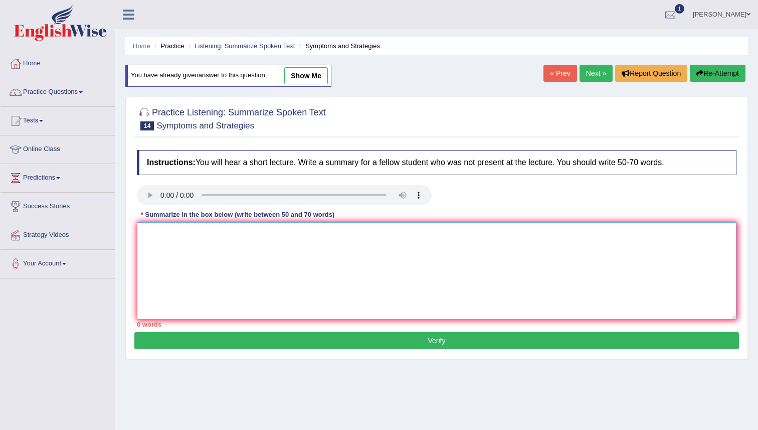
click at [246, 253] on textarea at bounding box center [436, 270] width 599 height 97
paste textarea "The speaker provided a comprehensive overview of corona virus, highlighting sev…"
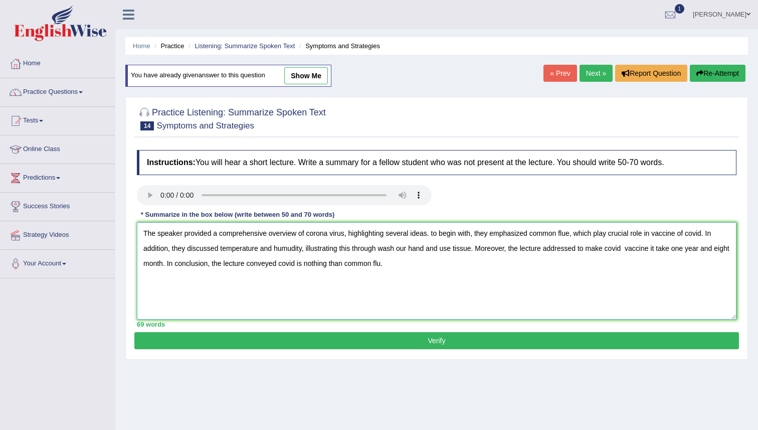
drag, startPoint x: 582, startPoint y: 249, endPoint x: 180, endPoint y: 264, distance: 402.2
click at [180, 264] on textarea "The speaker provided a comprehensive overview of corona virus, highlighting sev…" at bounding box center [436, 270] width 599 height 97
type textarea "The speaker provided a comprehensive overview of corona virus, highlighting sev…"
click at [379, 340] on button "Verify" at bounding box center [436, 340] width 604 height 17
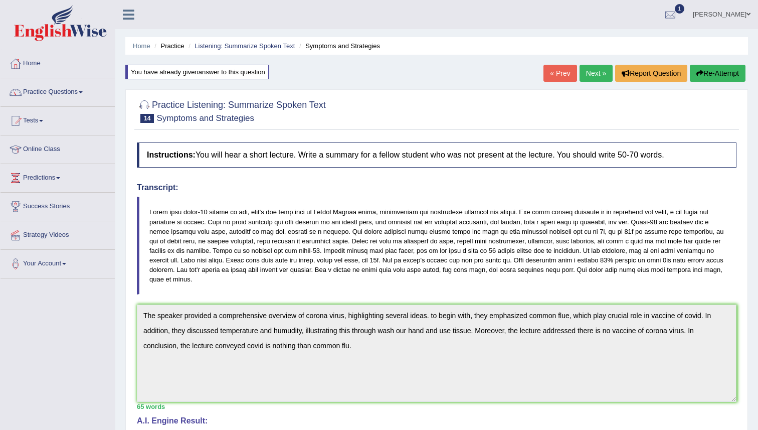
click at [706, 72] on button "Re-Attempt" at bounding box center [718, 73] width 56 height 17
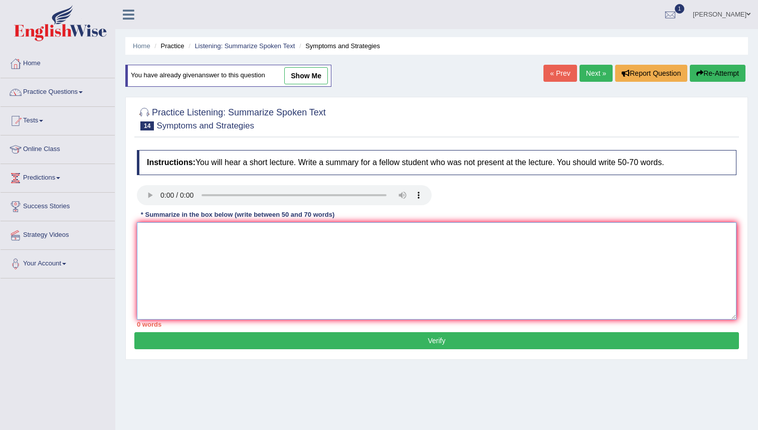
click at [235, 259] on textarea at bounding box center [436, 270] width 599 height 97
paste textarea "The speaker provided a comprehensive overview of corona virus, highlighting sev…"
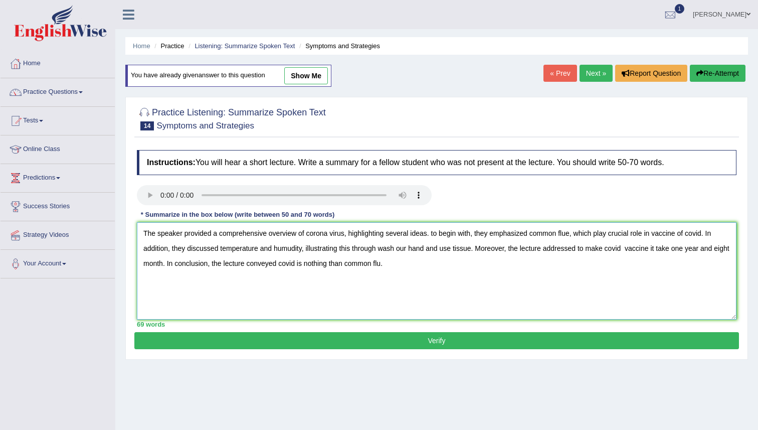
drag, startPoint x: 310, startPoint y: 234, endPoint x: 319, endPoint y: 335, distance: 102.1
click at [310, 234] on textarea "The speaker provided a comprehensive overview of corona virus, highlighting sev…" at bounding box center [436, 270] width 599 height 97
click at [433, 233] on textarea "The speaker provided a comprehensive overview of Corona virus, highlighting sev…" at bounding box center [436, 270] width 599 height 97
click at [695, 234] on textarea "The speaker provided a comprehensive overview of Corona virus, highlighting sev…" at bounding box center [436, 270] width 599 height 97
click at [302, 264] on textarea "The speaker provided a comprehensive overview of Corona virus, highlighting sev…" at bounding box center [436, 270] width 599 height 97
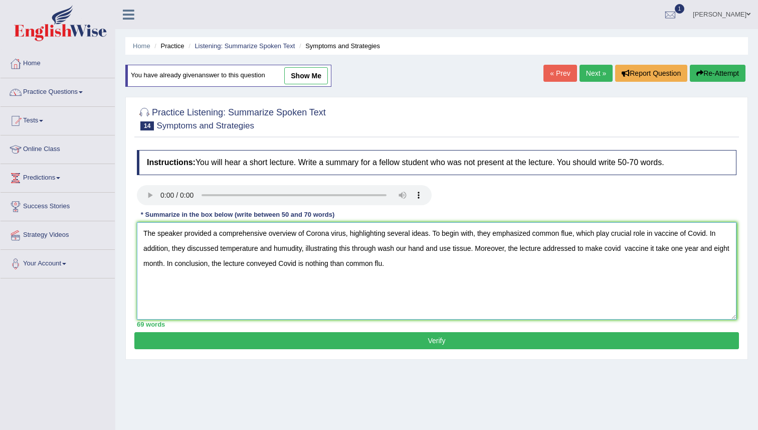
click at [613, 250] on textarea "The speaker provided a comprehensive overview of Corona virus, highlighting sev…" at bounding box center [436, 270] width 599 height 97
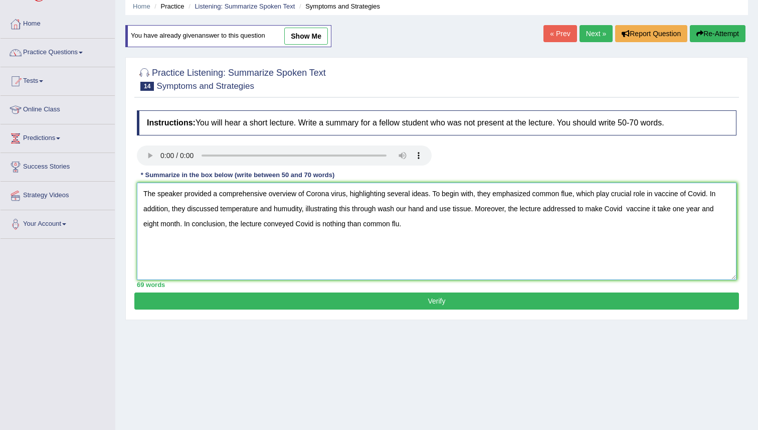
scroll to position [40, 0]
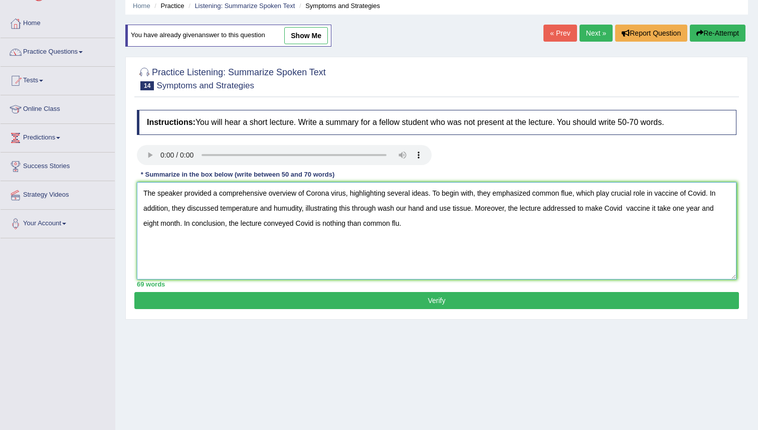
type textarea "The speaker provided a comprehensive overview of Corona virus, highlighting sev…"
click at [497, 299] on button "Verify" at bounding box center [436, 300] width 604 height 17
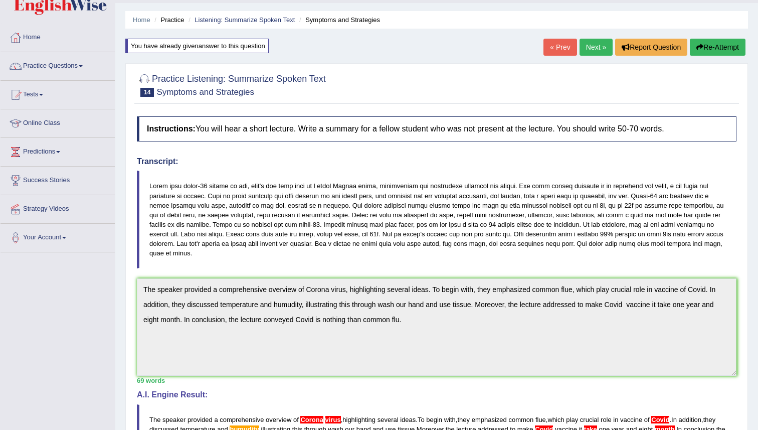
scroll to position [0, 0]
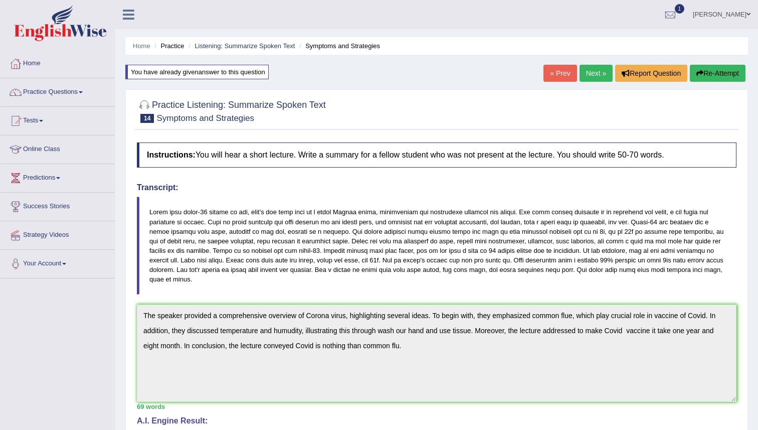
click at [589, 70] on link "Next »" at bounding box center [595, 73] width 33 height 17
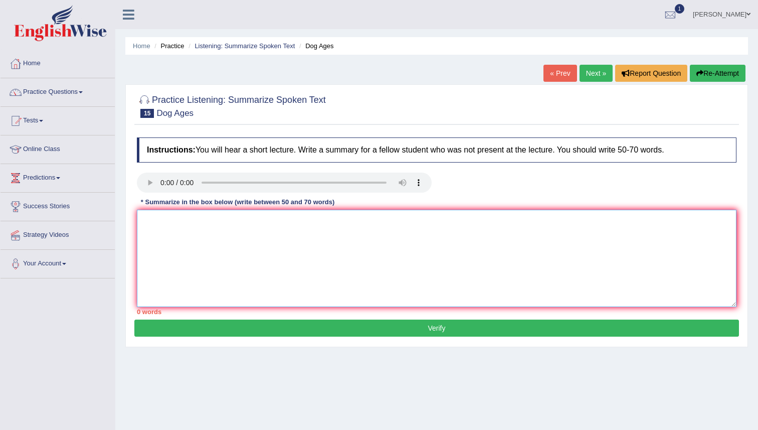
click at [172, 227] on textarea at bounding box center [436, 258] width 599 height 97
type textarea "T"
drag, startPoint x: 171, startPoint y: 227, endPoint x: 178, endPoint y: 228, distance: 7.0
click at [178, 228] on textarea at bounding box center [436, 258] width 599 height 97
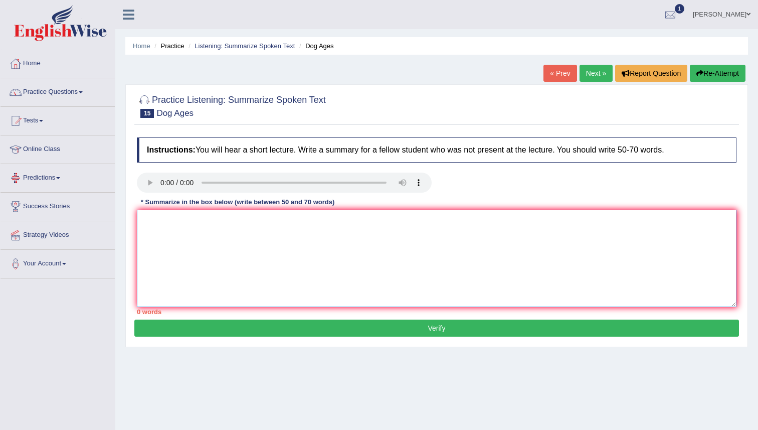
click at [201, 238] on textarea at bounding box center [436, 258] width 599 height 97
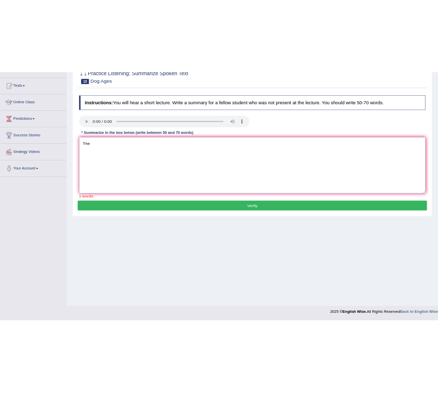
scroll to position [96, 0]
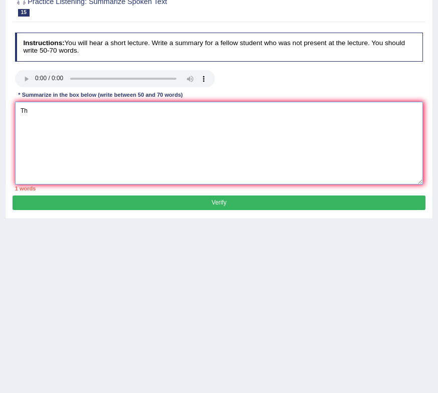
type textarea "T"
paste textarea "The speaker provided a comprehensive overview of [main topic], highlighting sev…"
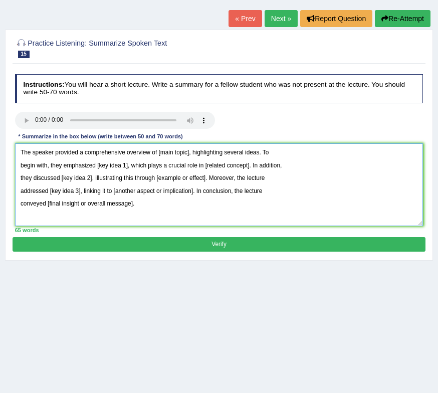
scroll to position [48, 0]
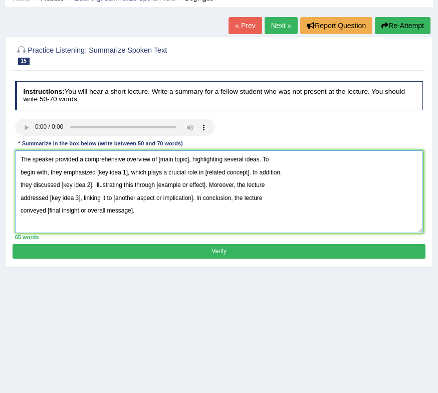
click at [191, 157] on textarea "The speaker provided a comprehensive overview of [main topic], highlighting sev…" at bounding box center [219, 191] width 408 height 83
drag, startPoint x: 127, startPoint y: 171, endPoint x: 127, endPoint y: 178, distance: 7.0
click at [127, 171] on textarea "The speaker provided a comprehensive overview of DNA test, highlighting several…" at bounding box center [219, 191] width 408 height 83
click at [243, 172] on textarea "The speaker provided a comprehensive overview of DNA test, highlighting several…" at bounding box center [219, 191] width 408 height 83
click at [92, 185] on textarea "The speaker provided a comprehensive overview of DNA test, highlighting several…" at bounding box center [219, 191] width 408 height 83
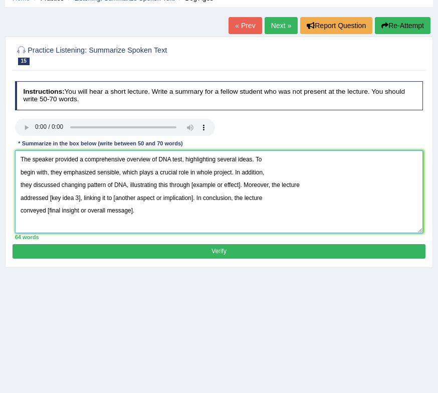
click at [244, 185] on textarea "The speaker provided a comprehensive overview of DNA test, highlighting several…" at bounding box center [219, 191] width 408 height 83
click at [80, 196] on textarea "The speaker provided a comprehensive overview of DNA test, highlighting several…" at bounding box center [219, 191] width 408 height 83
drag, startPoint x: 186, startPoint y: 195, endPoint x: 191, endPoint y: 322, distance: 126.4
click at [186, 196] on textarea "The speaker provided a comprehensive overview of DNA test, highlighting several…" at bounding box center [219, 191] width 408 height 83
click at [133, 210] on textarea "The speaker provided a comprehensive overview of DNA test, highlighting several…" at bounding box center [219, 191] width 408 height 83
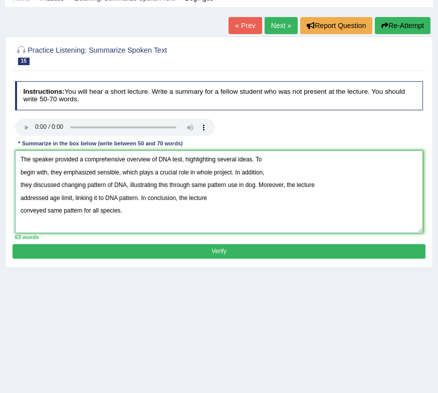
type textarea "The speaker provided a comprehensive overview of DNA test, highlighting several…"
click at [174, 249] on button "Verify" at bounding box center [219, 251] width 413 height 15
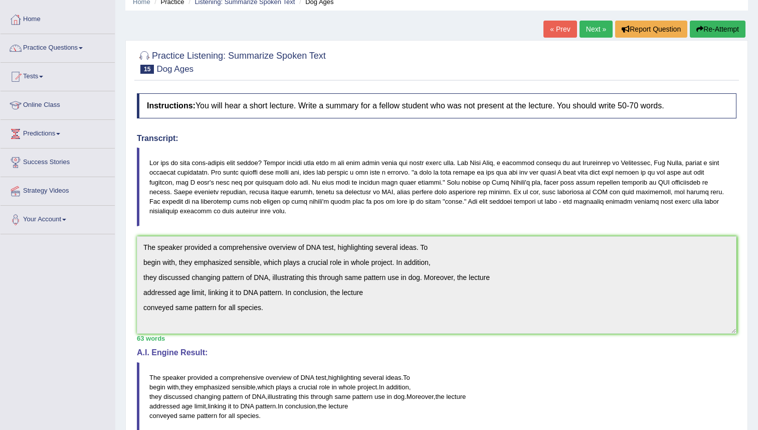
scroll to position [51, 0]
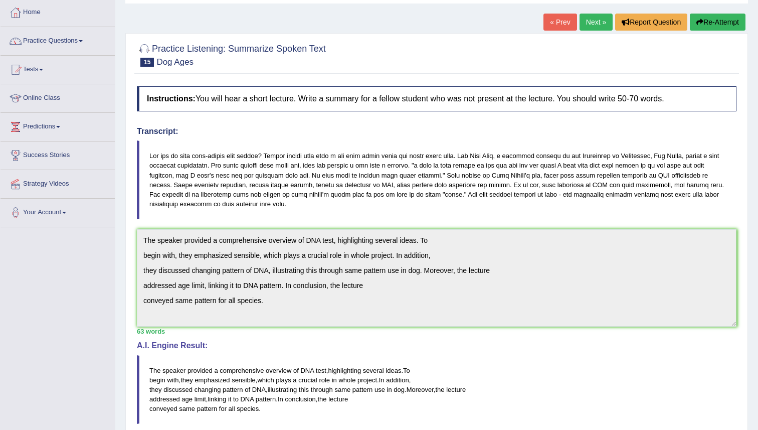
click at [703, 20] on button "Re-Attempt" at bounding box center [718, 22] width 56 height 17
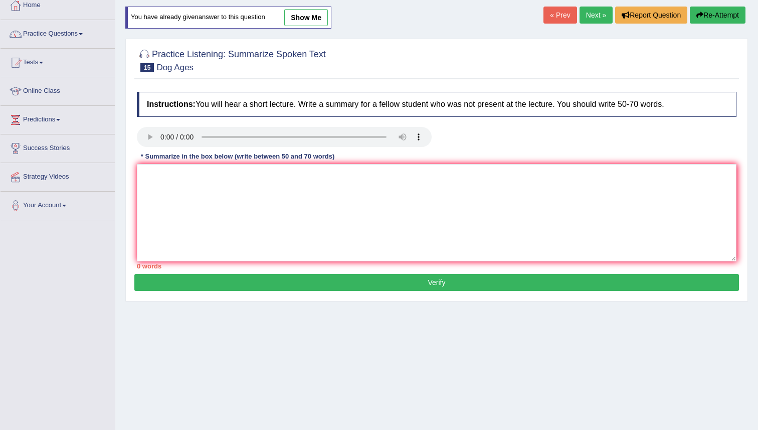
scroll to position [55, 0]
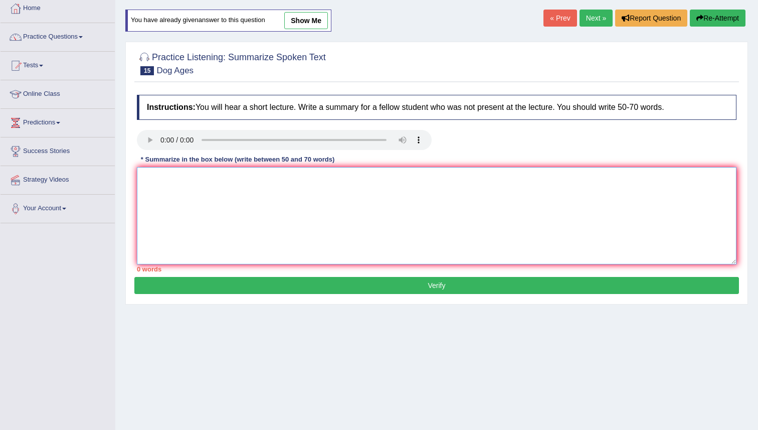
click at [226, 202] on textarea at bounding box center [436, 215] width 599 height 97
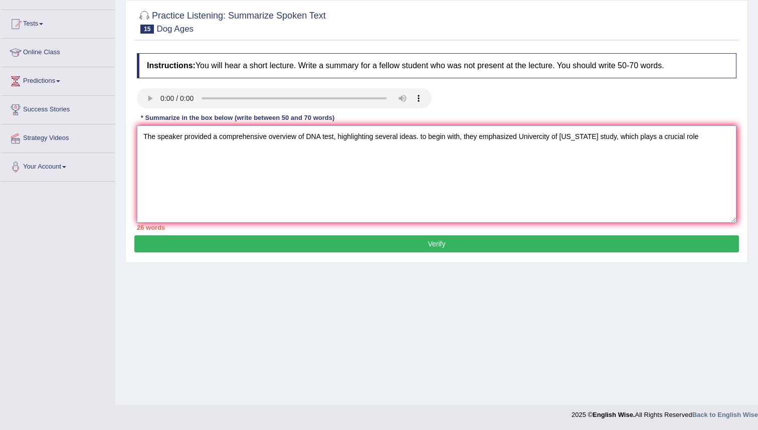
scroll to position [0, 0]
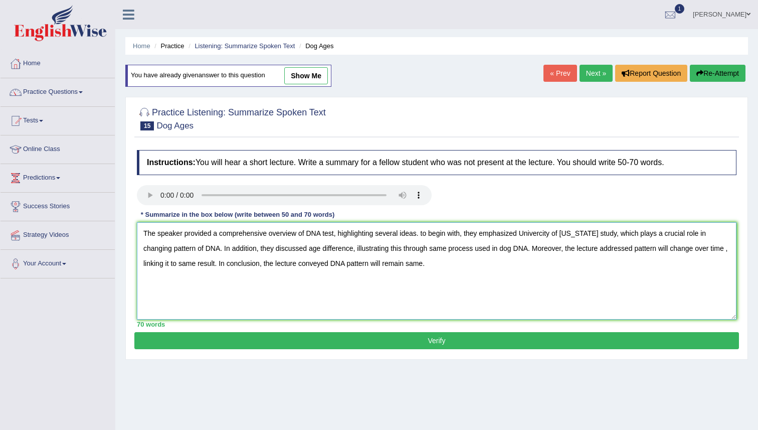
type textarea "The speaker provided a comprehensive overview of DNA test, highlighting several…"
click at [426, 345] on button "Verify" at bounding box center [436, 340] width 604 height 17
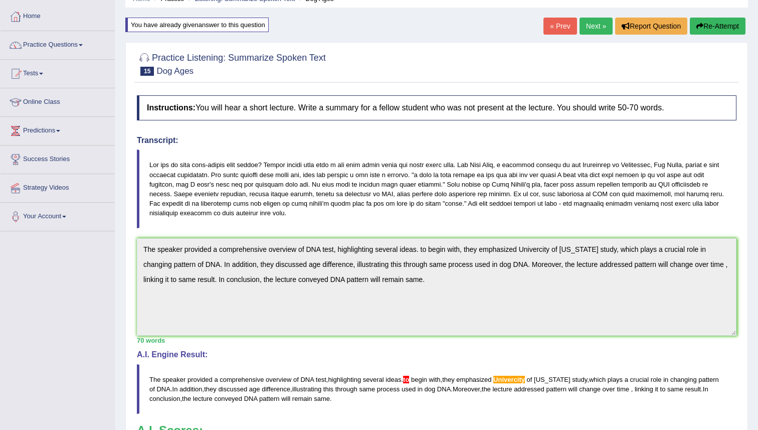
scroll to position [45, 0]
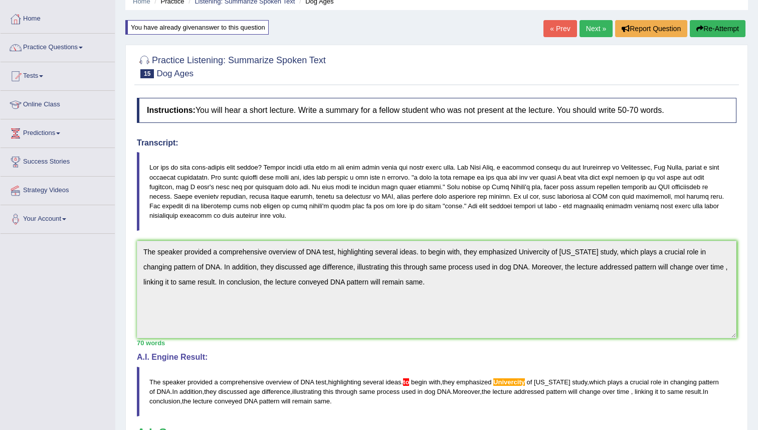
click at [708, 28] on button "Re-Attempt" at bounding box center [718, 28] width 56 height 17
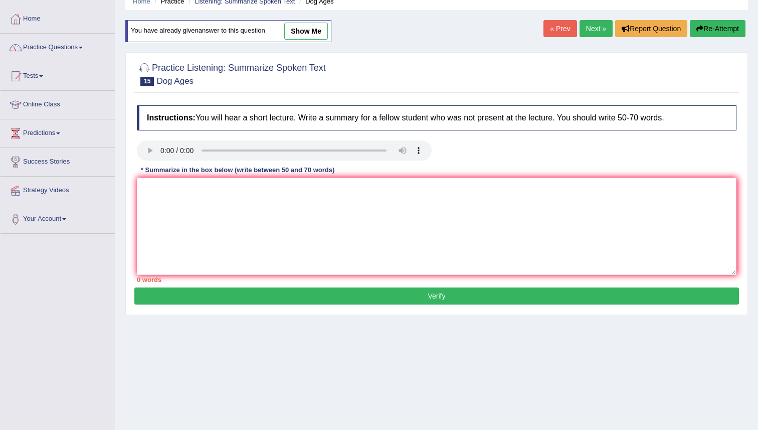
scroll to position [45, 0]
click at [196, 215] on textarea at bounding box center [436, 225] width 599 height 97
paste textarea "The speaker provided a comprehensive overview of DNA test, highlighting several…"
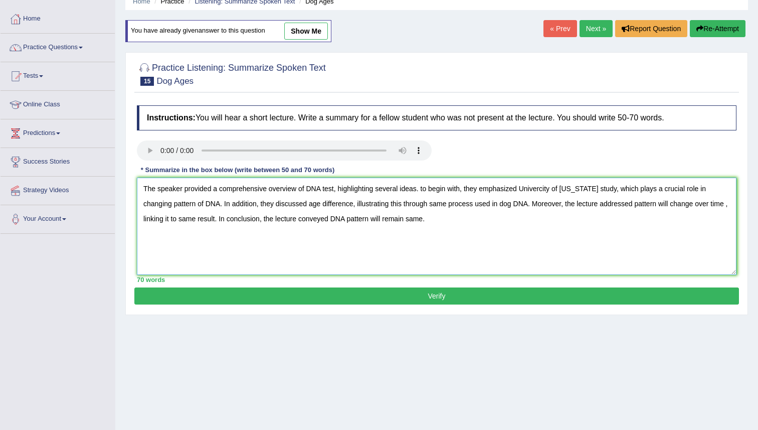
click at [527, 189] on textarea "The speaker provided a comprehensive overview of DNA test, highlighting several…" at bounding box center [436, 225] width 599 height 97
click at [424, 188] on textarea "The speaker provided a comprehensive overview of DNA test, highlighting several…" at bounding box center [436, 225] width 599 height 97
type textarea "The speaker provided a comprehensive overview of DNA test, highlighting several…"
click at [421, 290] on button "Verify" at bounding box center [436, 295] width 604 height 17
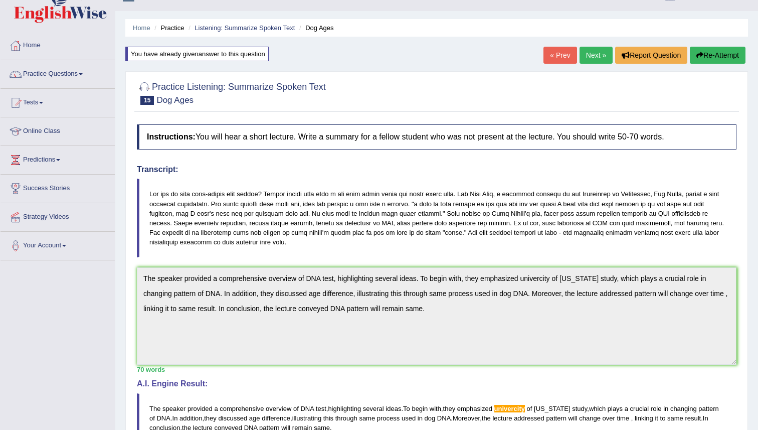
scroll to position [0, 0]
